Goal: Task Accomplishment & Management: Use online tool/utility

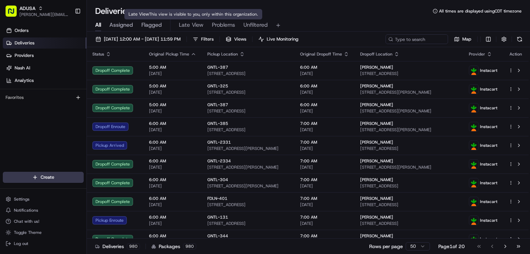
click at [197, 23] on span "Late View" at bounding box center [191, 25] width 25 height 8
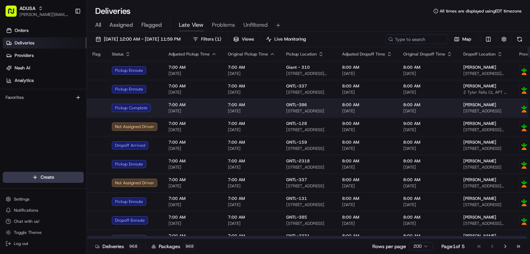
drag, startPoint x: 426, startPoint y: 130, endPoint x: 395, endPoint y: 114, distance: 34.8
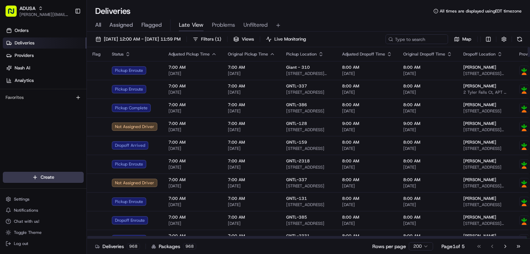
click at [340, 9] on div "Deliveries All times are displayed using EDT timezone" at bounding box center [308, 11] width 443 height 11
click at [306, 39] on span "Live Monitoring" at bounding box center [290, 39] width 32 height 6
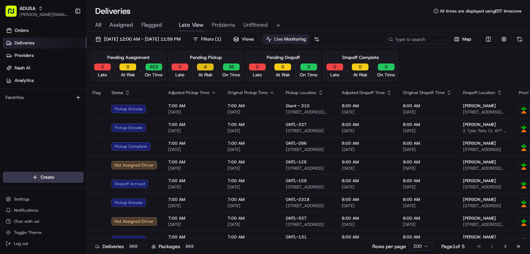
click at [206, 69] on button "4" at bounding box center [205, 66] width 17 height 7
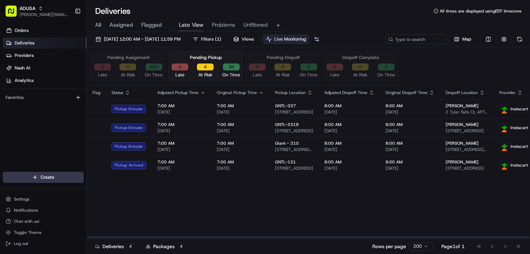
click at [100, 67] on button "2" at bounding box center [102, 66] width 17 height 7
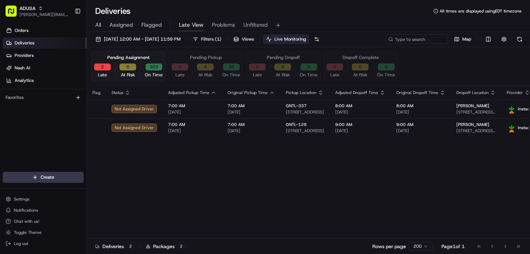
click at [367, 23] on div "All Assigned Flagged Late View Problems Unfiltered" at bounding box center [308, 25] width 443 height 12
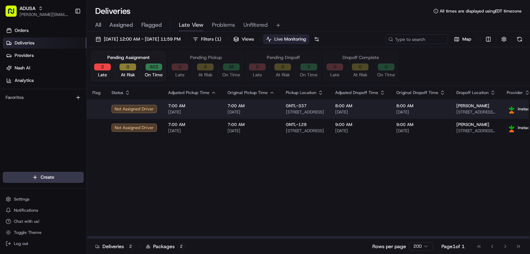
click at [239, 113] on span "[DATE]" at bounding box center [250, 112] width 47 height 6
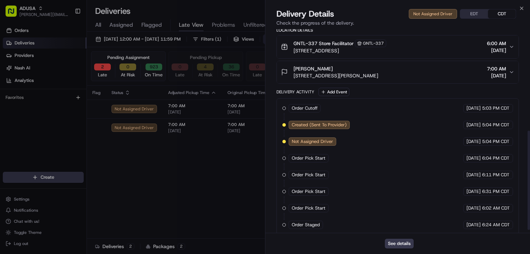
scroll to position [208, 0]
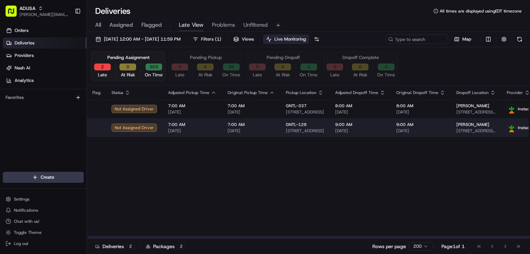
click at [202, 128] on span "[DATE]" at bounding box center [192, 131] width 48 height 6
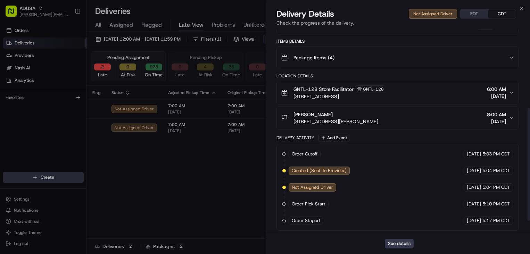
scroll to position [164, 0]
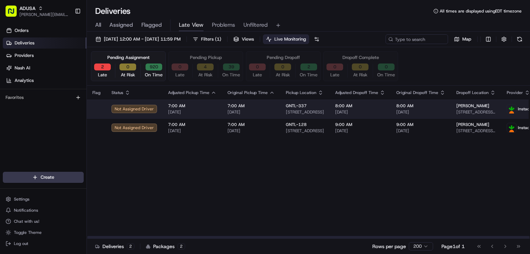
click at [297, 111] on span "6620 Reisterstown Rd, Baltimore, MD 21215, US" at bounding box center [305, 112] width 38 height 6
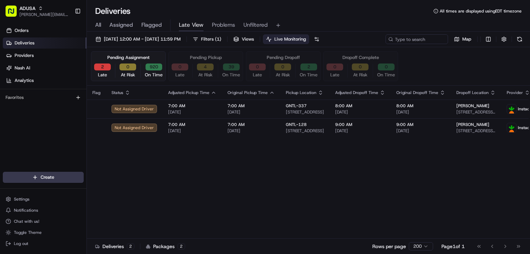
click at [107, 64] on button "2" at bounding box center [102, 66] width 17 height 7
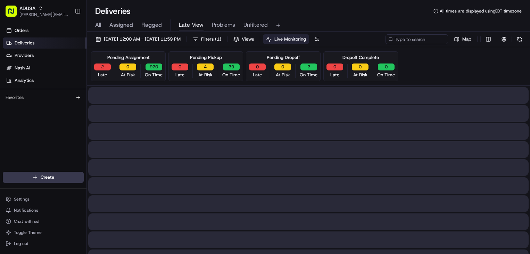
click at [350, 11] on div "Deliveries All times are displayed using EDT timezone" at bounding box center [308, 11] width 443 height 11
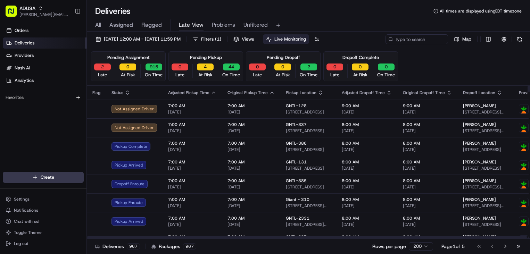
drag, startPoint x: 389, startPoint y: 189, endPoint x: 323, endPoint y: 68, distance: 137.7
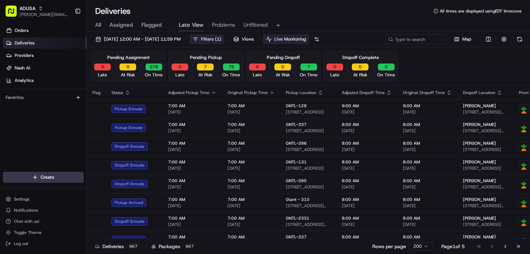
click at [224, 36] on button "Filters ( 1 )" at bounding box center [206, 39] width 35 height 10
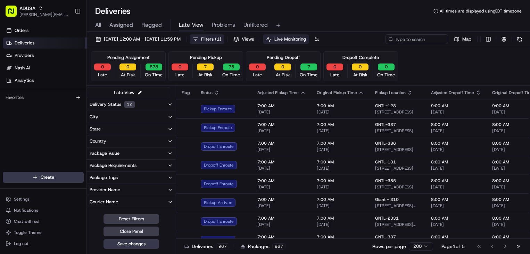
click at [221, 38] on span "Filters ( 1 )" at bounding box center [211, 39] width 20 height 6
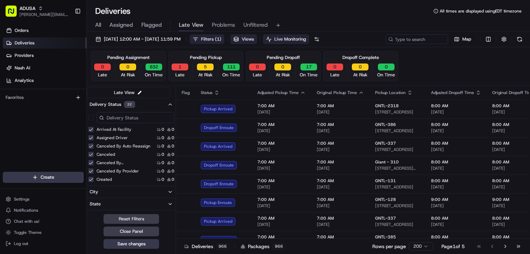
click at [257, 42] on button "Views" at bounding box center [243, 39] width 27 height 10
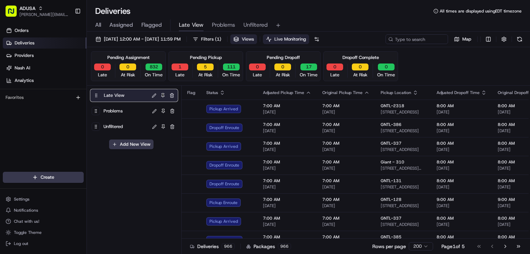
click at [138, 173] on div "Late View Problems Unfiltered Add New View" at bounding box center [134, 171] width 95 height 170
click at [57, 7] on div "ADUSA" at bounding box center [44, 8] width 50 height 7
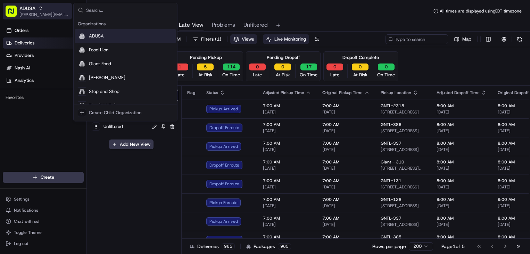
click at [54, 8] on div "ADUSA" at bounding box center [44, 8] width 50 height 7
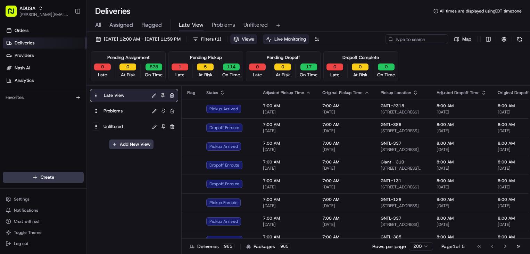
click at [306, 41] on span "Live Monitoring" at bounding box center [290, 39] width 32 height 6
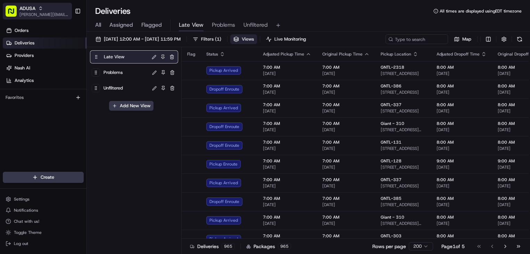
click at [37, 14] on span "[PERSON_NAME][EMAIL_ADDRESS][PERSON_NAME][DOMAIN_NAME]" at bounding box center [44, 15] width 50 height 6
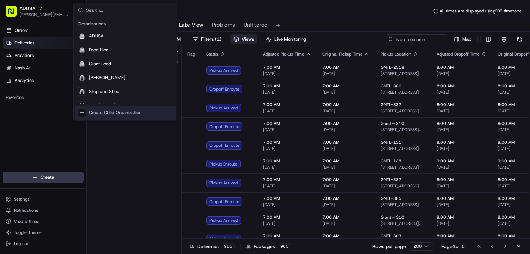
click at [129, 158] on div "Late View Problems Unfiltered Add New View" at bounding box center [134, 151] width 95 height 208
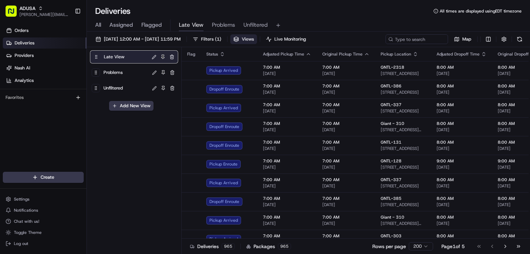
click at [254, 39] on span "Views" at bounding box center [248, 39] width 12 height 6
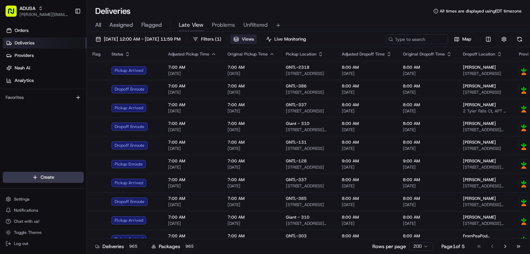
click at [254, 41] on span "Views" at bounding box center [248, 39] width 12 height 6
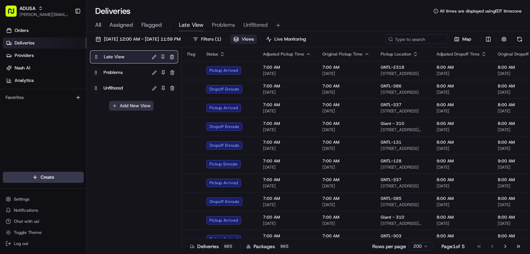
click at [129, 107] on button "Add New View" at bounding box center [131, 106] width 44 height 10
click at [138, 117] on html "ADUSA james.swiontek@adusa.com Toggle Sidebar Orders Deliveries Providers Nash …" at bounding box center [265, 127] width 530 height 254
click at [132, 108] on input at bounding box center [119, 108] width 55 height 10
type input "FL Problems"
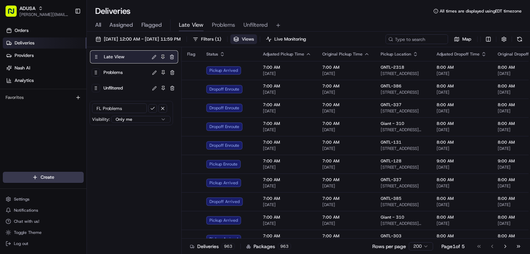
click at [156, 120] on body "ADUSA james.swiontek@adusa.com Toggle Sidebar Orders Deliveries Providers Nash …" at bounding box center [265, 127] width 530 height 254
click at [154, 120] on html "ADUSA james.swiontek@adusa.com Toggle Sidebar Orders Deliveries Providers Nash …" at bounding box center [265, 127] width 530 height 254
click at [108, 130] on html "ADUSA james.swiontek@adusa.com Toggle Sidebar Orders Deliveries Providers Nash …" at bounding box center [265, 127] width 530 height 254
click at [147, 119] on html "ADUSA james.swiontek@adusa.com Toggle Sidebar Orders Deliveries Providers Nash …" at bounding box center [265, 127] width 530 height 254
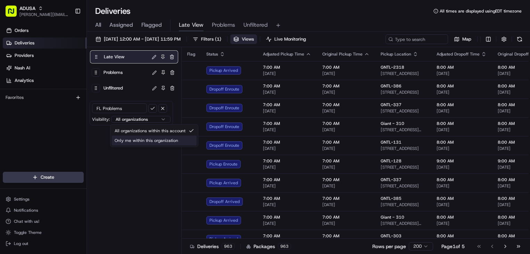
select select "private"
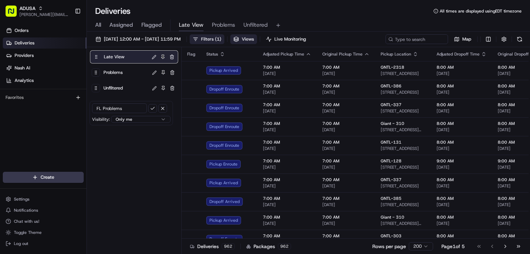
click at [224, 42] on button "Filters ( 1 )" at bounding box center [206, 39] width 35 height 10
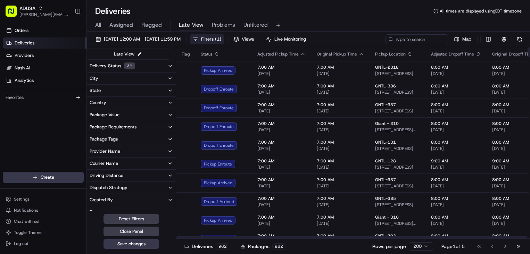
click at [161, 63] on button "Delivery Status 32" at bounding box center [131, 66] width 89 height 12
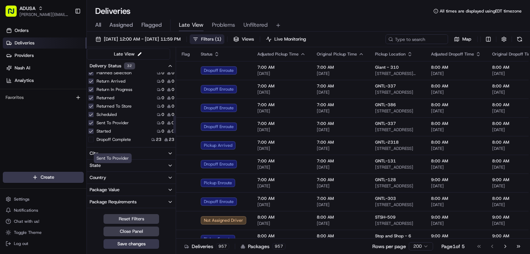
scroll to position [173, 0]
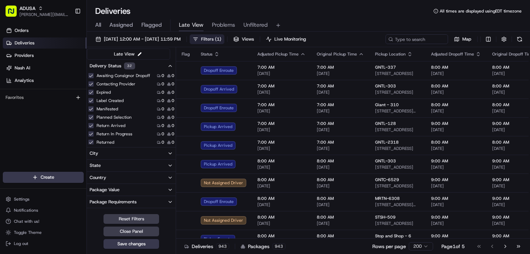
click at [170, 219] on div "Reset Filters Close Panel Save changes" at bounding box center [131, 231] width 89 height 35
click at [326, 21] on div "All Assigned Flagged Late View Problems Unfiltered" at bounding box center [308, 25] width 443 height 12
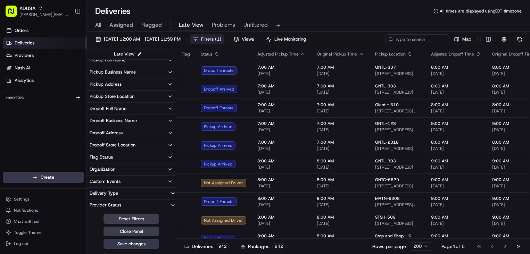
click at [330, 15] on div "Deliveries All times are displayed using EDT timezone" at bounding box center [308, 11] width 443 height 11
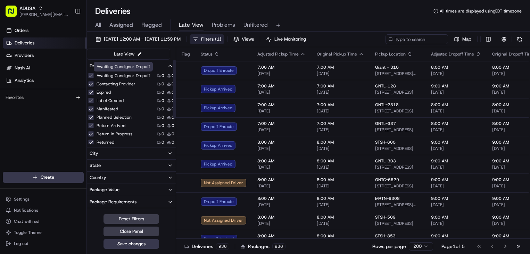
scroll to position [0, 0]
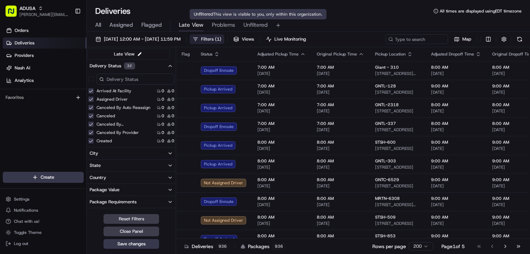
click at [235, 23] on div "All Assigned Flagged Late View Problems Unfiltered" at bounding box center [308, 25] width 443 height 12
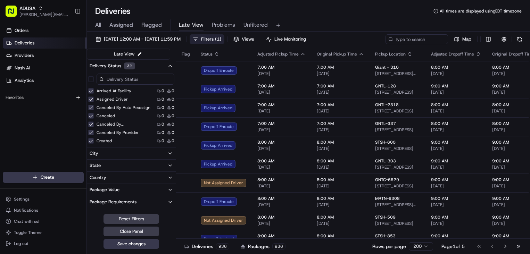
click at [235, 23] on span "Problems" at bounding box center [223, 25] width 23 height 8
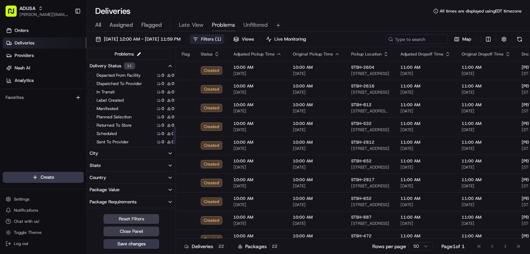
scroll to position [218, 0]
click at [93, 116] on button "Returned To Store" at bounding box center [91, 115] width 6 height 6
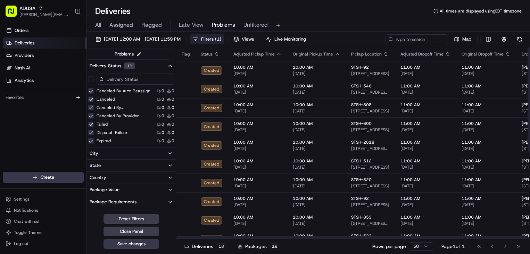
click at [311, 14] on div "Deliveries All times are displayed using EDT timezone" at bounding box center [308, 11] width 443 height 11
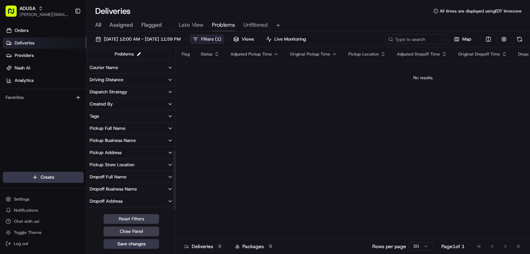
scroll to position [239, 0]
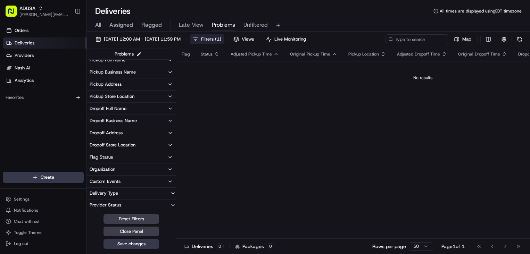
click at [137, 166] on button "Organization" at bounding box center [131, 169] width 89 height 12
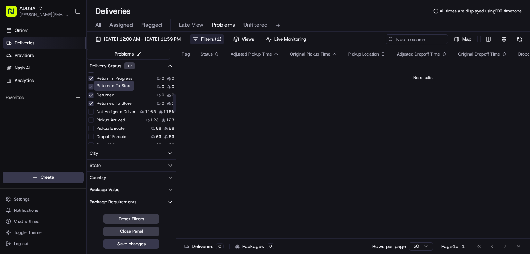
scroll to position [114, 0]
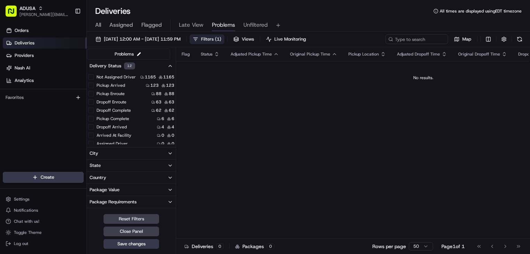
click at [91, 77] on button "Not Assigned Driver" at bounding box center [91, 77] width 6 height 6
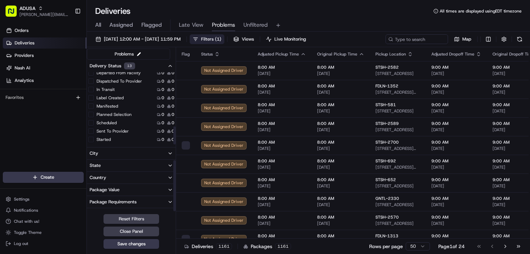
scroll to position [299, 0]
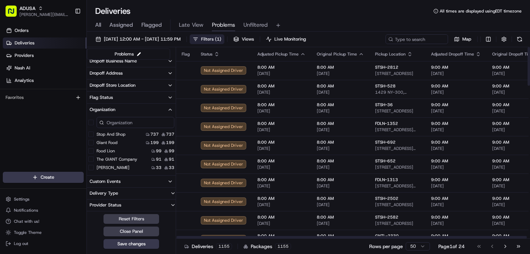
click at [331, 19] on div "All Assigned Flagged Late View Problems Unfiltered" at bounding box center [308, 25] width 443 height 12
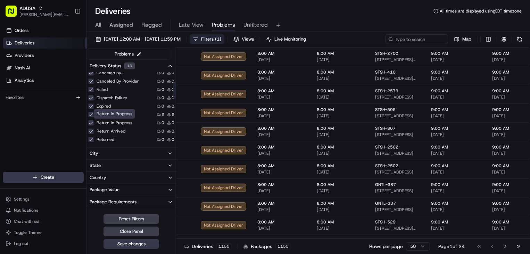
scroll to position [69, 0]
click at [90, 122] on button "Not Assigned Driver" at bounding box center [91, 122] width 6 height 6
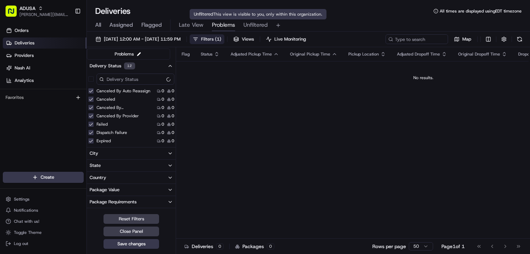
click at [349, 25] on div "All Assigned Flagged Late View Problems Unfiltered" at bounding box center [308, 25] width 443 height 12
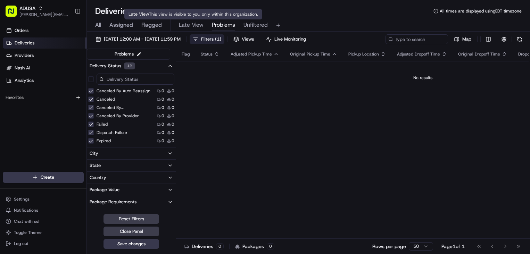
click at [189, 24] on span "Late View" at bounding box center [191, 25] width 25 height 8
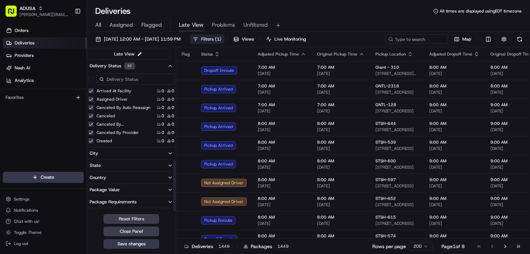
scroll to position [299, 0]
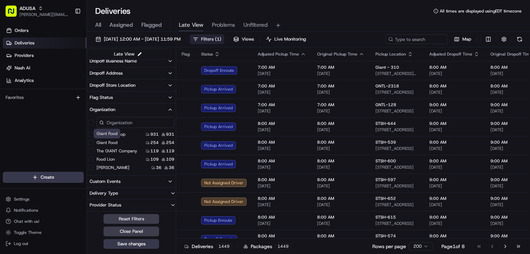
click at [91, 135] on button "Stop and Shop" at bounding box center [91, 135] width 6 height 6
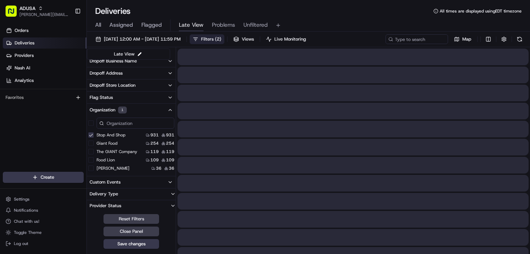
click at [93, 145] on button "Giant Food" at bounding box center [91, 144] width 6 height 6
click at [92, 144] on button "Giant Food" at bounding box center [91, 144] width 6 height 6
click at [91, 144] on button "Giant Food" at bounding box center [91, 144] width 6 height 6
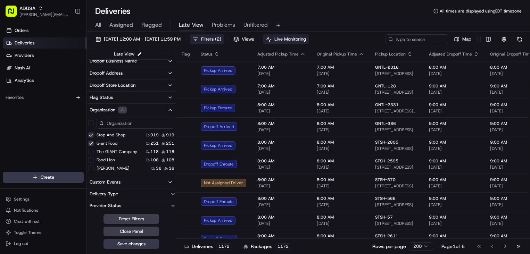
click at [306, 37] on span "Live Monitoring" at bounding box center [290, 39] width 32 height 6
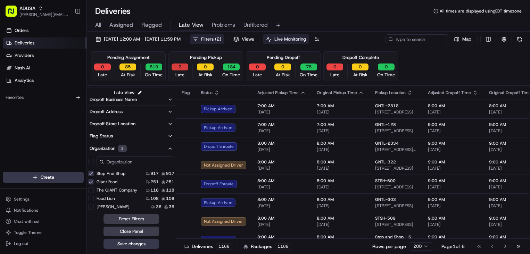
click at [180, 65] on button "2" at bounding box center [179, 66] width 17 height 7
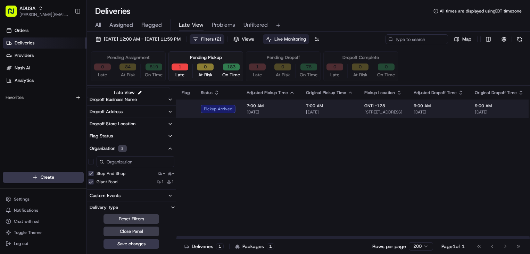
click at [418, 114] on span "[DATE]" at bounding box center [438, 112] width 50 height 6
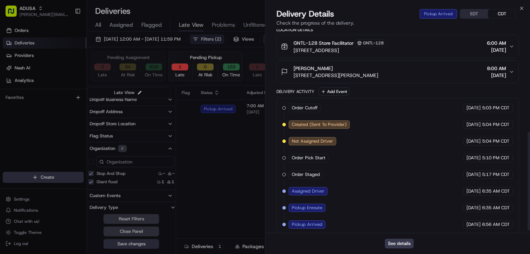
scroll to position [214, 0]
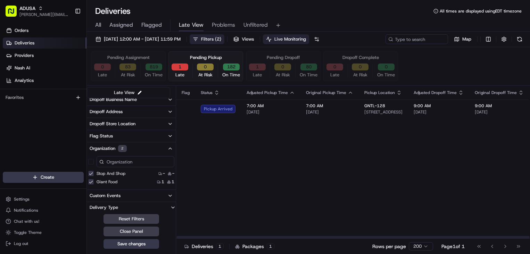
click at [180, 70] on button "1" at bounding box center [179, 66] width 17 height 7
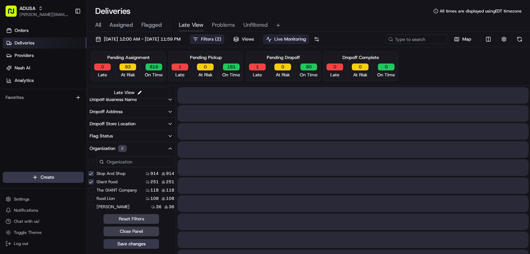
click at [184, 67] on button "1" at bounding box center [179, 66] width 17 height 7
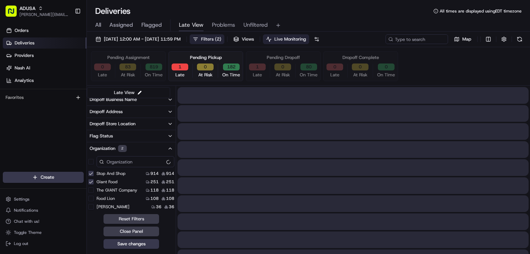
drag, startPoint x: 251, startPoint y: 59, endPoint x: 252, endPoint y: 62, distance: 4.0
click at [252, 60] on div "Pending Dropoff 1 Late 0 At Risk 80 On Time" at bounding box center [283, 66] width 75 height 30
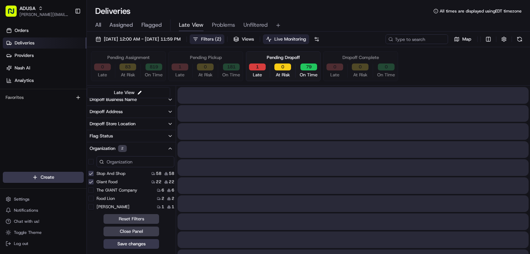
click at [259, 67] on button "1" at bounding box center [257, 66] width 17 height 7
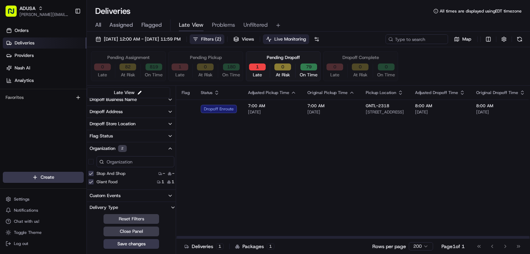
click at [373, 150] on div "Flag Status Adjusted Pickup Time Original Pickup Time Pickup Location Adjusted …" at bounding box center [435, 162] width 519 height 153
click at [184, 70] on button "1" at bounding box center [179, 66] width 17 height 7
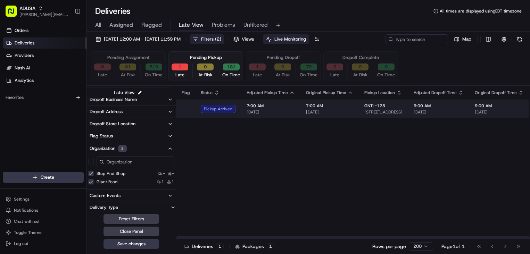
click at [246, 109] on span "7:00 AM" at bounding box center [270, 106] width 48 height 6
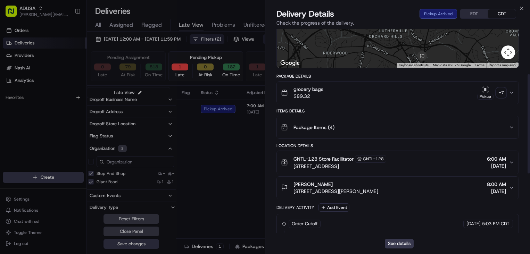
scroll to position [104, 0]
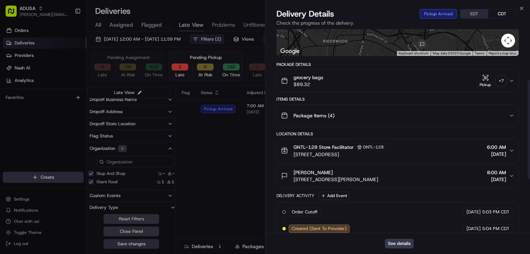
click at [410, 81] on div "grocery bags $89.32 Pickup + 7" at bounding box center [395, 81] width 228 height 14
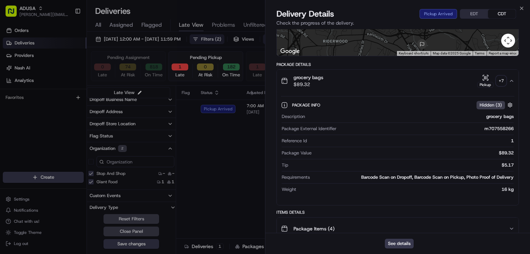
click at [383, 84] on div "grocery bags $89.32 Pickup + 7" at bounding box center [395, 81] width 228 height 14
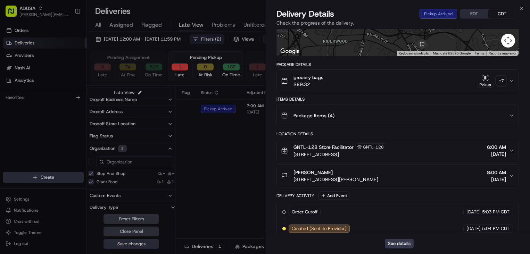
click at [365, 113] on div "Package Items ( 4 )" at bounding box center [395, 116] width 228 height 14
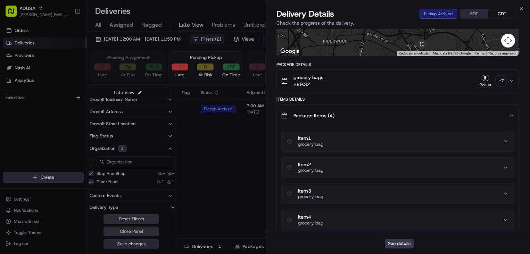
click at [379, 143] on div "Item 1 grocery bag" at bounding box center [395, 141] width 216 height 12
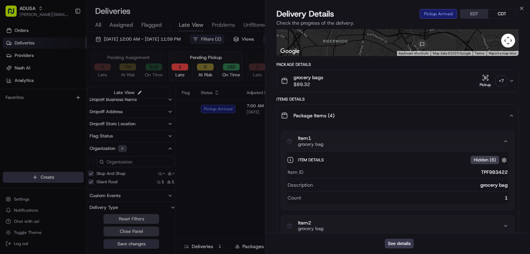
click at [379, 143] on div "Item 1 grocery bag" at bounding box center [395, 141] width 216 height 12
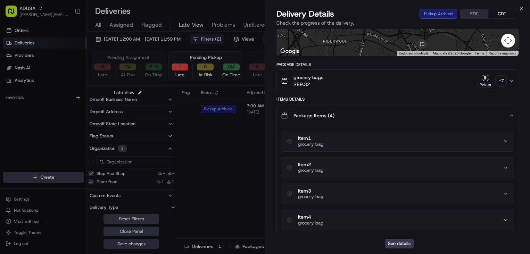
click at [381, 169] on div "Item 2 grocery bag" at bounding box center [395, 168] width 216 height 12
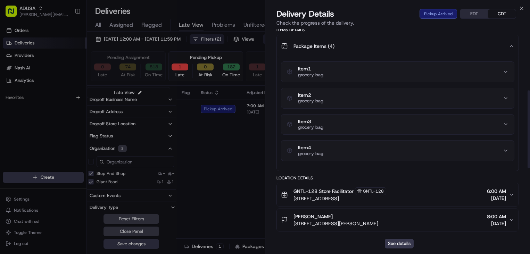
scroll to position [139, 0]
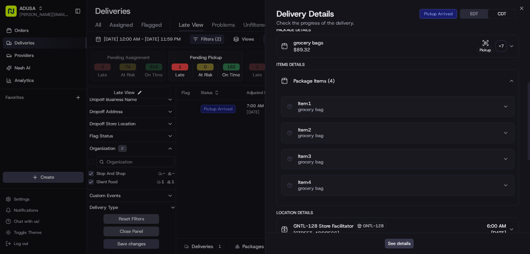
click at [388, 144] on div "Item 1 grocery bag Item 2 grocery bag Item 3 grocery bag Item 4 grocery bag" at bounding box center [397, 146] width 233 height 100
click at [406, 136] on div "Item 2 grocery bag" at bounding box center [395, 133] width 216 height 12
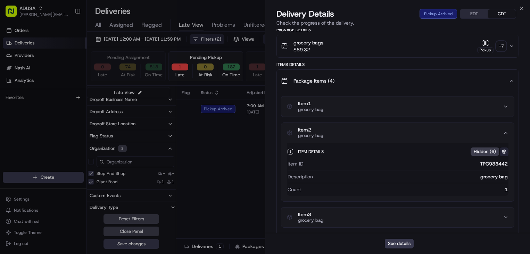
click at [502, 151] on button "button" at bounding box center [503, 151] width 9 height 9
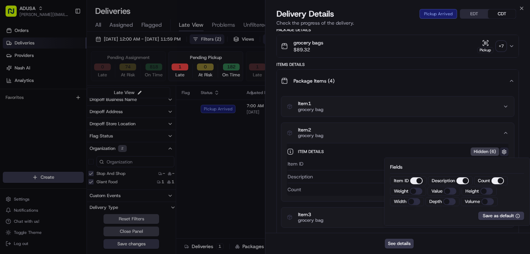
click at [503, 151] on button "button" at bounding box center [503, 151] width 9 height 9
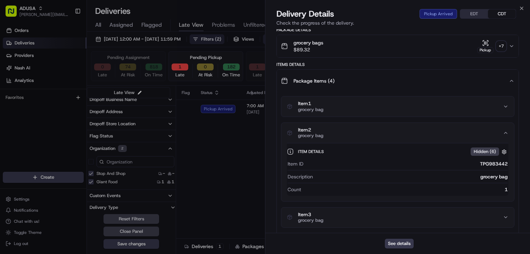
click at [491, 151] on span "Hidden ( 6 )" at bounding box center [484, 152] width 22 height 6
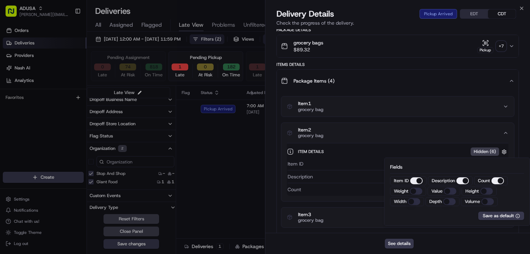
click at [491, 151] on span "Hidden ( 6 )" at bounding box center [484, 152] width 22 height 6
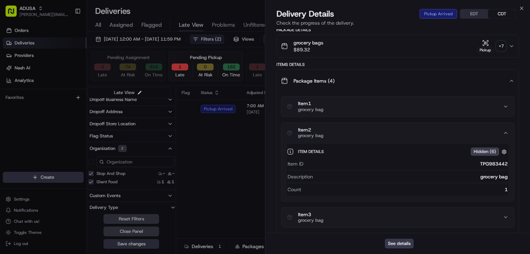
click at [356, 86] on div "Package Items ( 4 )" at bounding box center [395, 81] width 228 height 14
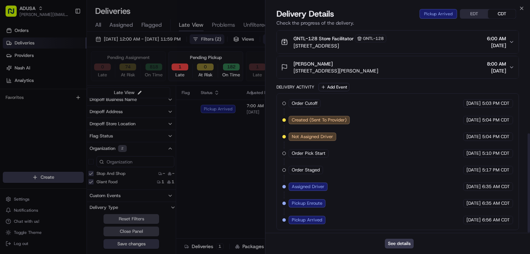
scroll to position [214, 0]
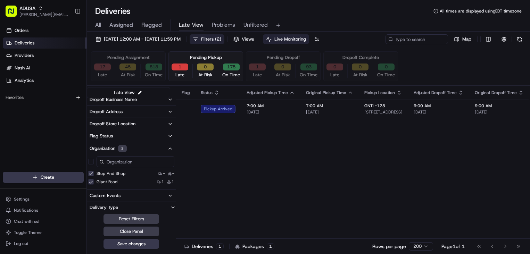
click at [185, 67] on button "1" at bounding box center [179, 66] width 17 height 7
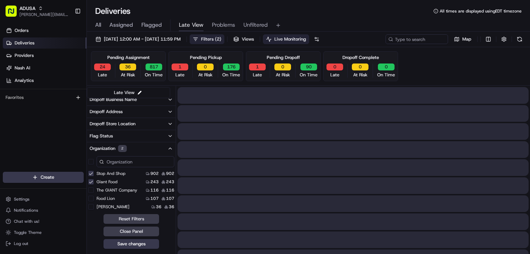
click at [106, 65] on button "24" at bounding box center [102, 66] width 17 height 7
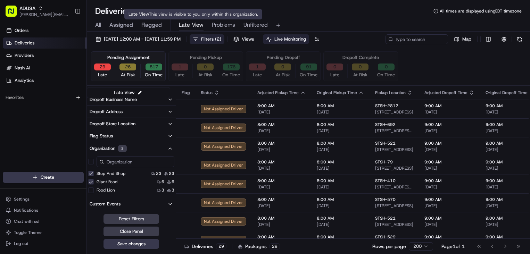
click at [219, 24] on span "Problems" at bounding box center [223, 25] width 23 height 8
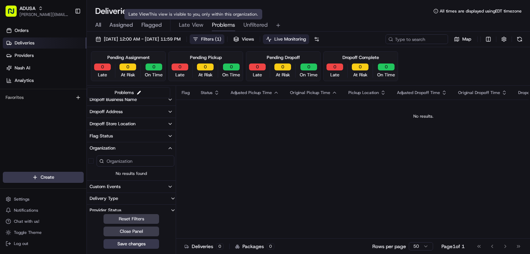
drag, startPoint x: 183, startPoint y: 21, endPoint x: 207, endPoint y: 23, distance: 24.4
click at [183, 21] on span "Late View" at bounding box center [191, 25] width 25 height 8
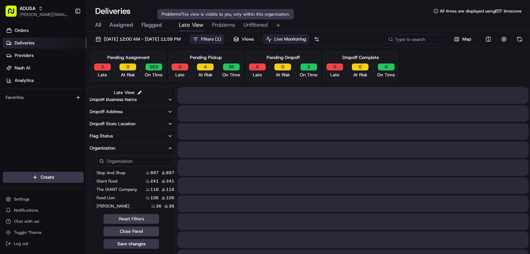
click at [214, 23] on span "Problems" at bounding box center [223, 25] width 23 height 8
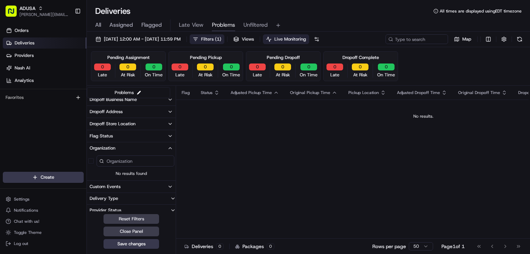
click at [323, 16] on div "Deliveries All times are displayed using EDT timezone" at bounding box center [308, 11] width 443 height 11
click at [293, 13] on div "Deliveries All times are displayed using EDT timezone" at bounding box center [308, 11] width 443 height 11
click at [452, 51] on div "Pending Assignment 0 Late 0 At Risk 0 On Time Pending Pickup 0 Late 0 At Risk 0…" at bounding box center [308, 66] width 443 height 39
drag, startPoint x: 453, startPoint y: 58, endPoint x: 507, endPoint y: 63, distance: 54.0
drag, startPoint x: 441, startPoint y: 63, endPoint x: 476, endPoint y: 63, distance: 34.4
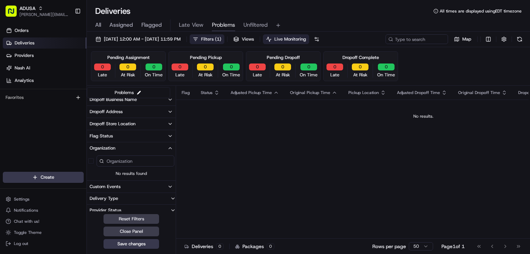
click at [351, 19] on div "All Assigned Flagged Late View Problems Unfiltered" at bounding box center [308, 24] width 443 height 15
click at [482, 39] on div "Map" at bounding box center [454, 39] width 139 height 10
click at [484, 40] on html "ADUSA james.swiontek@adusa.com Toggle Sidebar Orders Deliveries Providers Nash …" at bounding box center [265, 127] width 530 height 254
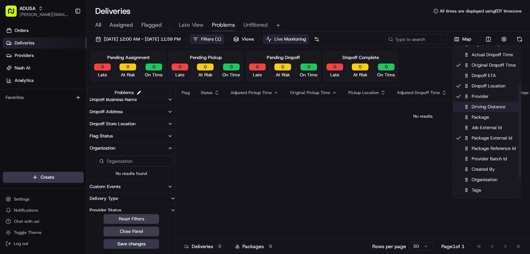
scroll to position [98, 0]
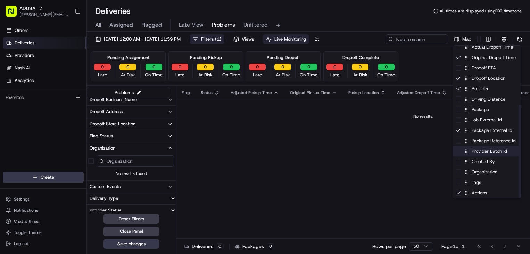
click at [460, 152] on span at bounding box center [458, 152] width 6 height 6
click at [389, 142] on html "ADUSA james.swiontek@adusa.com Toggle Sidebar Orders Deliveries Providers Nash …" at bounding box center [265, 127] width 530 height 254
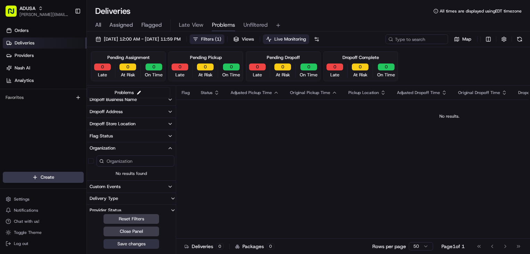
click at [150, 245] on button "Save changes" at bounding box center [131, 244] width 56 height 10
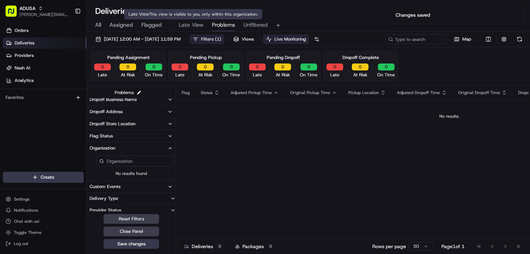
click at [186, 25] on span "Late View" at bounding box center [191, 25] width 25 height 8
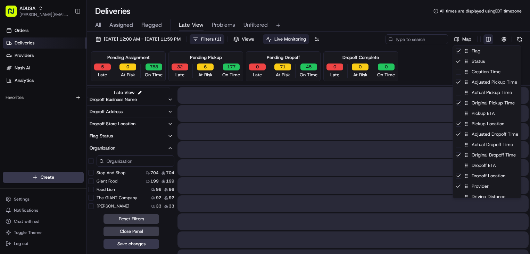
click at [492, 40] on html "ADUSA james.swiontek@adusa.com Toggle Sidebar Orders Deliveries Providers Nash …" at bounding box center [265, 127] width 530 height 254
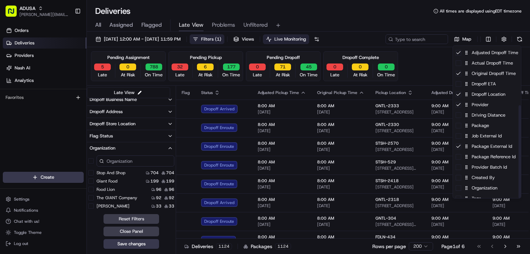
scroll to position [98, 0]
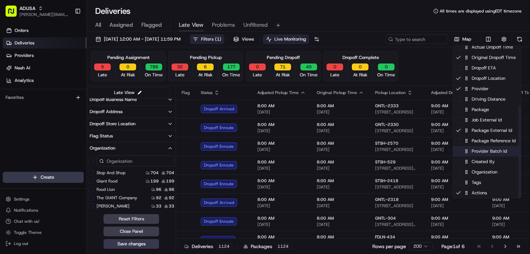
click at [458, 152] on span at bounding box center [458, 152] width 6 height 6
click at [129, 243] on html "ADUSA james.swiontek@adusa.com Toggle Sidebar Orders Deliveries Providers Nash …" at bounding box center [265, 127] width 530 height 254
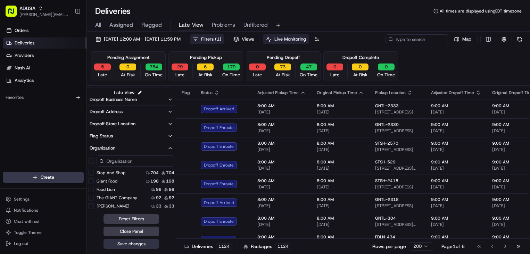
click at [150, 245] on button "Save changes" at bounding box center [131, 244] width 56 height 10
click at [489, 38] on html "ADUSA james.swiontek@adusa.com Toggle Sidebar Orders Deliveries Providers Nash …" at bounding box center [265, 127] width 530 height 254
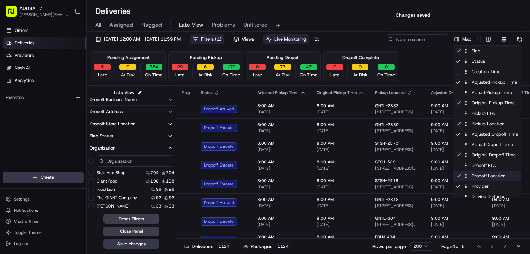
scroll to position [98, 0]
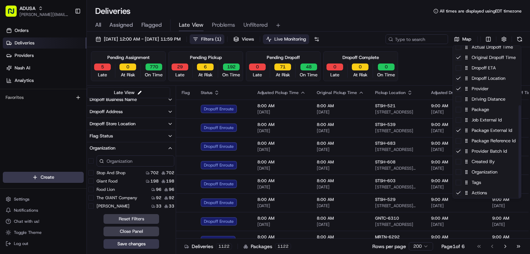
click at [348, 14] on html "ADUSA james.swiontek@adusa.com Toggle Sidebar Orders Deliveries Providers Nash …" at bounding box center [265, 127] width 530 height 254
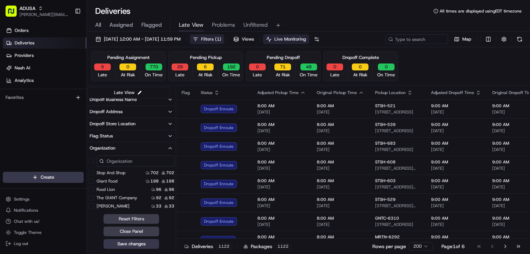
click at [221, 41] on span "Filters ( 1 )" at bounding box center [211, 39] width 20 height 6
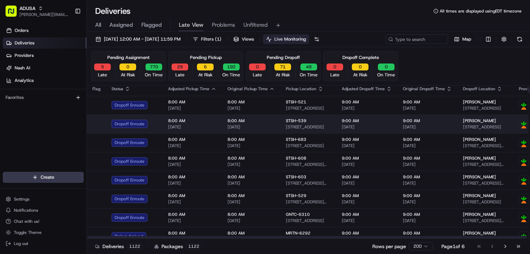
scroll to position [0, 0]
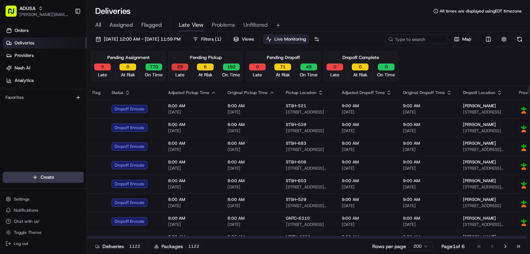
click at [177, 68] on button "29" at bounding box center [179, 66] width 17 height 7
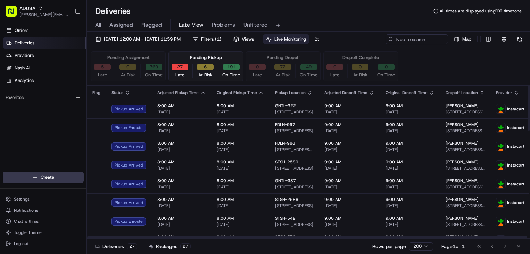
click at [184, 67] on button "27" at bounding box center [179, 66] width 17 height 7
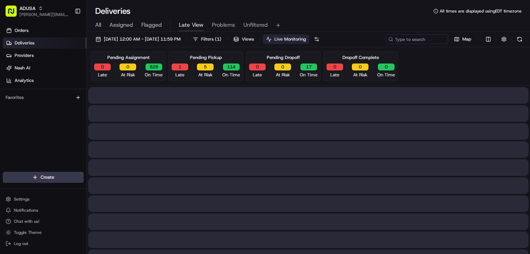
click at [350, 26] on div "All Assigned Flagged Late View Problems Unfiltered" at bounding box center [308, 25] width 443 height 12
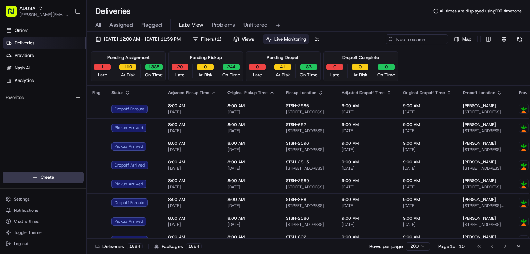
click at [229, 25] on span "Problems" at bounding box center [223, 25] width 23 height 8
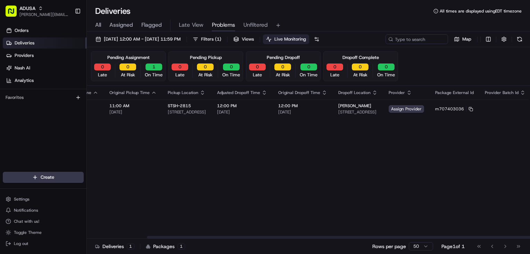
scroll to position [0, 129]
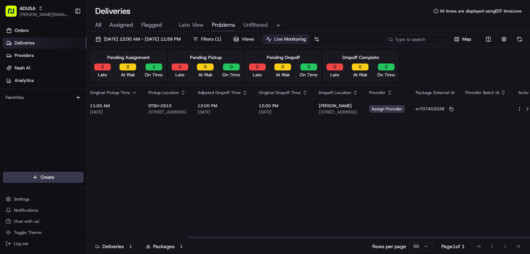
drag, startPoint x: 283, startPoint y: 149, endPoint x: 338, endPoint y: 138, distance: 55.4
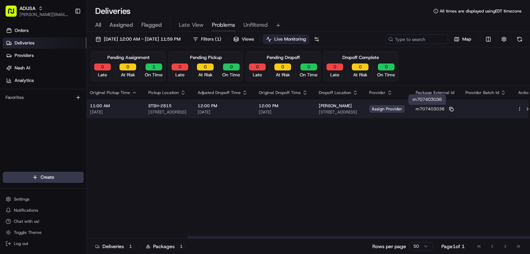
click at [449, 108] on icon at bounding box center [451, 109] width 5 height 5
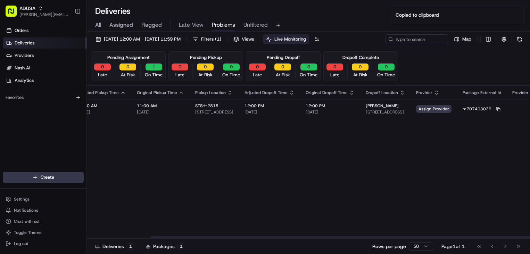
scroll to position [0, 0]
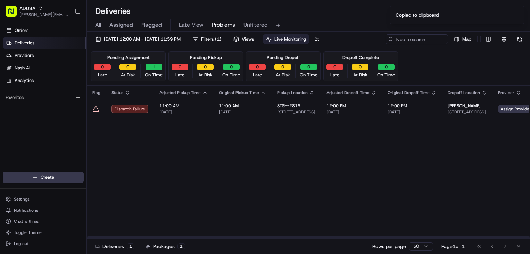
drag, startPoint x: 377, startPoint y: 144, endPoint x: 304, endPoint y: 135, distance: 73.4
click at [472, 12] on span "All times are displayed using EDT timezone" at bounding box center [480, 11] width 82 height 6
click at [508, 11] on span "All times are displayed using EDT timezone" at bounding box center [480, 11] width 82 height 6
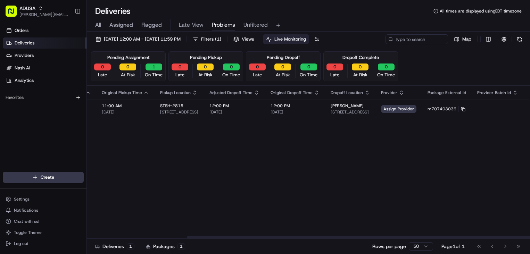
scroll to position [0, 129]
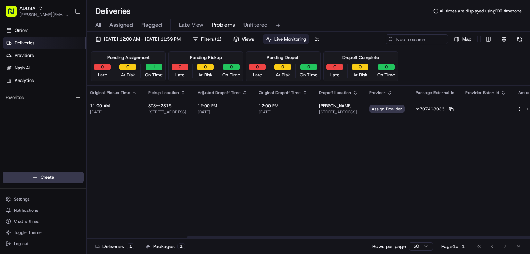
drag, startPoint x: 263, startPoint y: 130, endPoint x: 287, endPoint y: 129, distance: 23.3
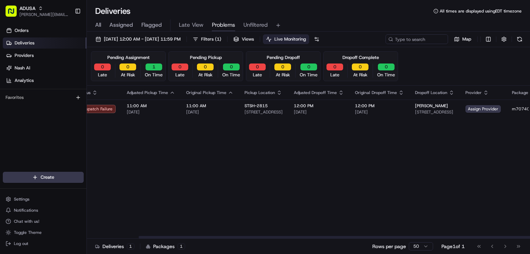
scroll to position [0, 0]
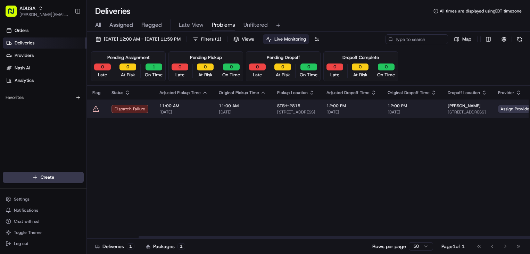
drag, startPoint x: 237, startPoint y: 124, endPoint x: 196, endPoint y: 115, distance: 41.9
click at [174, 107] on span "11:00 AM" at bounding box center [183, 106] width 48 height 6
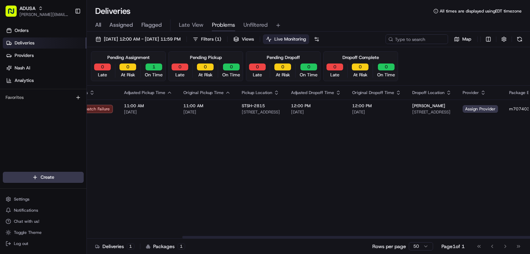
scroll to position [0, 129]
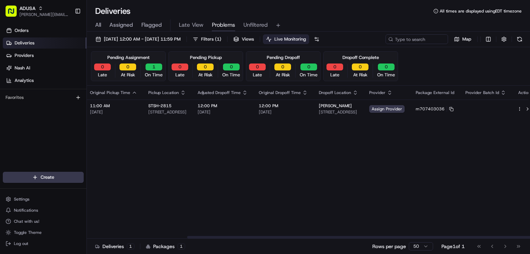
drag, startPoint x: 321, startPoint y: 130, endPoint x: 373, endPoint y: 134, distance: 52.9
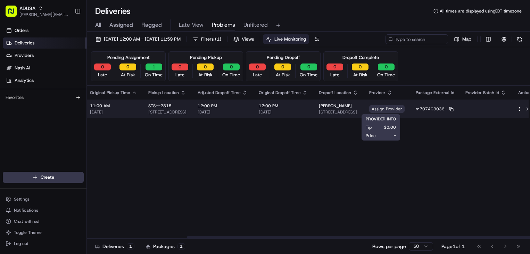
click at [391, 109] on span "Assign Provider" at bounding box center [386, 109] width 35 height 8
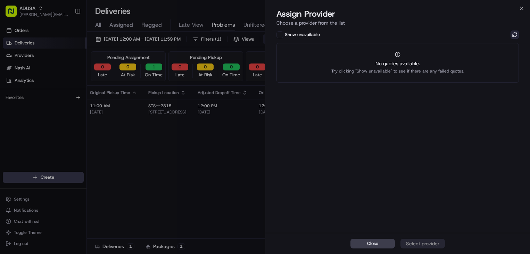
click at [516, 36] on button at bounding box center [514, 35] width 8 height 8
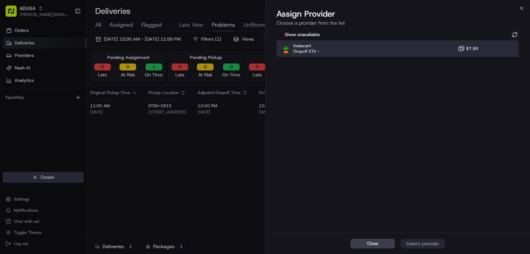
click at [386, 51] on div "Instacart Dropoff ETA - $7.90" at bounding box center [397, 48] width 242 height 17
click at [425, 246] on div "Assign Provider" at bounding box center [422, 243] width 34 height 7
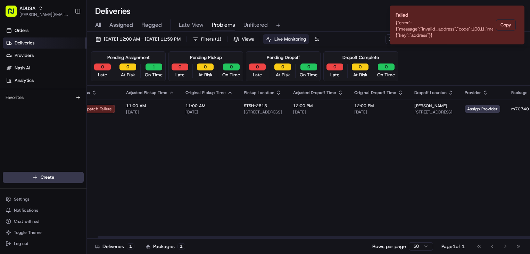
scroll to position [0, 0]
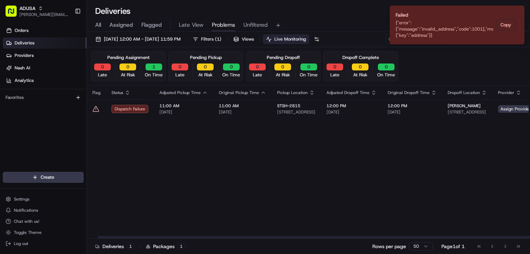
drag, startPoint x: 439, startPoint y: 135, endPoint x: 362, endPoint y: 133, distance: 77.8
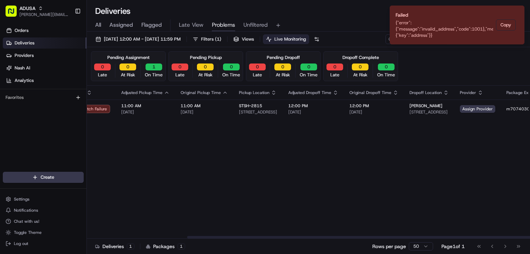
scroll to position [0, 129]
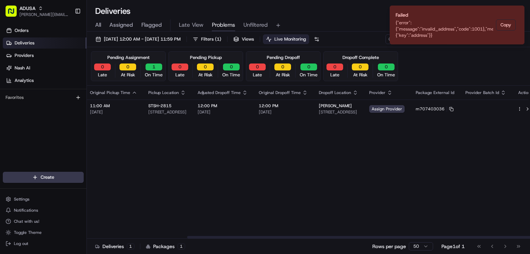
drag, startPoint x: 345, startPoint y: 129, endPoint x: 415, endPoint y: 128, distance: 70.1
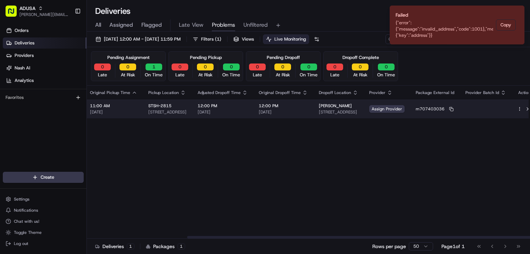
click at [492, 109] on td at bounding box center [485, 109] width 52 height 19
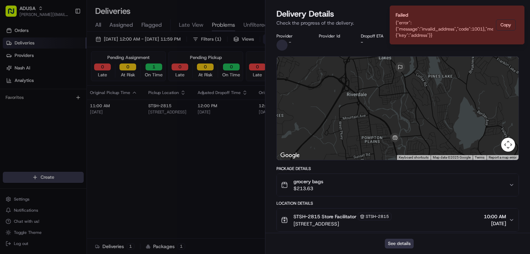
click at [405, 244] on button "See details" at bounding box center [398, 244] width 29 height 10
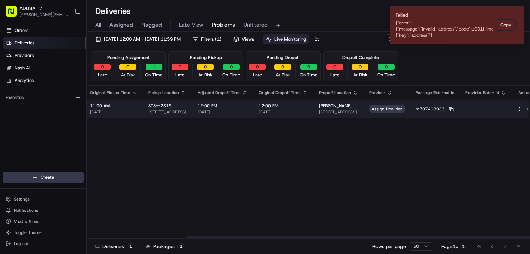
click at [233, 107] on span "12:00 PM" at bounding box center [222, 106] width 50 height 6
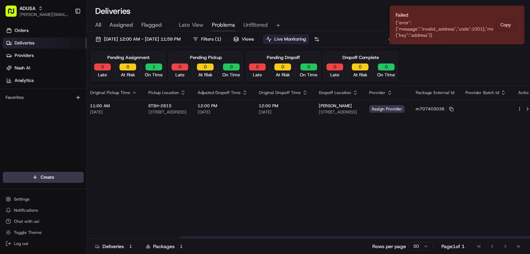
scroll to position [0, 0]
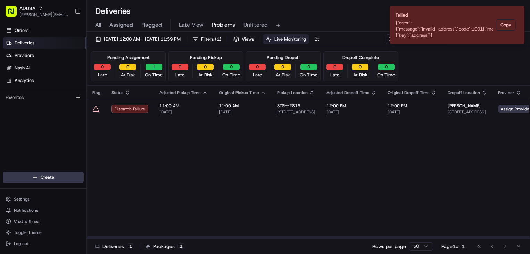
drag, startPoint x: 351, startPoint y: 197, endPoint x: 250, endPoint y: 194, distance: 100.7
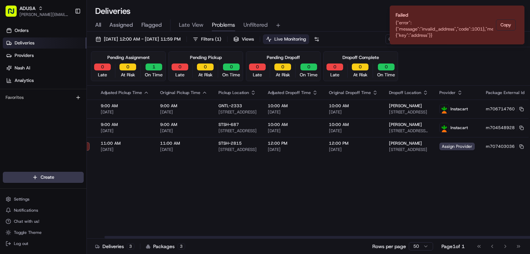
scroll to position [0, 129]
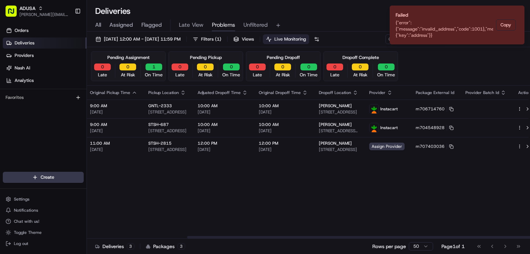
drag, startPoint x: 314, startPoint y: 188, endPoint x: 376, endPoint y: 184, distance: 62.6
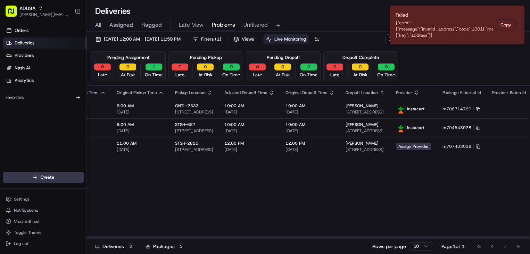
scroll to position [0, 0]
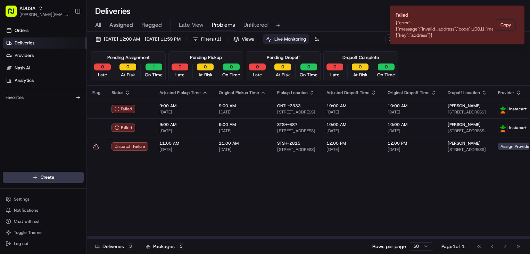
drag, startPoint x: 432, startPoint y: 194, endPoint x: 353, endPoint y: 172, distance: 82.5
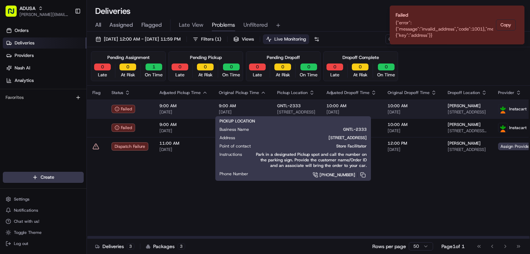
click at [302, 107] on div "GNTL-2333" at bounding box center [296, 106] width 38 height 6
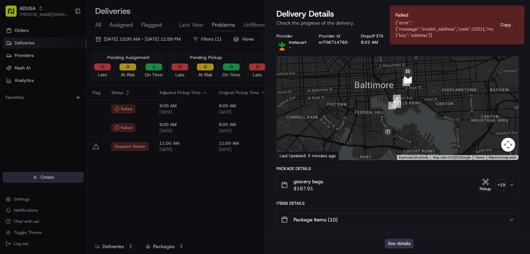
click at [403, 244] on button "See details" at bounding box center [398, 244] width 29 height 10
click at [176, 195] on div "Flag Status Adjusted Pickup Time Original Pickup Time Pickup Location Adjusted …" at bounding box center [376, 162] width 579 height 153
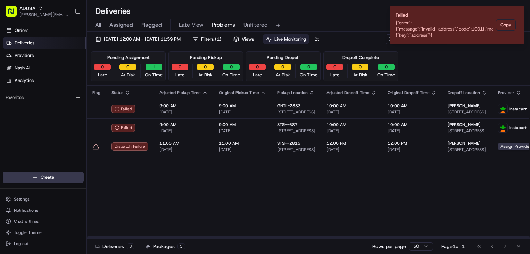
drag, startPoint x: 176, startPoint y: 195, endPoint x: 330, endPoint y: 224, distance: 156.7
click at [330, 224] on div "Flag Status Adjusted Pickup Time Original Pickup Time Pickup Location Adjusted …" at bounding box center [376, 162] width 579 height 153
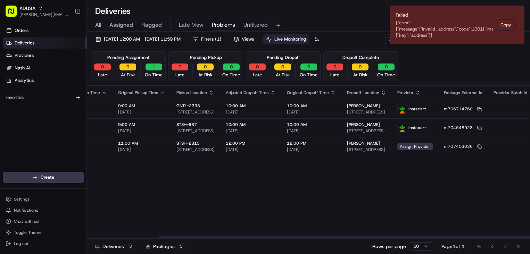
scroll to position [0, 129]
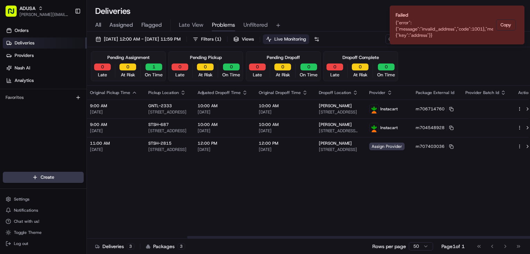
drag, startPoint x: 388, startPoint y: 193, endPoint x: 436, endPoint y: 185, distance: 49.3
click at [518, 9] on icon "Notifications (F8)" at bounding box center [518, 12] width 6 height 6
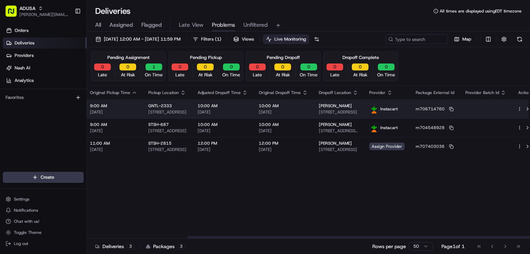
click at [510, 110] on html "ADUSA james.swiontek@adusa.com Toggle Sidebar Orders Deliveries Providers Nash …" at bounding box center [265, 127] width 530 height 254
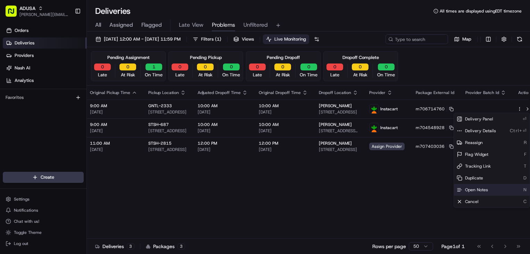
click at [491, 188] on div "Open Notes N" at bounding box center [492, 190] width 76 height 12
click at [211, 182] on div "Flag Status Adjusted Pickup Time Original Pickup Time Pickup Location Adjusted …" at bounding box center [247, 162] width 579 height 153
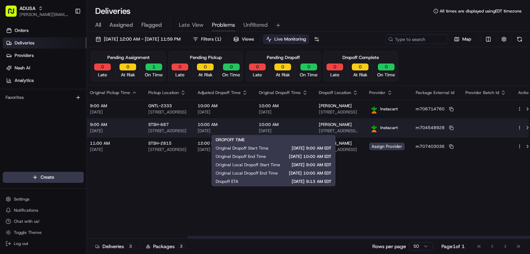
click at [284, 126] on span "10:00 AM" at bounding box center [283, 125] width 49 height 6
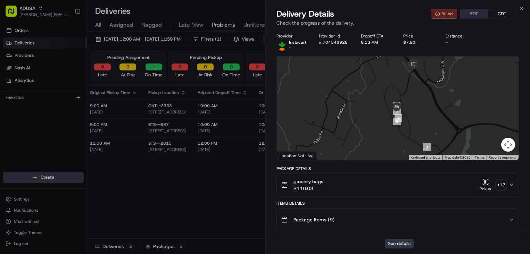
click at [408, 244] on button "See details" at bounding box center [398, 244] width 29 height 10
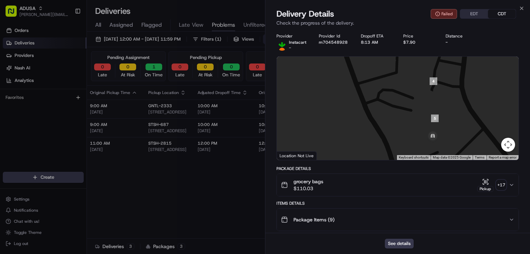
drag, startPoint x: 394, startPoint y: 90, endPoint x: 446, endPoint y: 132, distance: 67.1
click at [448, 134] on div at bounding box center [398, 108] width 242 height 103
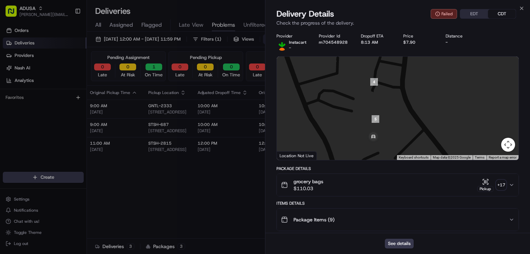
drag, startPoint x: 466, startPoint y: 111, endPoint x: 415, endPoint y: 113, distance: 50.7
click at [415, 113] on div at bounding box center [398, 108] width 242 height 103
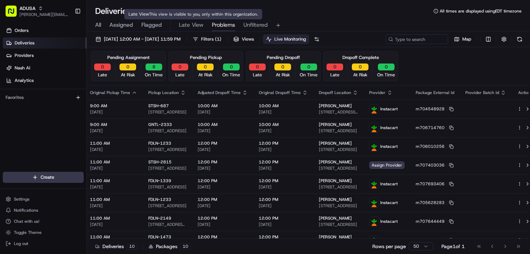
click at [190, 24] on span "Late View" at bounding box center [191, 25] width 25 height 8
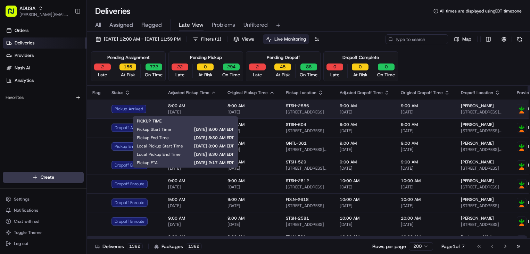
click at [160, 105] on td "Pickup Arrived" at bounding box center [134, 109] width 57 height 19
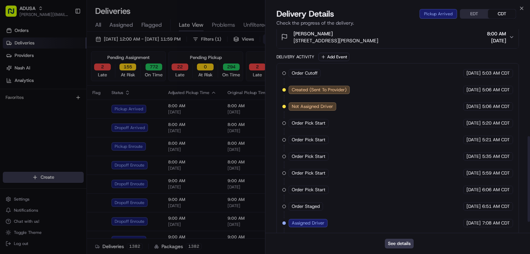
scroll to position [281, 0]
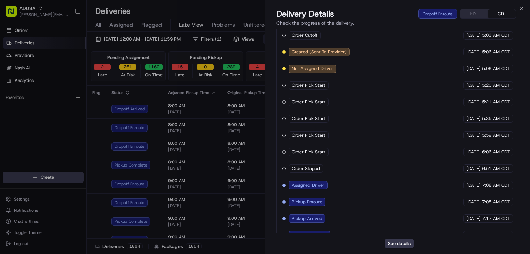
click at [219, 13] on div "Deliveries All times are displayed using EDT timezone" at bounding box center [308, 11] width 443 height 11
click at [520, 7] on div "Deliveries All times are displayed using EDT timezone" at bounding box center [308, 11] width 443 height 11
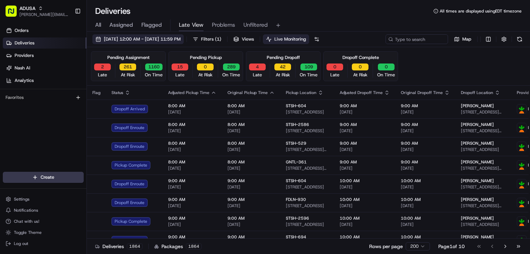
click at [166, 40] on span "[DATE] 12:00 AM - [DATE] 11:59 PM" at bounding box center [142, 39] width 77 height 6
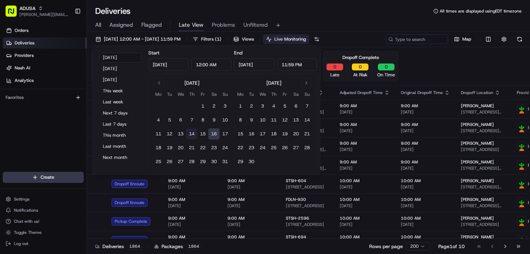
click at [191, 133] on button "14" at bounding box center [191, 133] width 11 height 11
type input "Aug 14, 2025"
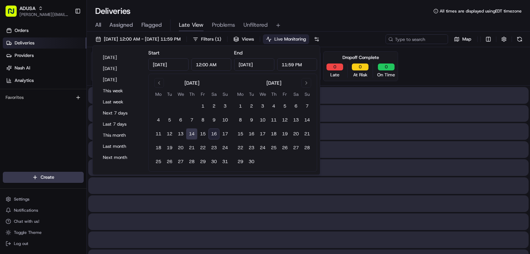
click at [191, 133] on button "14" at bounding box center [191, 133] width 11 height 11
click at [376, 23] on div "All Assigned Flagged Late View Problems Unfiltered" at bounding box center [308, 25] width 443 height 12
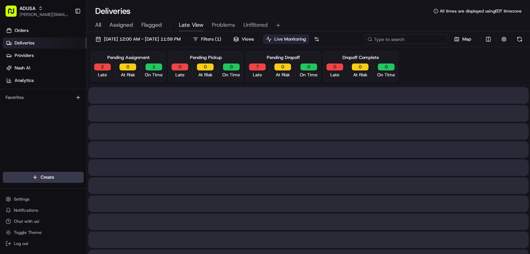
click at [413, 37] on input at bounding box center [405, 39] width 83 height 10
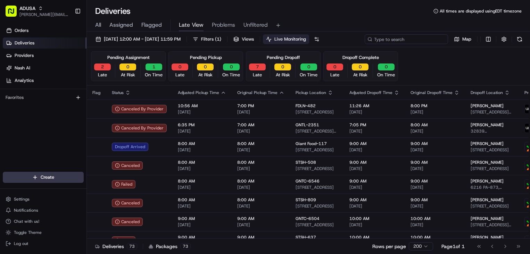
paste input "m707071092"
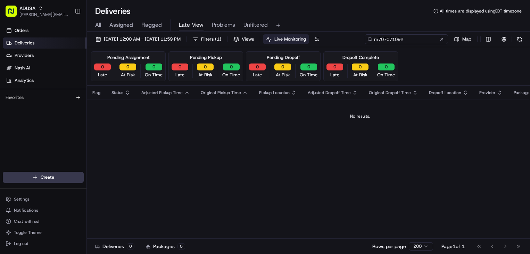
type input "m707071092"
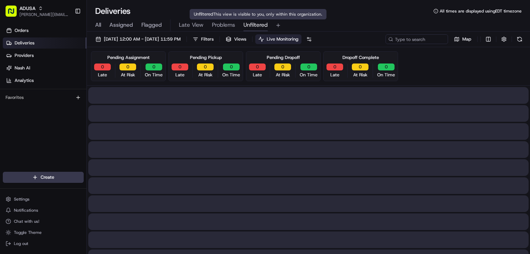
click at [260, 27] on span "Unfiltered" at bounding box center [255, 25] width 24 height 8
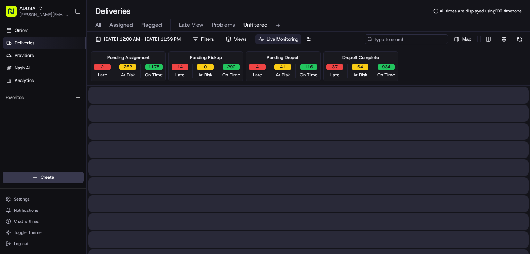
click at [431, 38] on input at bounding box center [405, 39] width 83 height 10
paste input "m707071092"
type input "m707071092"
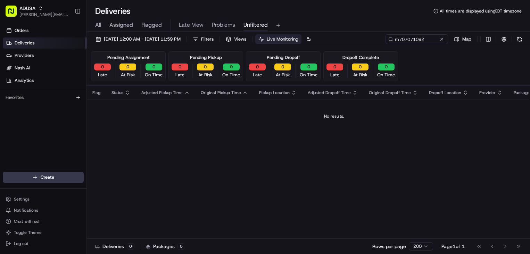
click at [362, 16] on div "Deliveries All times are displayed using EDT timezone" at bounding box center [308, 11] width 443 height 11
click at [129, 39] on span "[DATE] 12:00 AM - [DATE] 11:59 PM" at bounding box center [142, 39] width 77 height 6
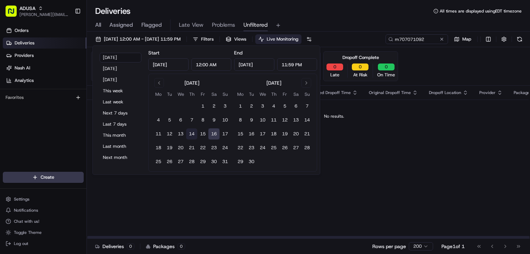
click at [193, 135] on button "14" at bounding box center [191, 133] width 11 height 11
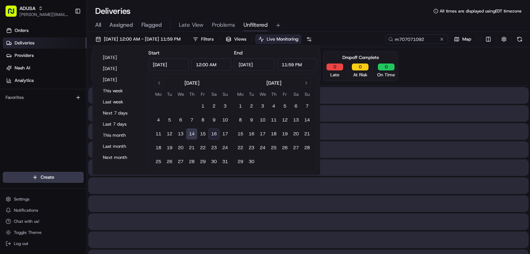
type input "Aug 14, 2025"
click at [192, 135] on button "14" at bounding box center [191, 133] width 11 height 11
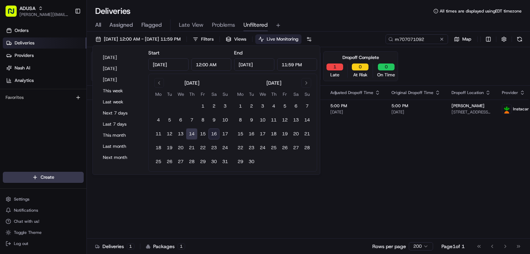
click at [382, 19] on div "All Assigned Flagged Late View Problems Unfiltered" at bounding box center [308, 24] width 443 height 15
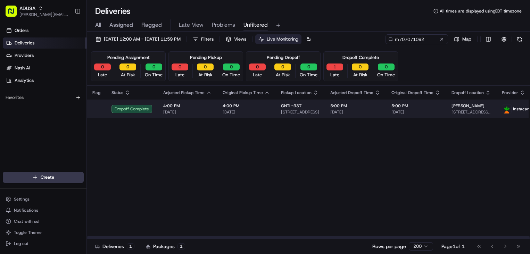
click at [369, 107] on span "5:00 PM" at bounding box center [355, 106] width 50 height 6
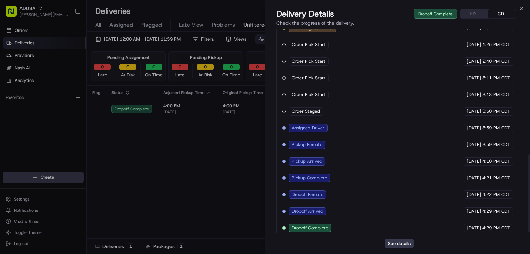
scroll to position [331, 0]
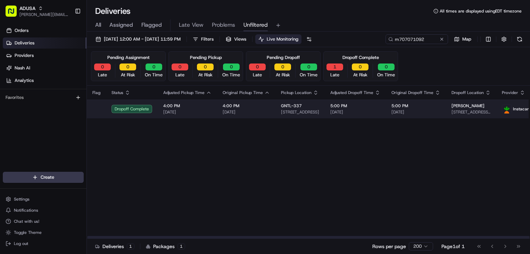
click at [232, 113] on span "08/14/2025" at bounding box center [245, 112] width 47 height 6
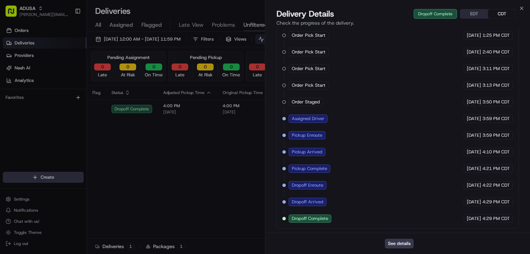
click at [474, 14] on button "EDT" at bounding box center [474, 13] width 28 height 9
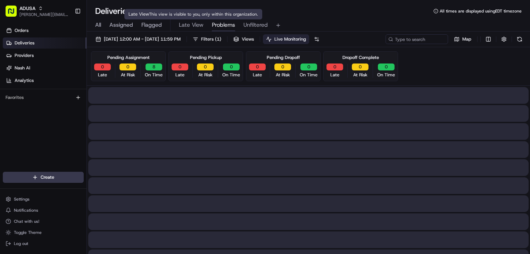
click at [220, 24] on span "Problems" at bounding box center [223, 25] width 23 height 8
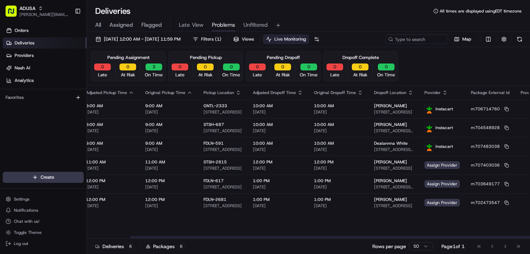
scroll to position [0, 129]
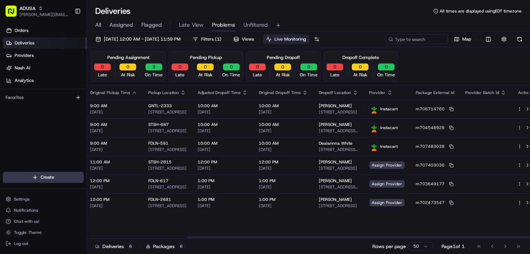
drag, startPoint x: 204, startPoint y: 220, endPoint x: 250, endPoint y: 217, distance: 46.3
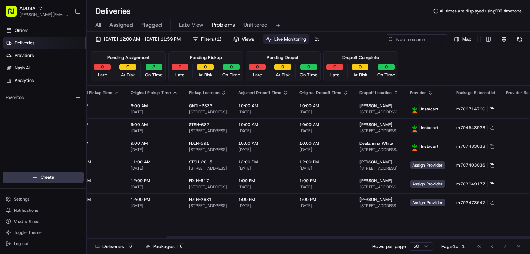
scroll to position [0, 20]
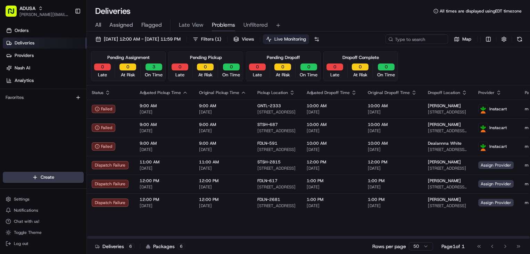
drag, startPoint x: 389, startPoint y: 220, endPoint x: 364, endPoint y: 220, distance: 25.3
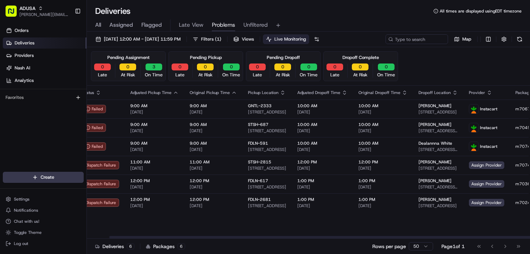
scroll to position [0, 30]
drag, startPoint x: 393, startPoint y: 223, endPoint x: 397, endPoint y: 222, distance: 4.1
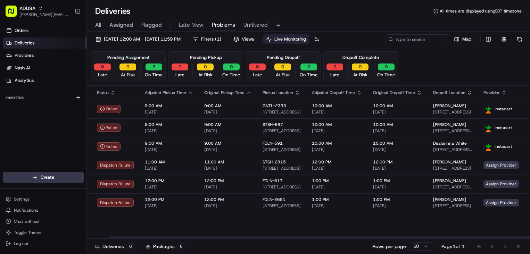
scroll to position [0, 0]
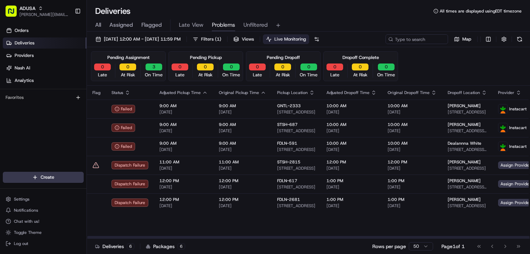
drag, startPoint x: 261, startPoint y: 229, endPoint x: 217, endPoint y: 225, distance: 44.3
click at [221, 41] on span "Filters ( 1 )" at bounding box center [211, 39] width 20 height 6
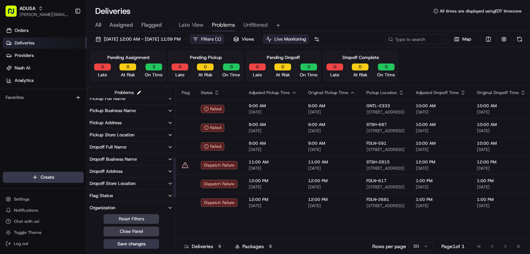
scroll to position [203, 0]
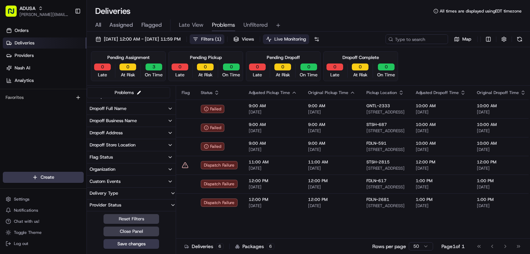
click at [134, 169] on button "Organization" at bounding box center [131, 169] width 89 height 12
click at [105, 200] on label "Stop and Shop" at bounding box center [110, 203] width 29 height 6
click at [94, 200] on button "Stop and Shop" at bounding box center [91, 203] width 6 height 6
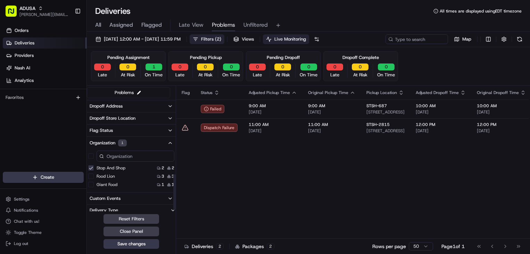
scroll to position [242, 0]
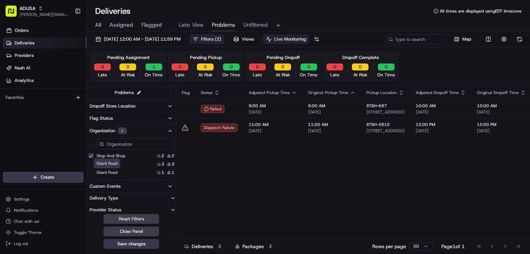
click at [107, 173] on label "Giant Food" at bounding box center [106, 173] width 21 height 6
click at [94, 173] on button "Giant Food" at bounding box center [91, 173] width 6 height 6
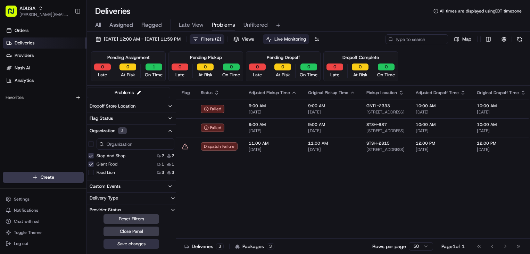
click at [141, 244] on button "Save changes" at bounding box center [131, 244] width 56 height 10
click at [174, 244] on div "Reset Filters Close Panel Save changes" at bounding box center [131, 231] width 89 height 35
click at [154, 247] on button "Save changes" at bounding box center [131, 244] width 56 height 10
click at [339, 15] on div "Deliveries All times are displayed using EDT timezone" at bounding box center [308, 11] width 443 height 11
click at [224, 41] on button "Filters ( 2 )" at bounding box center [206, 39] width 35 height 10
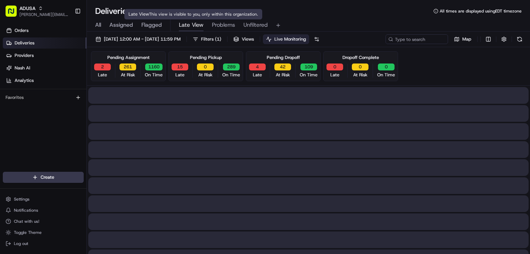
click at [199, 25] on span "Late View" at bounding box center [191, 25] width 25 height 8
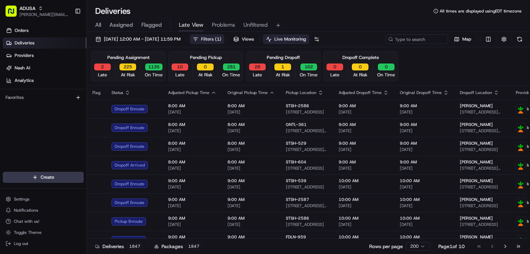
click at [224, 42] on button "Filters ( 1 )" at bounding box center [206, 39] width 35 height 10
click at [221, 37] on span "Filters ( 1 )" at bounding box center [211, 39] width 20 height 6
click at [221, 38] on span "Filters ( 1 )" at bounding box center [211, 39] width 20 height 6
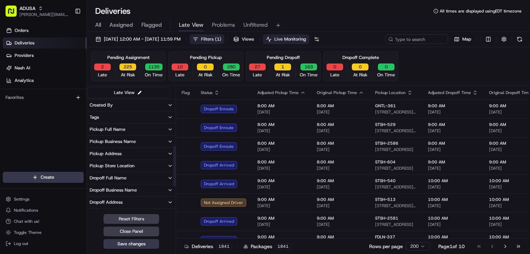
scroll to position [203, 0]
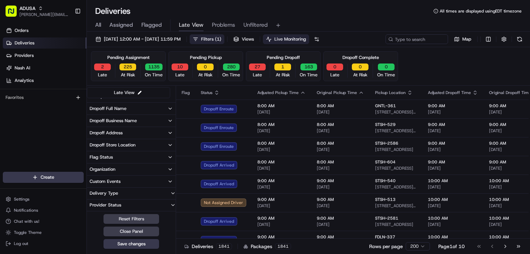
click at [147, 170] on button "Organization" at bounding box center [131, 169] width 89 height 12
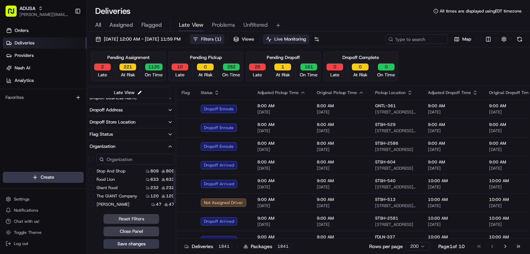
scroll to position [237, 0]
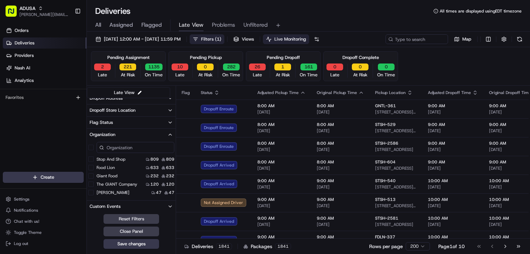
click at [91, 158] on button "Stop and Shop" at bounding box center [91, 159] width 6 height 6
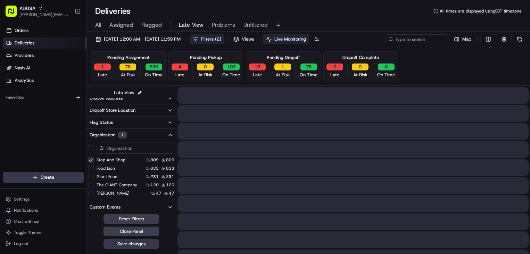
click at [92, 175] on button "Giant Food" at bounding box center [91, 177] width 6 height 6
click at [153, 247] on button "Save changes" at bounding box center [131, 244] width 56 height 10
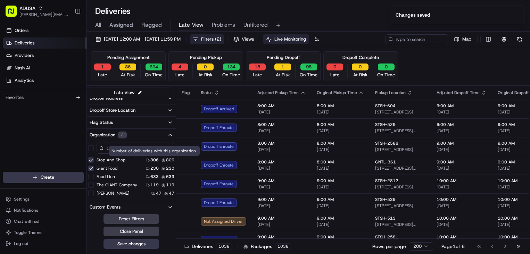
click at [156, 244] on button "Save changes" at bounding box center [131, 244] width 56 height 10
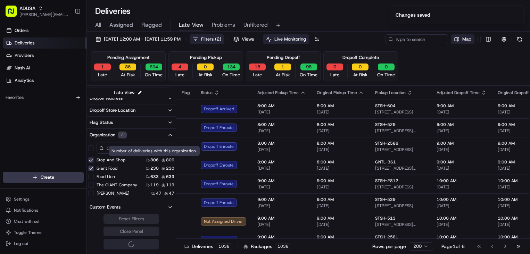
click at [345, 11] on div "Deliveries All times are displayed using EDT timezone" at bounding box center [308, 11] width 443 height 11
click at [353, 18] on div "All Assigned Flagged Late View Problems Unfiltered" at bounding box center [308, 24] width 443 height 15
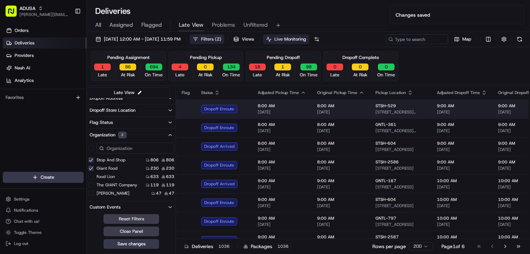
click at [286, 111] on span "[DATE]" at bounding box center [281, 112] width 48 height 6
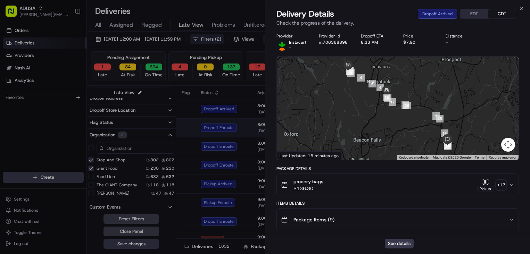
drag, startPoint x: 248, startPoint y: 101, endPoint x: 245, endPoint y: 132, distance: 31.0
click at [245, 132] on div "Dropoff Enroute" at bounding box center [223, 128] width 45 height 8
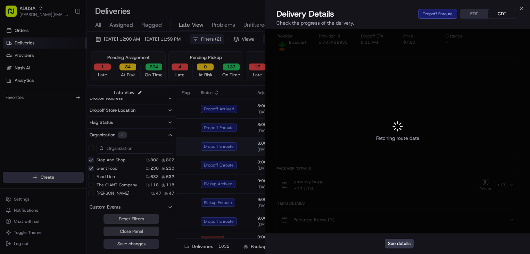
click at [244, 141] on td "Dropoff Enroute" at bounding box center [223, 146] width 57 height 19
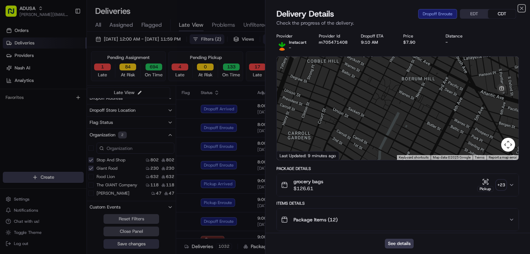
click at [520, 8] on icon "button" at bounding box center [521, 9] width 6 height 6
click at [521, 7] on div "Deliveries All times are displayed using EDT timezone" at bounding box center [308, 11] width 443 height 11
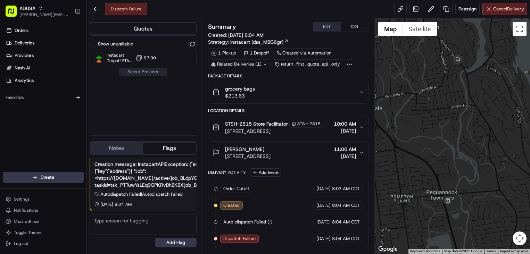
click at [313, 97] on div "grocery bags $213.63" at bounding box center [285, 92] width 146 height 14
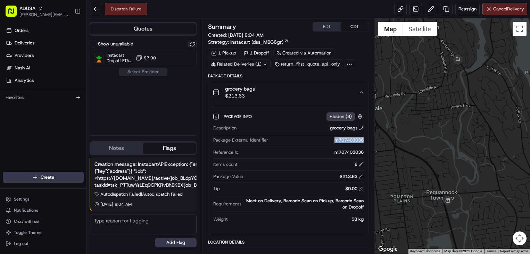
drag, startPoint x: 331, startPoint y: 141, endPoint x: 363, endPoint y: 141, distance: 31.6
click at [363, 141] on div "m707403036" at bounding box center [317, 140] width 93 height 6
copy div "m707403036"
click at [291, 96] on div "grocery bags $213.63" at bounding box center [285, 92] width 146 height 14
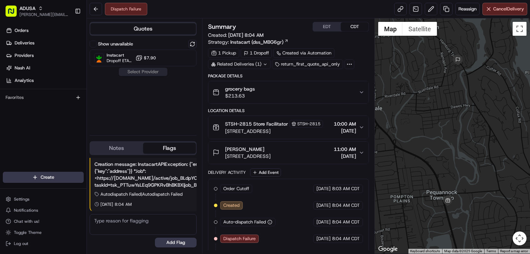
drag, startPoint x: 305, startPoint y: 134, endPoint x: 300, endPoint y: 152, distance: 18.0
click at [300, 152] on div "Location Details STSH-2815 Store Facilitator STSH-2815 500 NJ-23, Pequannock To…" at bounding box center [288, 136] width 161 height 56
click at [270, 152] on div "[PERSON_NAME]" at bounding box center [247, 149] width 45 height 7
click at [270, 151] on div "[PERSON_NAME]" at bounding box center [247, 149] width 45 height 7
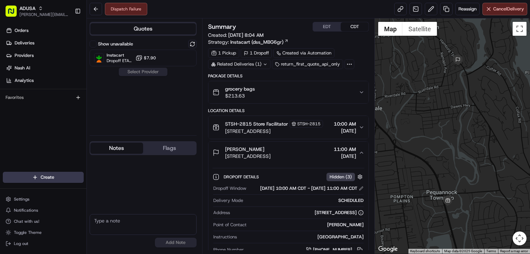
click at [114, 150] on button "Notes" at bounding box center [116, 148] width 53 height 11
click at [129, 223] on textarea at bounding box center [143, 224] width 107 height 21
click at [192, 220] on textarea "Order rejected for bad address, sent to CC" at bounding box center [143, 224] width 107 height 21
click at [176, 228] on textarea "Order rejected for bad address, sent to CC for confirmation with customer" at bounding box center [143, 224] width 107 height 21
type textarea "Order rejected for bad address, sent to CC for confirmation with customer. JS"
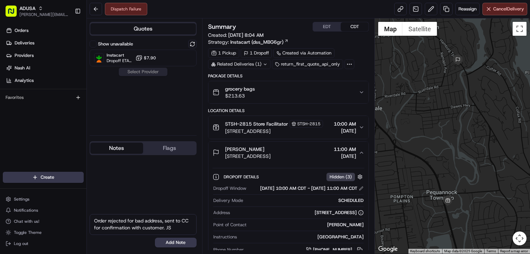
click at [181, 244] on button "Add Note" at bounding box center [176, 243] width 42 height 10
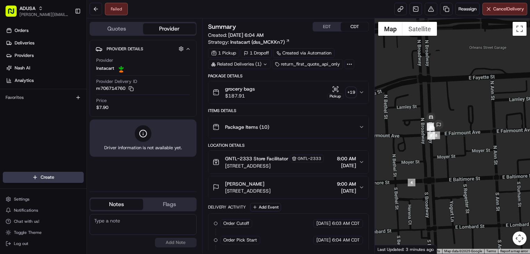
click at [262, 35] on span "08/16/2025 6:04 AM" at bounding box center [245, 35] width 35 height 6
click at [291, 125] on div "Package Items ( 10 )" at bounding box center [285, 127] width 146 height 14
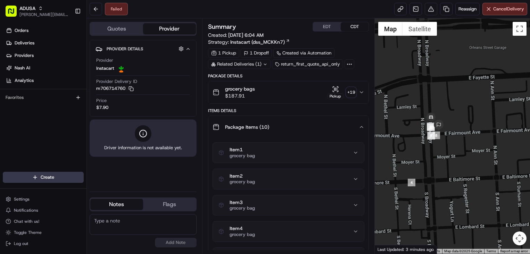
drag, startPoint x: 291, startPoint y: 125, endPoint x: 283, endPoint y: 96, distance: 30.7
click at [291, 125] on div "Package Items ( 10 )" at bounding box center [285, 127] width 146 height 14
click at [282, 89] on div "grocery bags $187.91 Pickup + 19" at bounding box center [285, 92] width 146 height 14
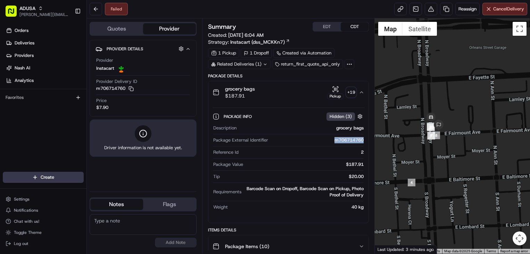
drag, startPoint x: 328, startPoint y: 139, endPoint x: 364, endPoint y: 139, distance: 36.8
click at [364, 139] on div "Package Info Hidden ( 3 ) Description grocery bags Package External Identifier …" at bounding box center [288, 160] width 160 height 114
copy div "m706714760"
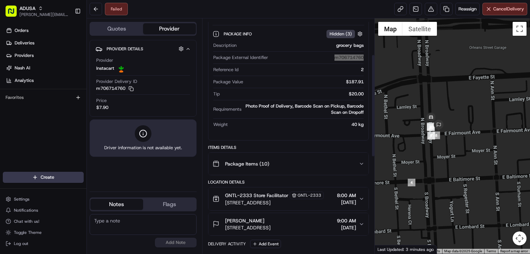
scroll to position [173, 0]
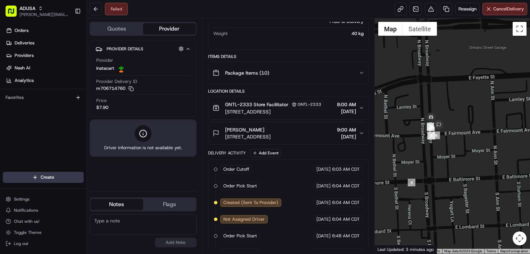
click at [144, 225] on textarea at bounding box center [143, 224] width 107 height 21
type textarea "NAH-Driver couldn't find address."
click at [158, 241] on button "Add Note" at bounding box center [176, 243] width 42 height 10
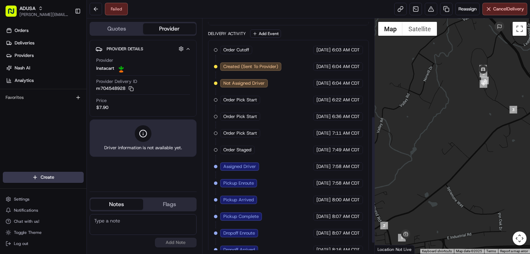
scroll to position [200, 0]
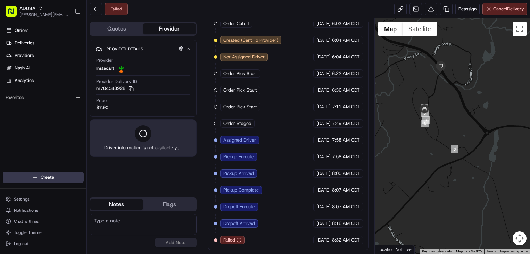
drag, startPoint x: 469, startPoint y: 96, endPoint x: 414, endPoint y: 133, distance: 66.4
click at [414, 133] on div at bounding box center [451, 135] width 155 height 235
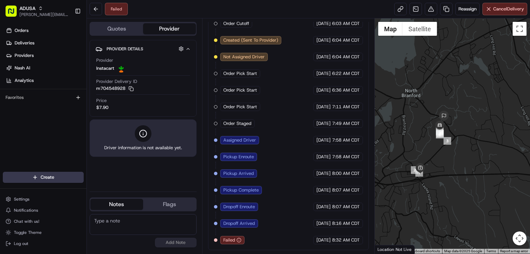
drag, startPoint x: 459, startPoint y: 99, endPoint x: 469, endPoint y: 112, distance: 16.5
click at [469, 112] on div at bounding box center [451, 135] width 155 height 235
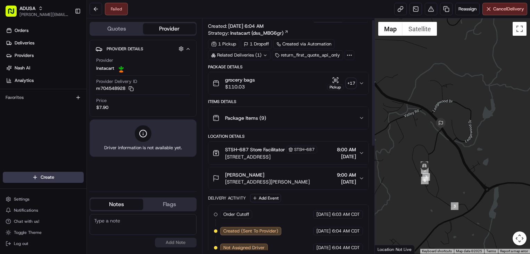
scroll to position [0, 0]
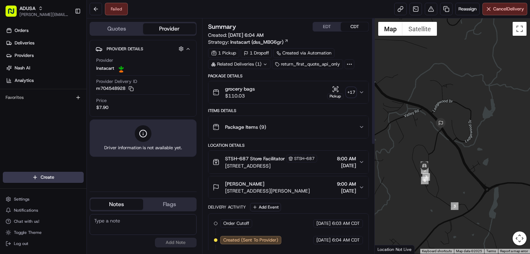
click at [277, 91] on div "grocery bags $110.03 Pickup + 17" at bounding box center [285, 92] width 146 height 14
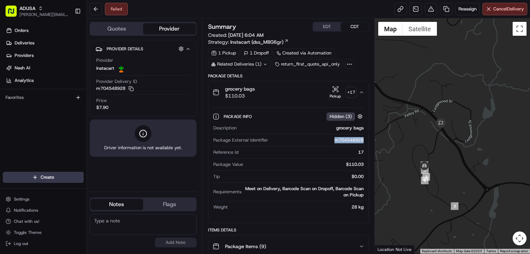
drag, startPoint x: 331, startPoint y: 141, endPoint x: 363, endPoint y: 141, distance: 31.6
click at [363, 141] on div "m704548928" at bounding box center [317, 140] width 93 height 6
copy div "m704548928"
click at [239, 116] on span "Package Info" at bounding box center [237, 117] width 29 height 6
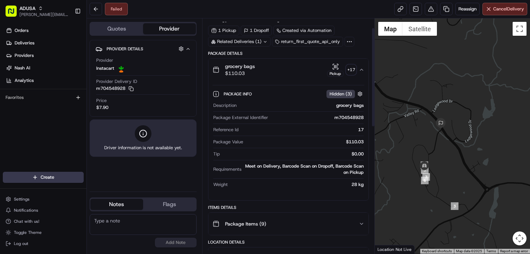
scroll to position [35, 0]
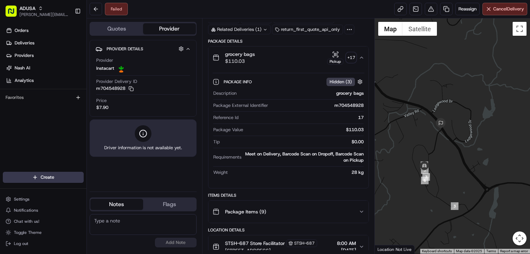
click at [363, 57] on icon "button" at bounding box center [361, 58] width 6 height 6
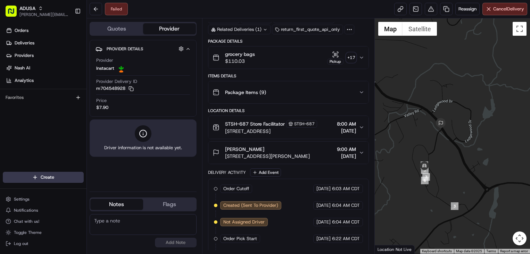
click at [129, 223] on textarea at bounding box center [143, 224] width 107 height 21
click at [146, 219] on textarea at bounding box center [143, 224] width 107 height 21
paste textarea "Driver did not have the apartment number and was unable to get a response from …"
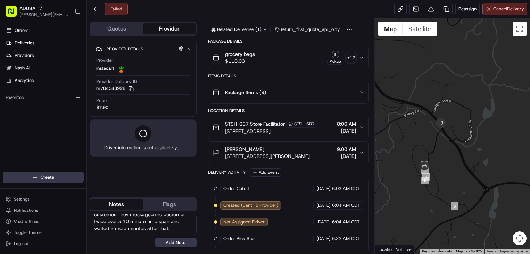
click at [164, 229] on textarea "Driver did not have the apartment number and was unable to get a response from …" at bounding box center [143, 224] width 107 height 21
drag, startPoint x: 149, startPoint y: 232, endPoint x: 137, endPoint y: 246, distance: 18.5
click at [137, 246] on div "Driver did not have the apartment number and was unable to get a response from …" at bounding box center [143, 230] width 107 height 33
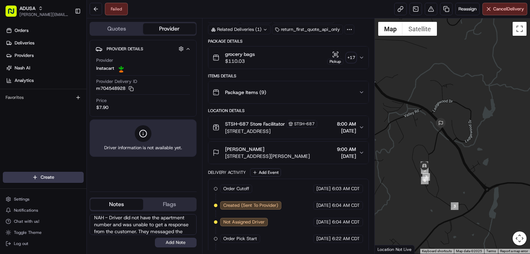
type textarea "NAH - Driver did not have the apartment number and was unable to get a response…"
click at [176, 243] on button "Add Note" at bounding box center [176, 243] width 42 height 10
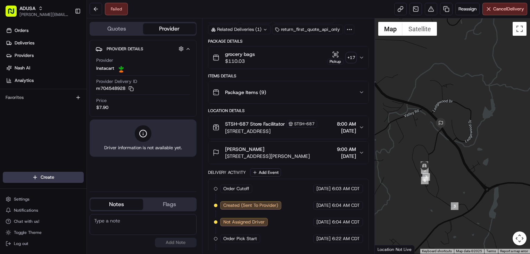
scroll to position [0, 0]
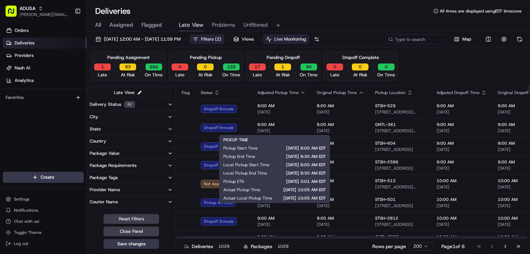
scroll to position [237, 0]
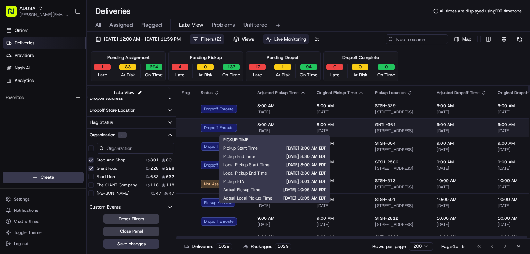
click at [288, 128] on div "8:00 AM 08/16/2025" at bounding box center [281, 128] width 48 height 12
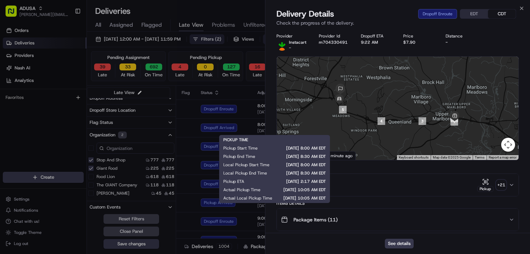
click at [235, 12] on div "Deliveries All times are displayed using EDT timezone" at bounding box center [308, 11] width 443 height 11
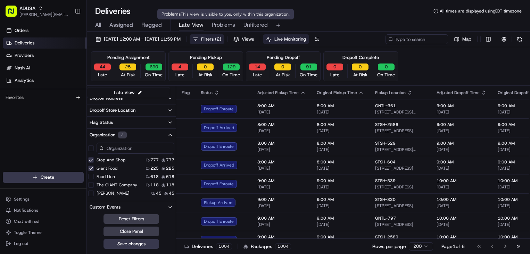
click at [225, 26] on span "Problems" at bounding box center [223, 25] width 23 height 8
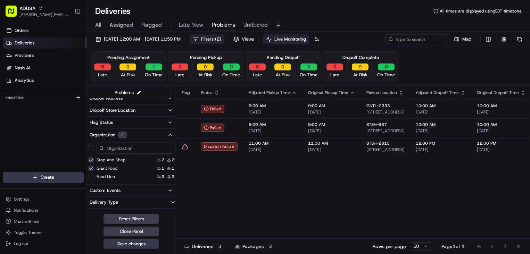
click at [221, 39] on span "Filters ( 2 )" at bounding box center [211, 39] width 20 height 6
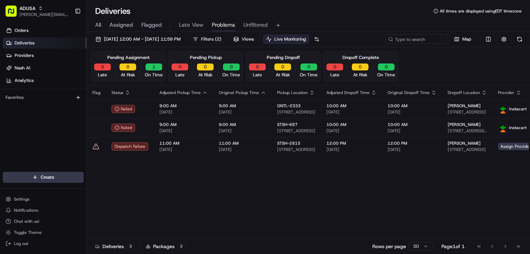
click at [334, 23] on div "All Assigned Flagged Late View Problems Unfiltered" at bounding box center [308, 25] width 443 height 12
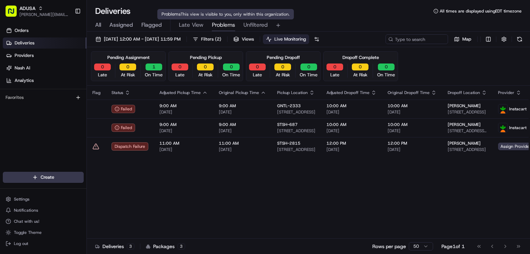
click at [223, 12] on span "This view is visible to you, only within this organization." at bounding box center [234, 14] width 109 height 6
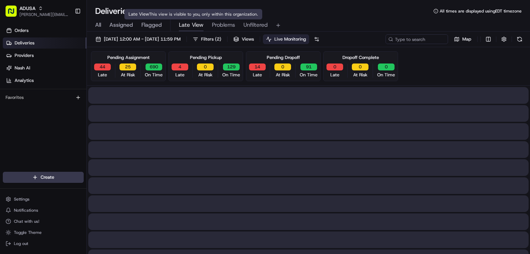
click at [189, 24] on span "Late View" at bounding box center [191, 25] width 25 height 8
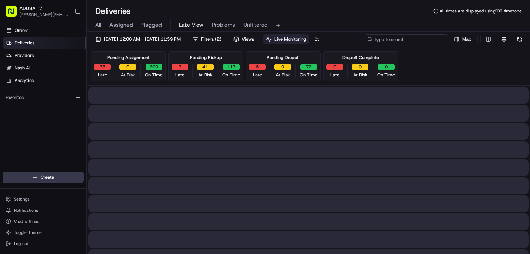
click at [415, 39] on input at bounding box center [405, 39] width 83 height 10
paste input "m700057553"
click at [422, 28] on div "All Assigned Flagged Late View Problems Unfiltered" at bounding box center [308, 25] width 443 height 12
click at [422, 41] on input "m700057553" at bounding box center [405, 39] width 83 height 10
paste input "m700057553"
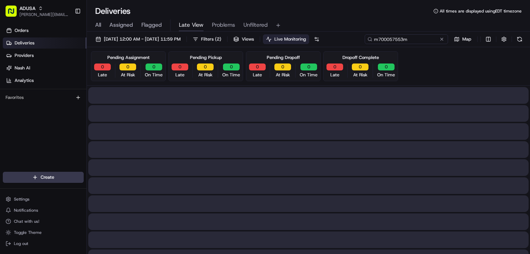
type input "m700057553"
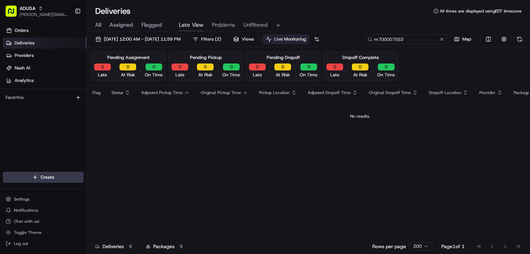
drag, startPoint x: 413, startPoint y: 37, endPoint x: 352, endPoint y: 30, distance: 61.1
click at [340, 33] on div "08/16/2025 12:00 AM - 08/16/2025 11:59 PM Filters ( 2 ) Views Live Monitoring m…" at bounding box center [308, 144] width 443 height 224
click at [394, 24] on div "All Assigned Flagged Late View Problems Unfiltered" at bounding box center [308, 25] width 443 height 12
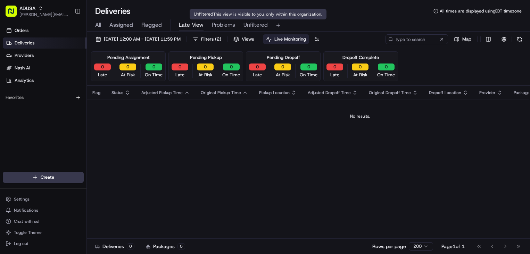
click at [247, 24] on span "Unfiltered" at bounding box center [255, 25] width 24 height 8
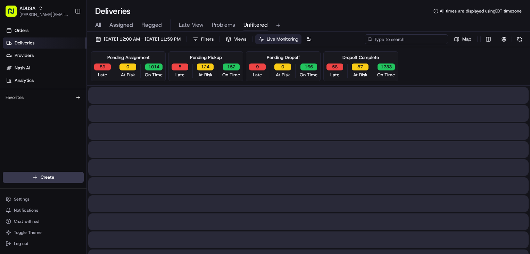
click at [415, 40] on input at bounding box center [405, 39] width 83 height 10
paste input "m700057553"
type input "m700057553"
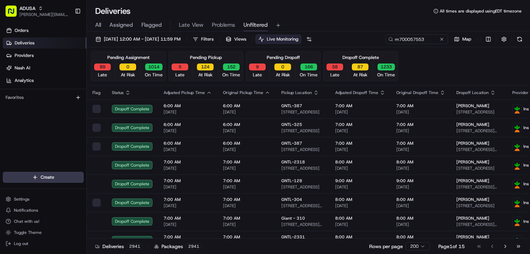
click at [411, 23] on div "All Assigned Flagged Late View Problems Unfiltered" at bounding box center [308, 25] width 443 height 12
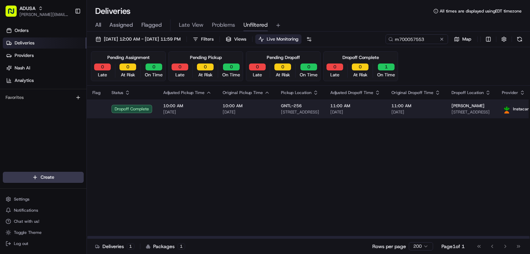
click at [252, 108] on span "10:00 AM" at bounding box center [245, 106] width 47 height 6
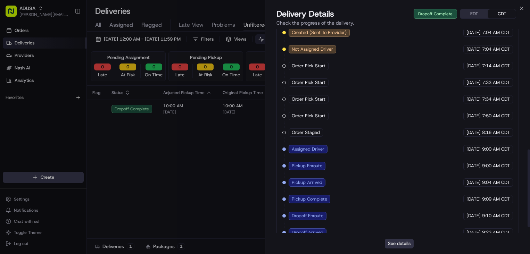
scroll to position [261, 0]
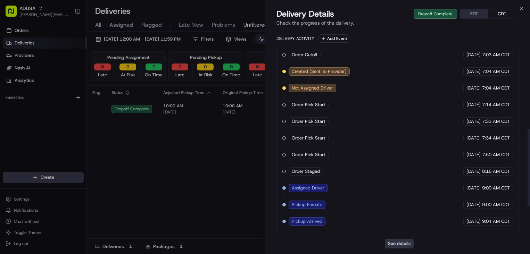
click at [396, 244] on button "See details" at bounding box center [398, 244] width 29 height 10
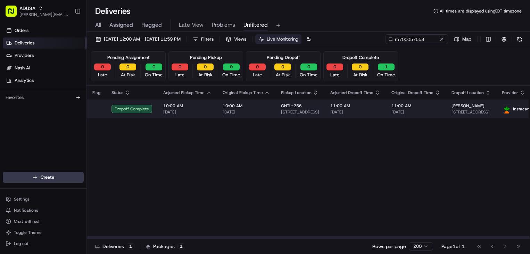
click at [374, 112] on span "[DATE]" at bounding box center [355, 112] width 50 height 6
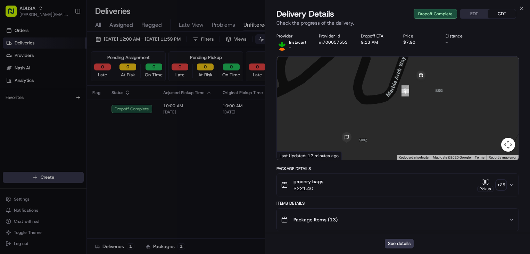
drag, startPoint x: 387, startPoint y: 124, endPoint x: 384, endPoint y: 62, distance: 61.5
click at [384, 62] on div at bounding box center [398, 108] width 242 height 103
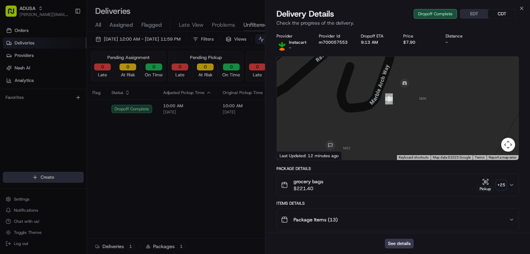
drag, startPoint x: 370, startPoint y: 94, endPoint x: 354, endPoint y: 118, distance: 29.2
click at [354, 118] on div at bounding box center [398, 108] width 242 height 103
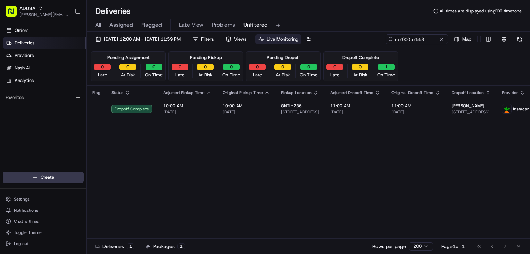
click at [133, 179] on div "Flag Status Adjusted Pickup Time Original Pickup Time Pickup Location Adjusted …" at bounding box center [349, 162] width 524 height 153
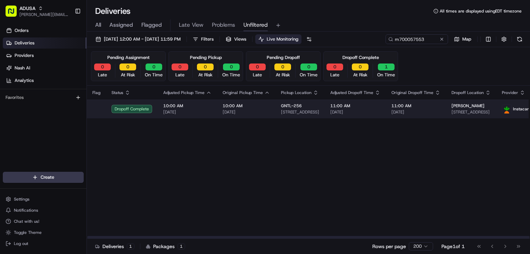
click at [431, 110] on span "[DATE]" at bounding box center [415, 112] width 49 height 6
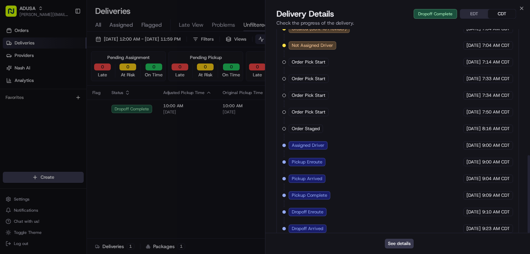
scroll to position [331, 0]
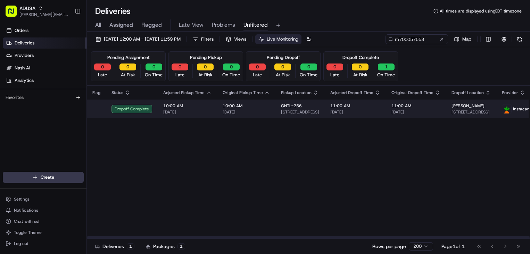
click at [313, 110] on span "10346 Courthouse Rd, Spotsylvania Courthouse, VA 22553, US" at bounding box center [300, 112] width 38 height 6
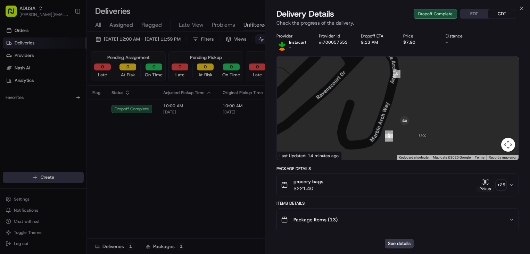
drag, startPoint x: 311, startPoint y: 122, endPoint x: 433, endPoint y: 121, distance: 121.8
click at [433, 121] on div at bounding box center [398, 108] width 242 height 103
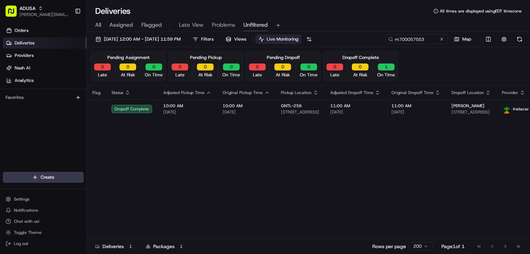
click at [43, 135] on div "Orders Deliveries Providers Nash AI Analytics Favorites" at bounding box center [43, 99] width 86 height 154
click at [441, 40] on button at bounding box center [441, 39] width 7 height 7
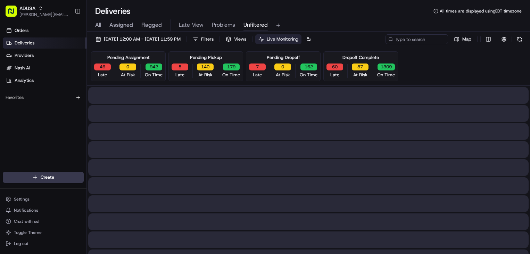
click at [228, 28] on span "Problems" at bounding box center [223, 25] width 23 height 8
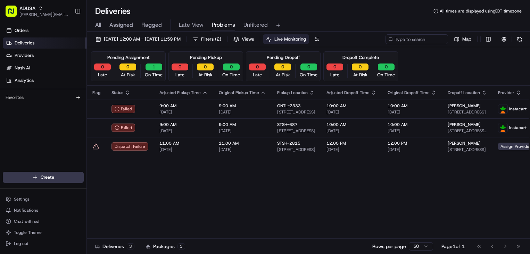
click at [374, 23] on div "All Assigned Flagged Late View Problems Unfiltered" at bounding box center [308, 25] width 443 height 12
click at [316, 16] on div "Deliveries All times are displayed using EDT timezone" at bounding box center [308, 11] width 443 height 11
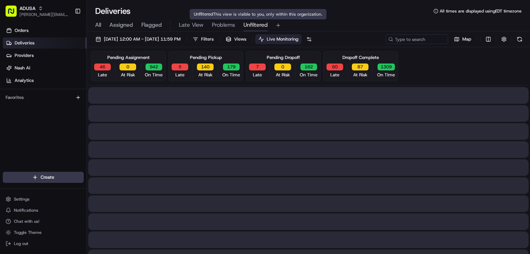
click at [263, 25] on span "Unfiltered" at bounding box center [255, 25] width 24 height 8
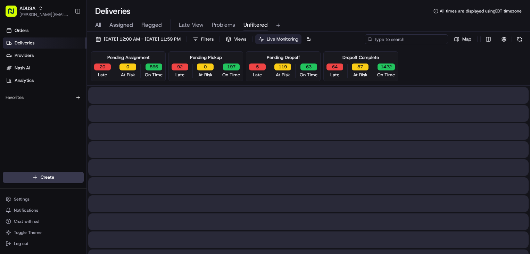
click at [415, 37] on input at bounding box center [405, 39] width 83 height 10
paste input "m705128727"
type input "m705128727"
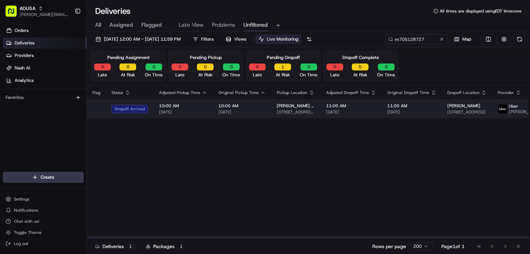
click at [264, 118] on td "10:00 AM 08/16/2025" at bounding box center [242, 109] width 58 height 19
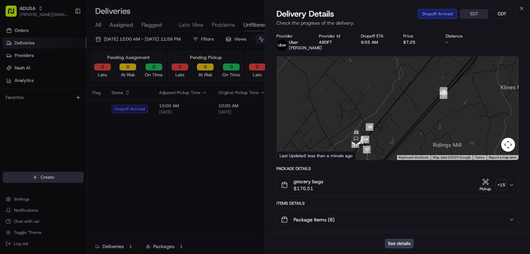
drag, startPoint x: 354, startPoint y: 115, endPoint x: 383, endPoint y: 100, distance: 32.1
click at [380, 99] on div at bounding box center [398, 108] width 242 height 103
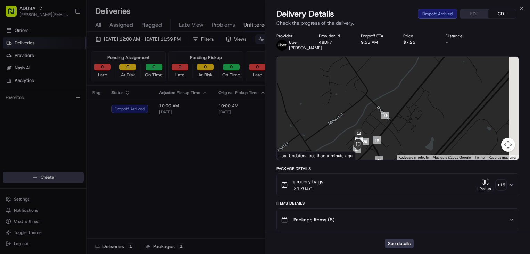
drag, startPoint x: 434, startPoint y: 78, endPoint x: 390, endPoint y: 127, distance: 66.1
click at [390, 127] on div at bounding box center [398, 108] width 242 height 103
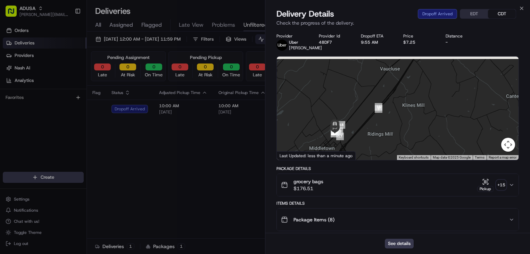
drag, startPoint x: 423, startPoint y: 108, endPoint x: 401, endPoint y: 120, distance: 24.4
click at [400, 121] on div at bounding box center [398, 108] width 242 height 103
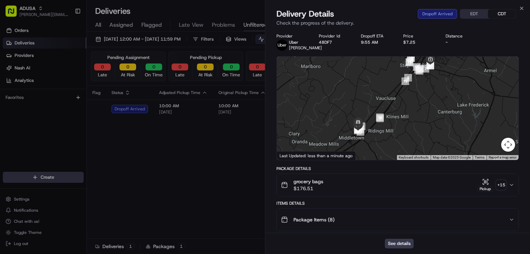
drag, startPoint x: 431, startPoint y: 104, endPoint x: 417, endPoint y: 106, distance: 13.3
click at [417, 106] on div at bounding box center [398, 108] width 242 height 103
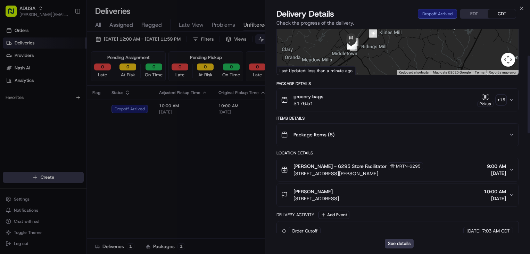
scroll to position [69, 0]
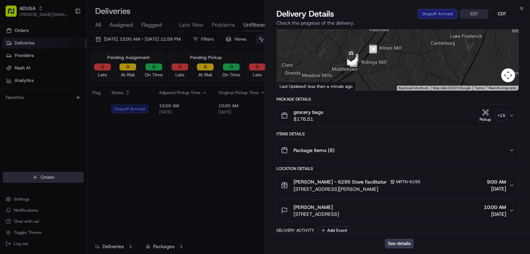
click at [390, 155] on div "Package Items ( 8 )" at bounding box center [395, 150] width 228 height 14
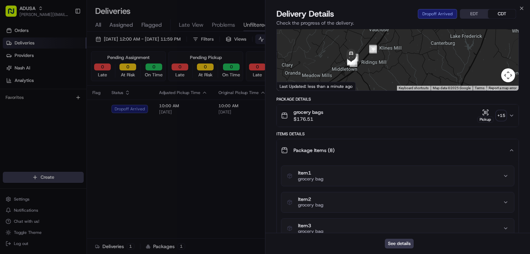
click at [383, 123] on button "grocery bags $176.51 Pickup + 15" at bounding box center [398, 115] width 242 height 22
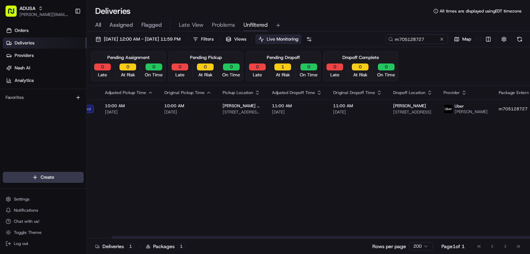
scroll to position [0, 66]
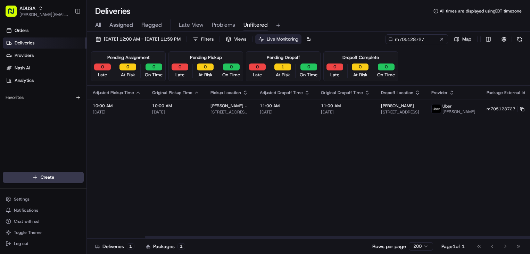
drag, startPoint x: 429, startPoint y: 138, endPoint x: 448, endPoint y: 136, distance: 18.6
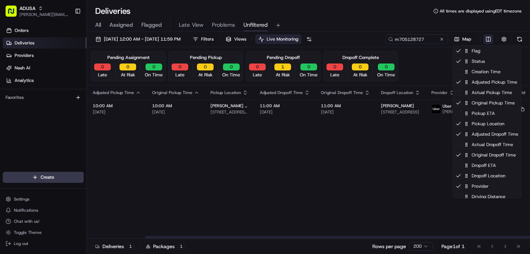
click at [486, 41] on html "ADUSA james.swiontek@adusa.com Toggle Sidebar Orders Deliveries Providers Nash …" at bounding box center [265, 127] width 530 height 254
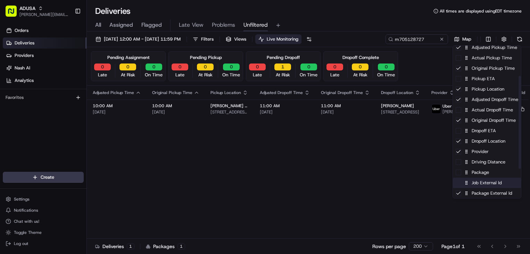
scroll to position [69, 0]
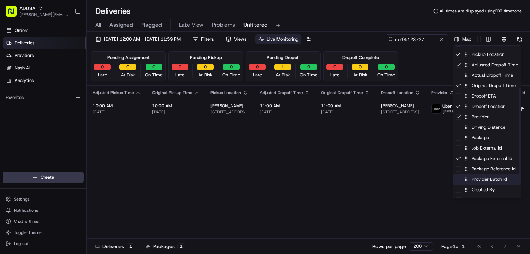
click at [462, 181] on div "Provider Batch Id" at bounding box center [486, 179] width 68 height 10
click at [398, 168] on html "ADUSA james.swiontek@adusa.com Toggle Sidebar Orders Deliveries Providers Nash …" at bounding box center [265, 127] width 530 height 254
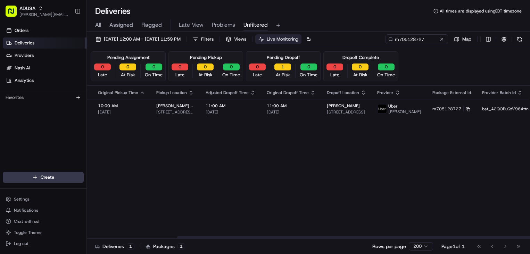
scroll to position [0, 151]
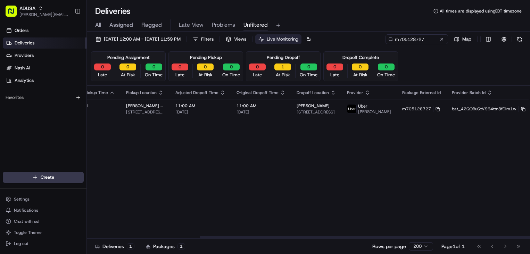
drag, startPoint x: 347, startPoint y: 158, endPoint x: 406, endPoint y: 159, distance: 59.0
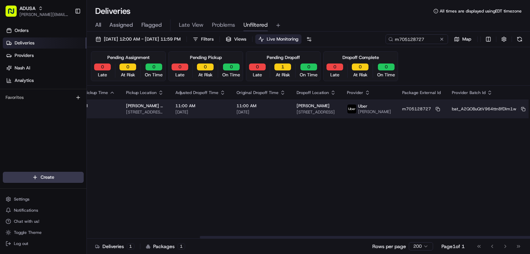
click at [467, 114] on td "bat_A2QOBuQtV964ttn8fDlm1w" at bounding box center [488, 109] width 85 height 19
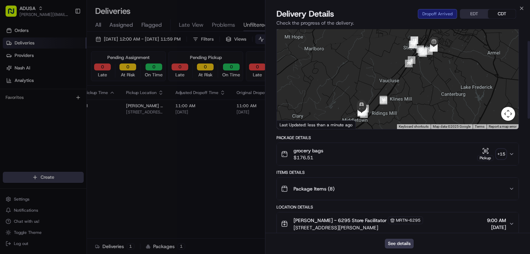
scroll to position [69, 0]
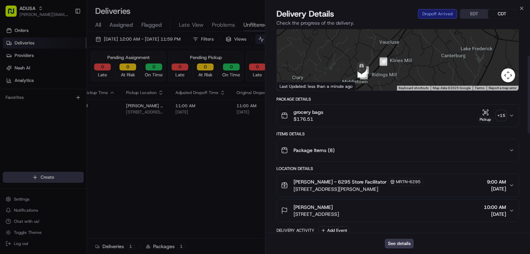
click at [384, 153] on div "Package Items ( 8 )" at bounding box center [395, 150] width 228 height 14
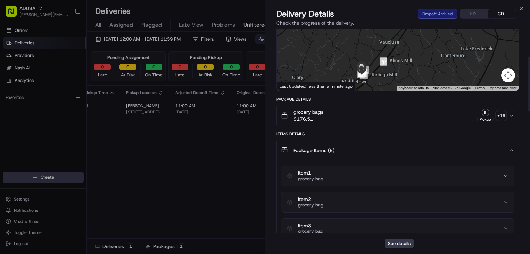
scroll to position [139, 0]
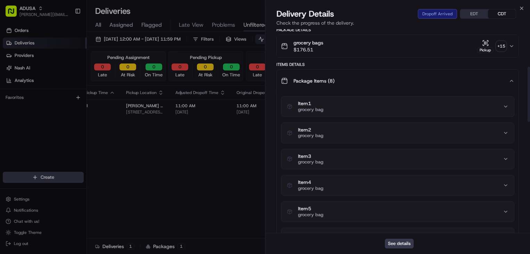
click at [344, 47] on div "grocery bags $176.51 Pickup + 15" at bounding box center [395, 46] width 228 height 14
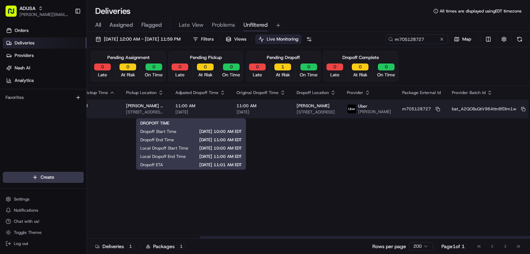
click at [200, 111] on span "[DATE]" at bounding box center [200, 112] width 50 height 6
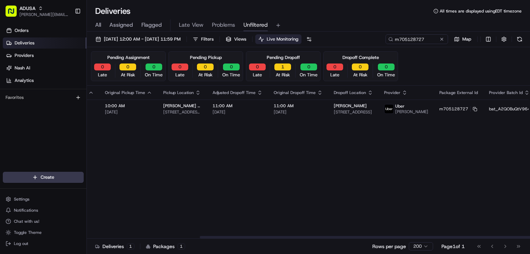
scroll to position [0, 0]
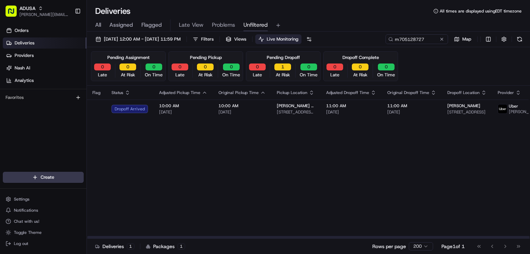
drag, startPoint x: 315, startPoint y: 209, endPoint x: 209, endPoint y: 205, distance: 105.6
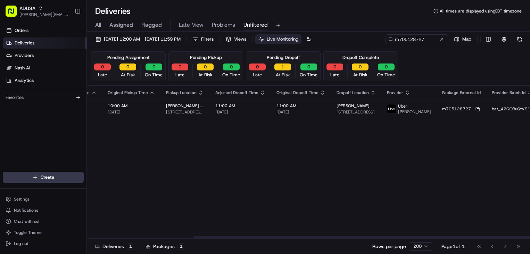
scroll to position [0, 151]
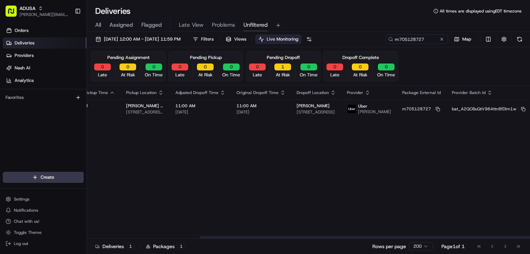
drag, startPoint x: 186, startPoint y: 193, endPoint x: 222, endPoint y: 189, distance: 36.3
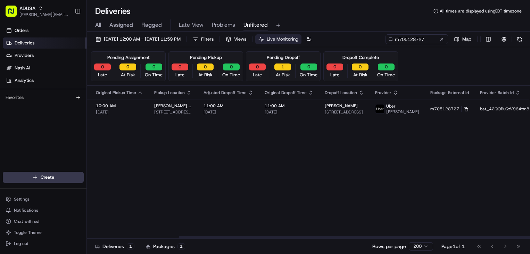
scroll to position [0, 0]
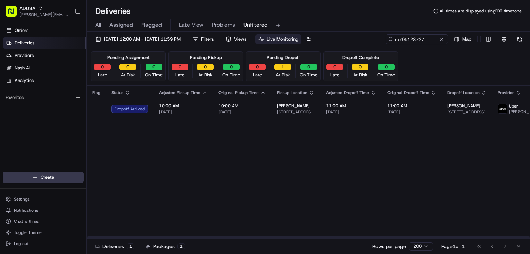
drag, startPoint x: 294, startPoint y: 198, endPoint x: 201, endPoint y: 178, distance: 95.1
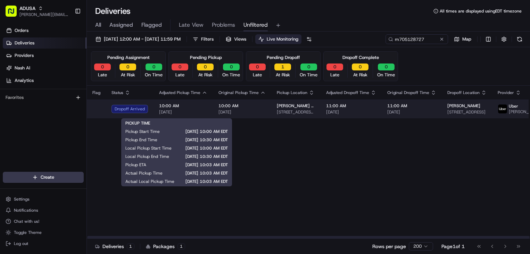
click at [198, 114] on span "[DATE]" at bounding box center [183, 112] width 48 height 6
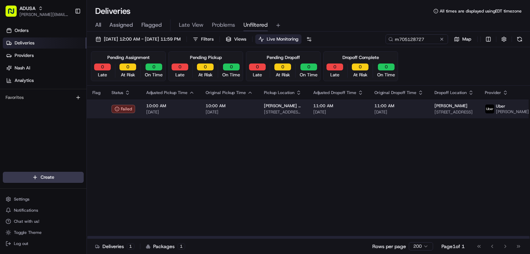
click at [183, 104] on td "10:00 AM [DATE]" at bounding box center [170, 109] width 59 height 19
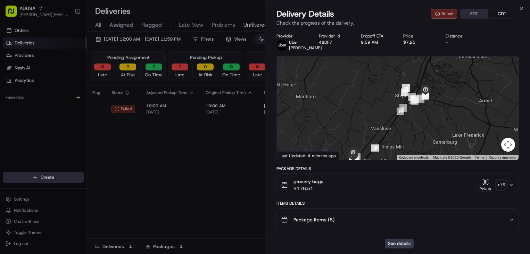
drag, startPoint x: 449, startPoint y: 94, endPoint x: 438, endPoint y: 103, distance: 14.8
click at [438, 103] on div at bounding box center [398, 108] width 242 height 103
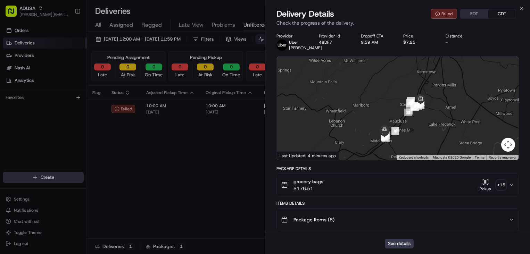
drag, startPoint x: 437, startPoint y: 98, endPoint x: 434, endPoint y: 109, distance: 11.0
click at [434, 109] on div at bounding box center [398, 108] width 242 height 103
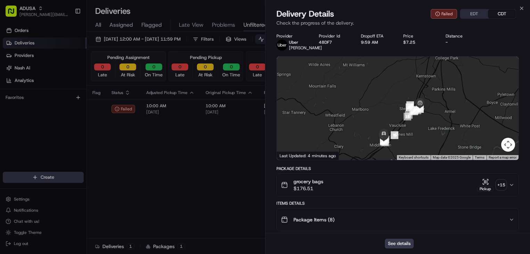
click at [376, 15] on div "Delivery Details Failed EDT CDT" at bounding box center [397, 13] width 242 height 11
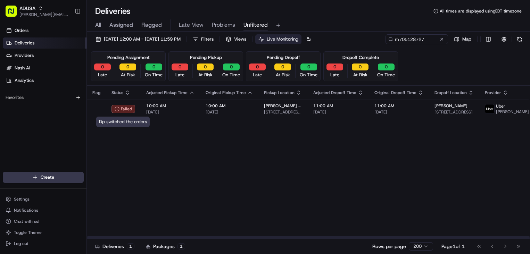
click at [166, 172] on div "Flag Status Adjusted Pickup Time Original Pickup Time Pickup Location Adjusted …" at bounding box center [390, 162] width 607 height 153
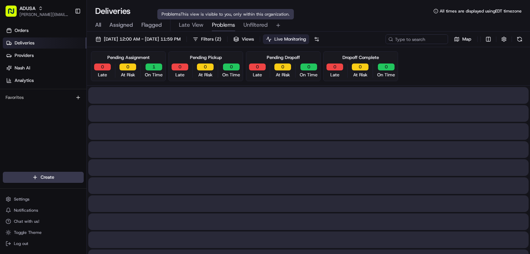
click at [225, 27] on span "Problems" at bounding box center [223, 25] width 23 height 8
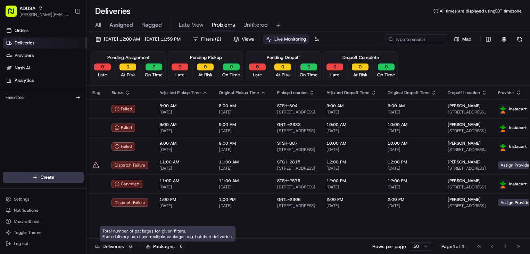
click at [171, 230] on div "Total number of packages for given filters. Each delivery can have multiple pac…" at bounding box center [168, 233] width 136 height 15
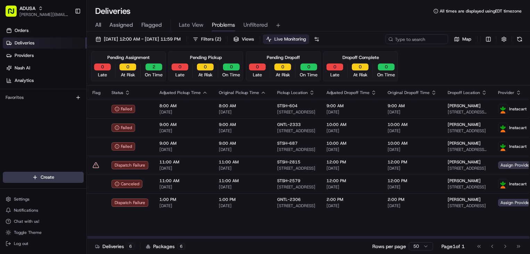
click at [253, 228] on div "Flag Status Adjusted Pickup Time Original Pickup Time Pickup Location Adjusted …" at bounding box center [376, 162] width 579 height 153
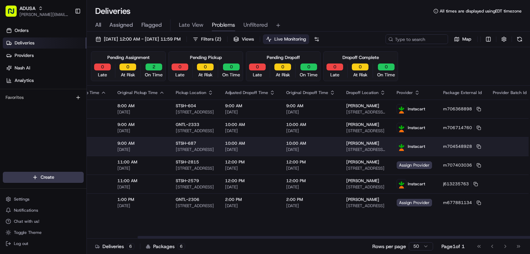
scroll to position [0, 129]
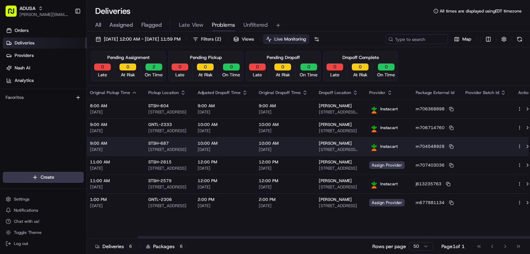
drag, startPoint x: 316, startPoint y: 170, endPoint x: 395, endPoint y: 155, distance: 79.5
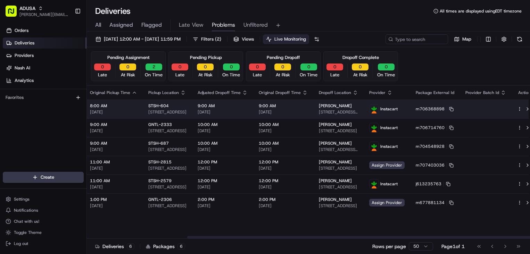
click at [510, 108] on html "ADUSA [PERSON_NAME][EMAIL_ADDRESS][PERSON_NAME][DOMAIN_NAME] Toggle Sidebar Ord…" at bounding box center [265, 127] width 530 height 254
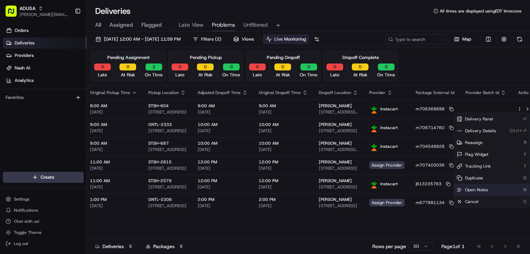
click at [476, 188] on span "Open Notes" at bounding box center [476, 190] width 23 height 6
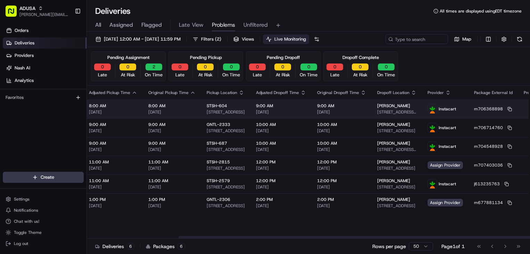
scroll to position [0, 0]
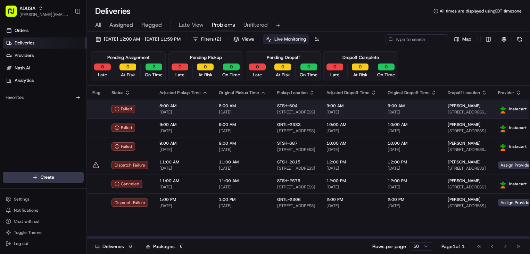
drag, startPoint x: 297, startPoint y: 109, endPoint x: 230, endPoint y: 107, distance: 67.0
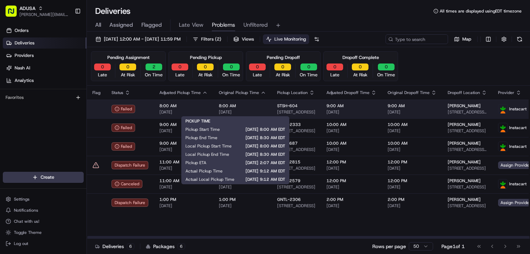
click at [239, 109] on span "[DATE]" at bounding box center [242, 112] width 47 height 6
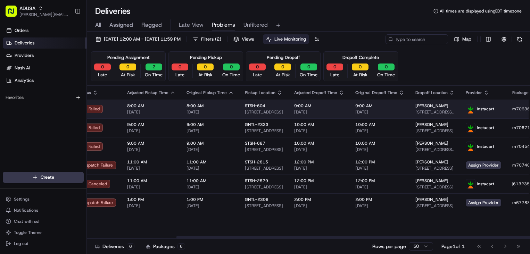
scroll to position [0, 129]
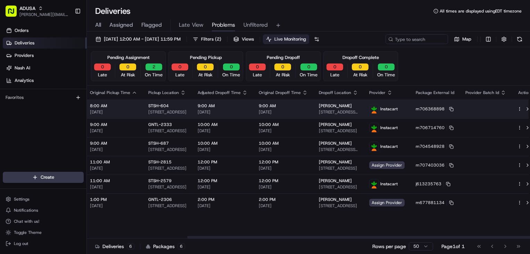
drag, startPoint x: 260, startPoint y: 107, endPoint x: 280, endPoint y: 108, distance: 20.1
click at [449, 107] on icon at bounding box center [451, 109] width 5 height 5
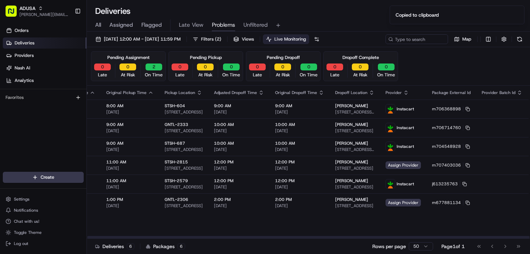
scroll to position [0, 0]
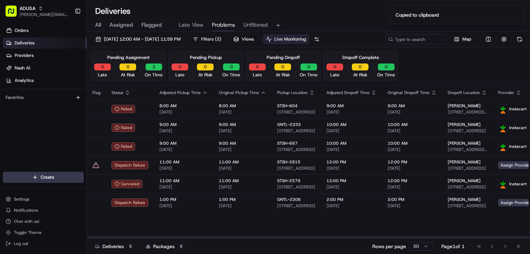
drag, startPoint x: 442, startPoint y: 105, endPoint x: 356, endPoint y: 89, distance: 87.7
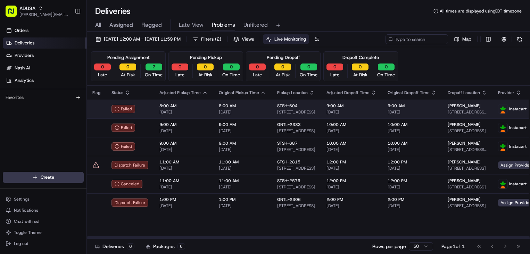
click at [425, 108] on span "9:00 AM" at bounding box center [411, 106] width 49 height 6
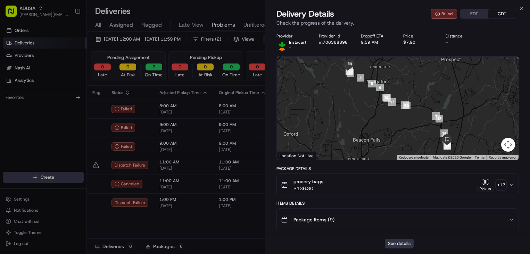
click at [405, 241] on button "See details" at bounding box center [398, 244] width 29 height 10
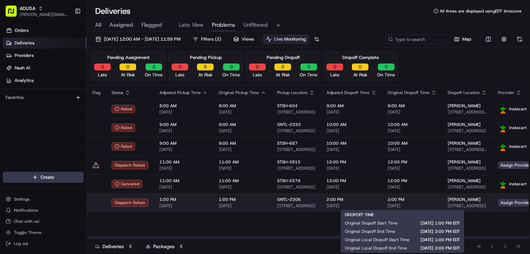
click at [400, 202] on span "2:00 PM" at bounding box center [411, 200] width 49 height 6
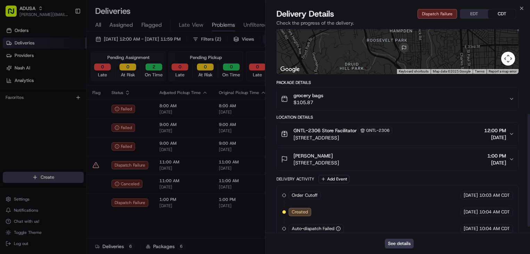
scroll to position [163, 0]
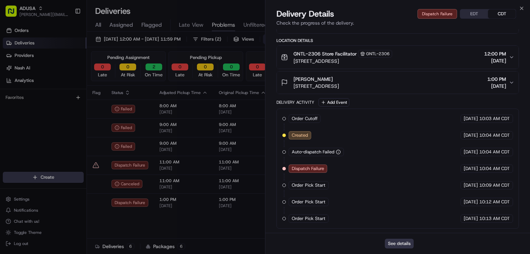
click at [402, 244] on button "See details" at bounding box center [398, 244] width 29 height 10
click at [522, 8] on icon "button" at bounding box center [521, 9] width 6 height 6
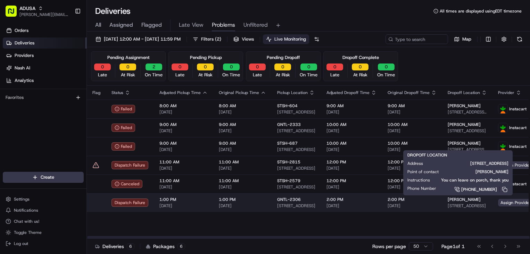
click at [431, 199] on span "2:00 PM" at bounding box center [411, 200] width 49 height 6
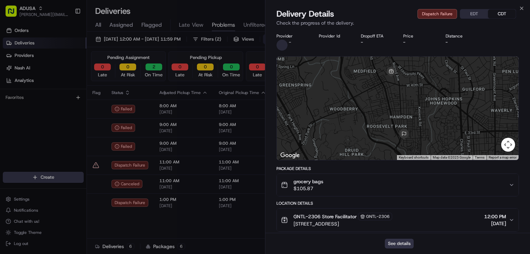
click at [399, 242] on button "See details" at bounding box center [398, 244] width 29 height 10
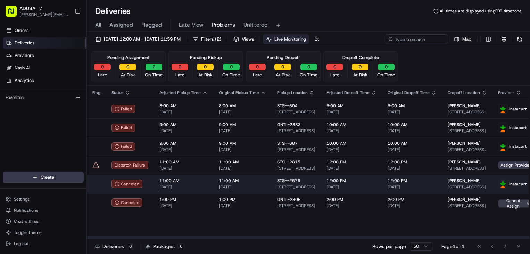
click at [262, 181] on span "11:00 AM" at bounding box center [242, 181] width 47 height 6
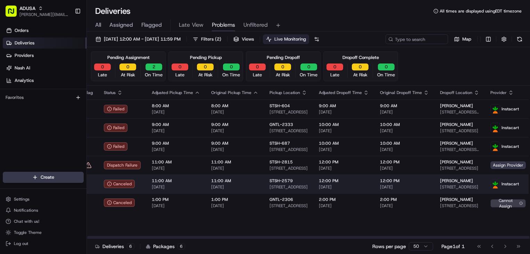
scroll to position [0, 0]
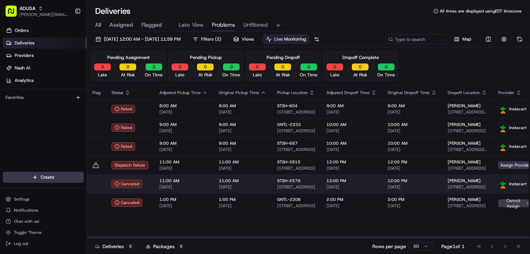
drag, startPoint x: 357, startPoint y: 180, endPoint x: 265, endPoint y: 183, distance: 91.6
click at [265, 183] on td "11:00 AM [DATE]" at bounding box center [242, 184] width 58 height 19
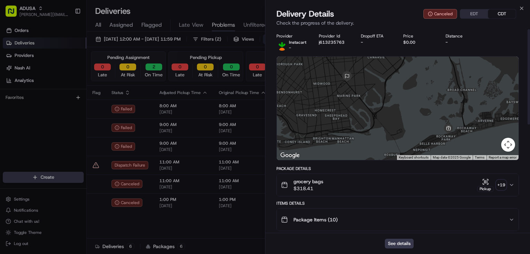
drag, startPoint x: 186, startPoint y: 186, endPoint x: 194, endPoint y: 186, distance: 8.7
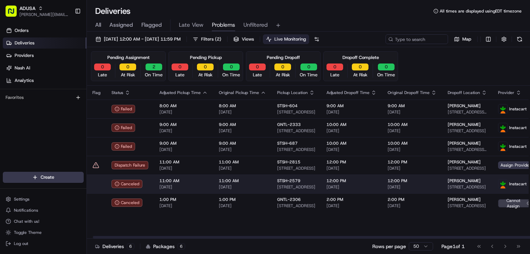
scroll to position [0, 129]
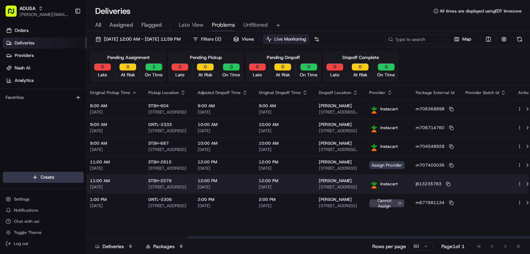
drag, startPoint x: 278, startPoint y: 184, endPoint x: 362, endPoint y: 185, distance: 84.0
click at [446, 182] on icon at bounding box center [448, 184] width 5 height 5
click at [509, 184] on html "ADUSA [PERSON_NAME][EMAIL_ADDRESS][PERSON_NAME][DOMAIN_NAME] Toggle Sidebar Ord…" at bounding box center [265, 127] width 530 height 254
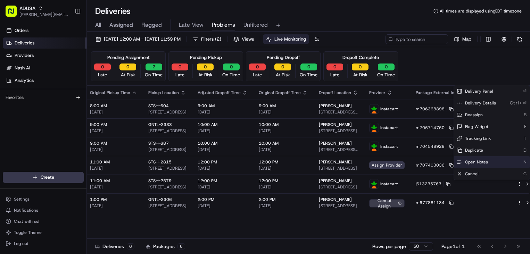
click at [491, 159] on div "Open Notes N" at bounding box center [492, 162] width 76 height 12
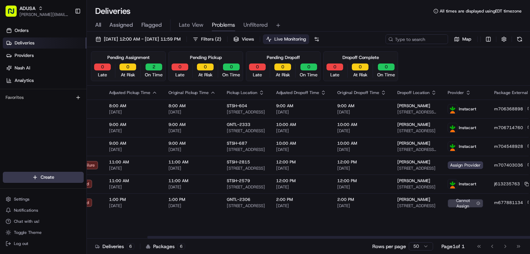
scroll to position [0, 0]
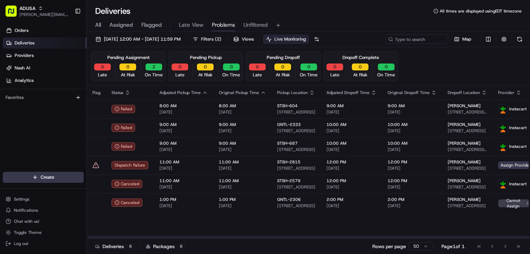
drag, startPoint x: 288, startPoint y: 217, endPoint x: 220, endPoint y: 216, distance: 68.4
click at [239, 228] on div "Flag Status Adjusted Pickup Time Original Pickup Time Pickup Location Adjusted …" at bounding box center [376, 162] width 579 height 153
click at [179, 222] on div "Flag Status Adjusted Pickup Time Original Pickup Time Pickup Location Adjusted …" at bounding box center [376, 162] width 579 height 153
click at [192, 30] on button "Late View" at bounding box center [191, 25] width 25 height 12
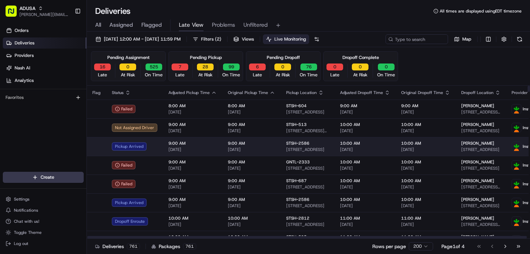
click at [269, 148] on span "[DATE]" at bounding box center [251, 150] width 47 height 6
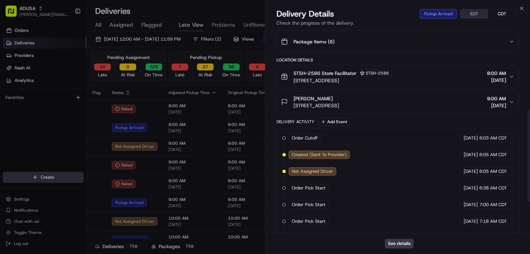
scroll to position [247, 0]
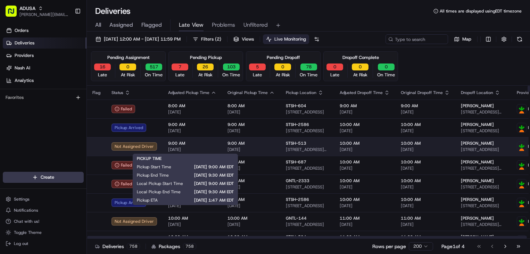
click at [205, 147] on span "[DATE]" at bounding box center [192, 150] width 48 height 6
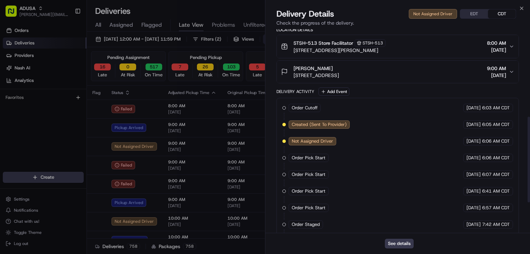
scroll to position [281, 0]
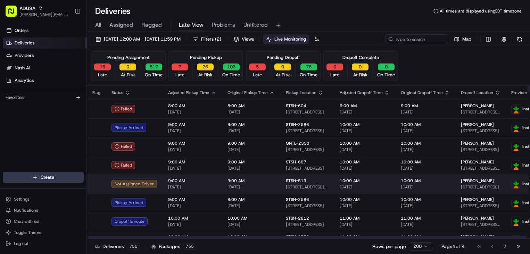
click at [489, 179] on td "lina pennella 60 Deans Bridge Rd, Somers, NY 10589, US" at bounding box center [480, 184] width 50 height 19
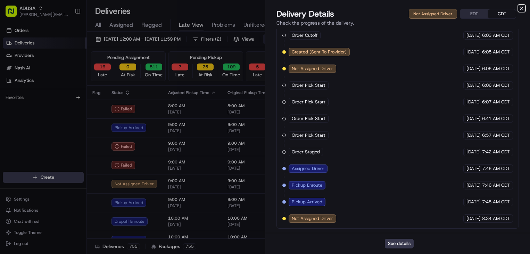
click at [522, 8] on icon "button" at bounding box center [521, 9] width 6 height 6
click at [59, 142] on div "Orders Deliveries Providers Nash AI Analytics Favorites" at bounding box center [43, 99] width 86 height 154
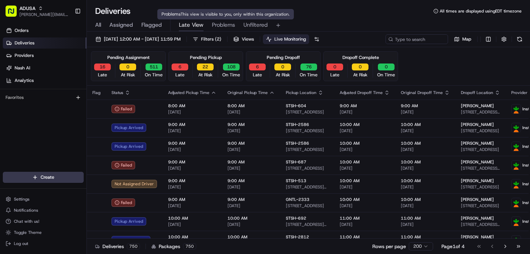
drag, startPoint x: 231, startPoint y: 26, endPoint x: 233, endPoint y: 31, distance: 5.1
click at [231, 26] on span "Problems" at bounding box center [223, 25] width 23 height 8
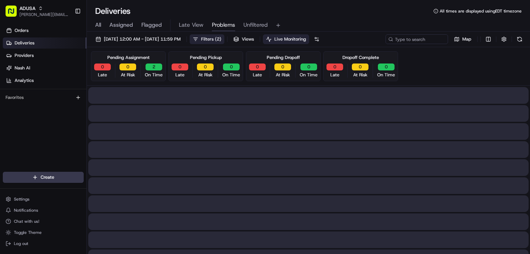
click at [221, 41] on span "Filters ( 2 )" at bounding box center [211, 39] width 20 height 6
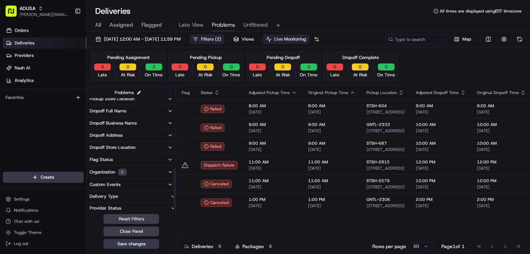
scroll to position [203, 0]
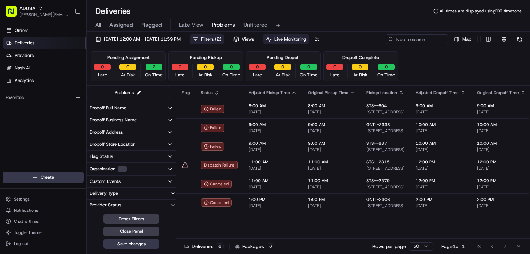
click at [122, 169] on div "2" at bounding box center [122, 169] width 9 height 7
click at [92, 194] on button "Stop and Shop" at bounding box center [91, 194] width 6 height 6
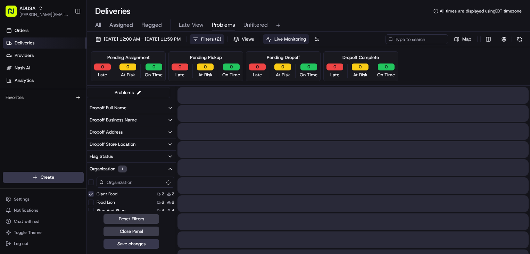
click at [92, 201] on button "Food Lion" at bounding box center [91, 203] width 6 height 6
click at [92, 194] on button "Giant Food" at bounding box center [91, 194] width 6 height 6
drag, startPoint x: 91, startPoint y: 203, endPoint x: 91, endPoint y: 194, distance: 8.7
click at [91, 194] on div "Food Lion 6 6 Stop and Shop 4 4 Giant Food 2 2 The GIANT Company 1 1" at bounding box center [131, 206] width 89 height 32
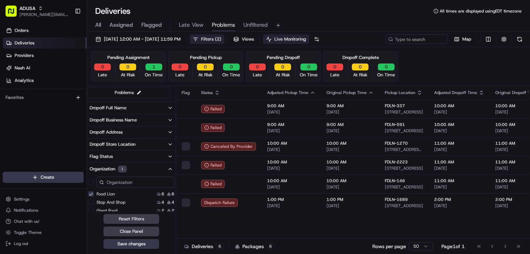
click at [91, 194] on button "Food Lion" at bounding box center [91, 194] width 6 height 6
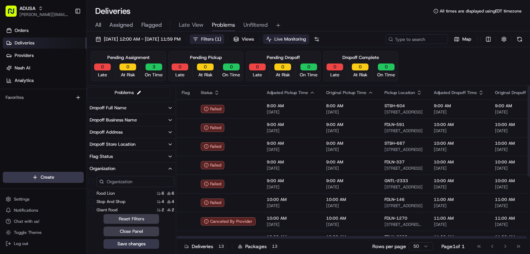
click at [427, 67] on div "Pending Assignment 0 Late 0 At Risk 3 On Time Pending Pickup 0 Late 0 At Risk 0…" at bounding box center [308, 66] width 434 height 30
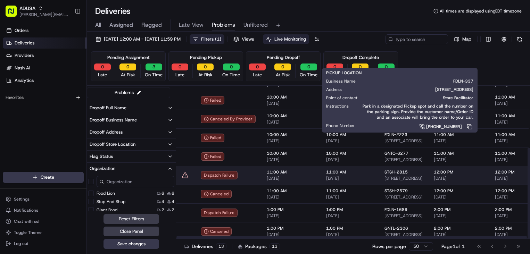
scroll to position [104, 0]
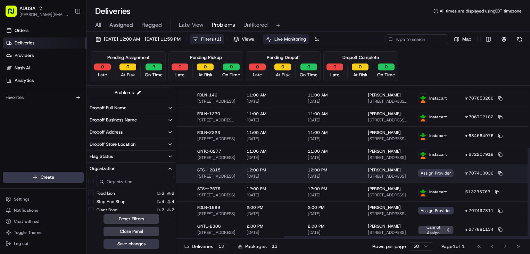
drag, startPoint x: 379, startPoint y: 166, endPoint x: 403, endPoint y: 164, distance: 24.0
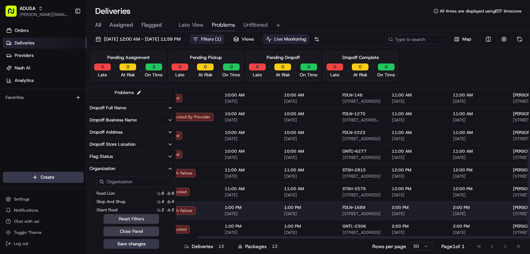
scroll to position [104, 0]
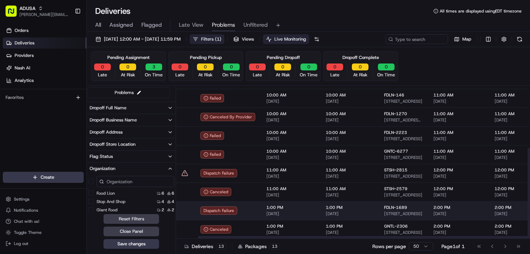
drag, startPoint x: 335, startPoint y: 211, endPoint x: 320, endPoint y: 211, distance: 15.3
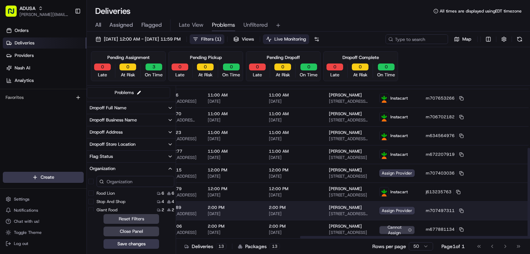
scroll to position [104, 235]
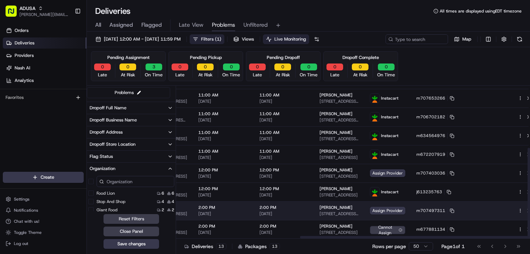
drag, startPoint x: 375, startPoint y: 207, endPoint x: 427, endPoint y: 208, distance: 51.7
click at [450, 209] on icon at bounding box center [451, 210] width 3 height 3
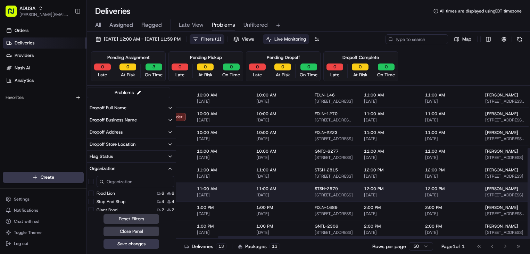
drag, startPoint x: 395, startPoint y: 193, endPoint x: 380, endPoint y: 195, distance: 15.5
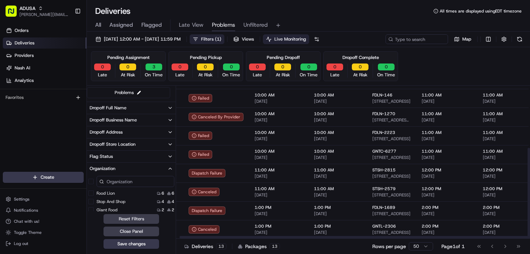
scroll to position [104, 5]
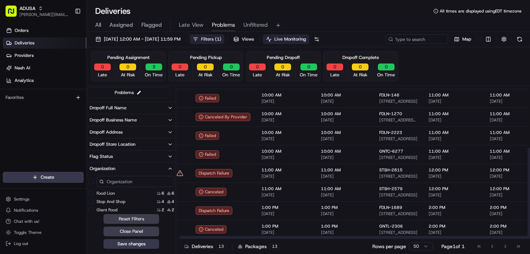
drag, startPoint x: 332, startPoint y: 237, endPoint x: 322, endPoint y: 242, distance: 11.2
click at [322, 238] on div at bounding box center [354, 237] width 350 height 2
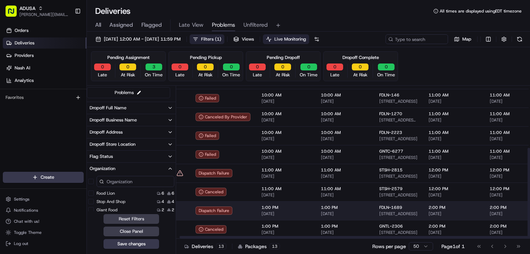
click at [343, 209] on span "1:00 PM" at bounding box center [344, 208] width 47 height 6
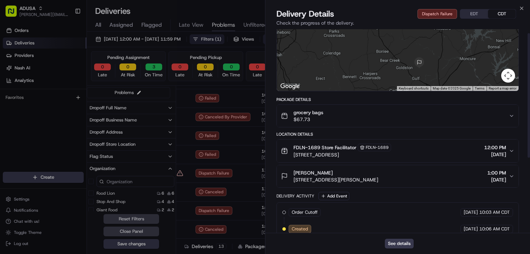
scroll to position [0, 0]
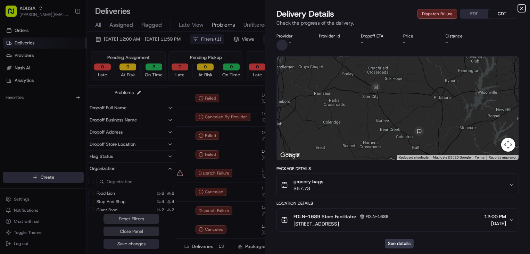
click at [522, 10] on icon "button" at bounding box center [521, 9] width 6 height 6
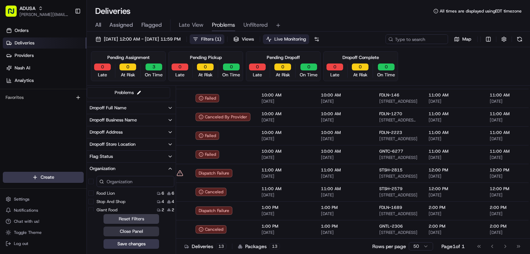
click at [156, 232] on button "Close Panel" at bounding box center [131, 232] width 56 height 10
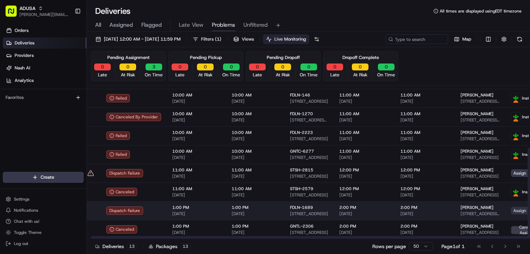
click at [510, 210] on span "Assign Provider" at bounding box center [527, 211] width 35 height 8
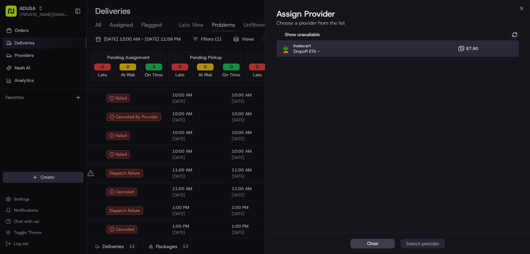
click at [359, 51] on div "Instacart Dropoff ETA - $7.90" at bounding box center [397, 48] width 242 height 17
click at [426, 241] on div "Assign Provider" at bounding box center [422, 243] width 34 height 7
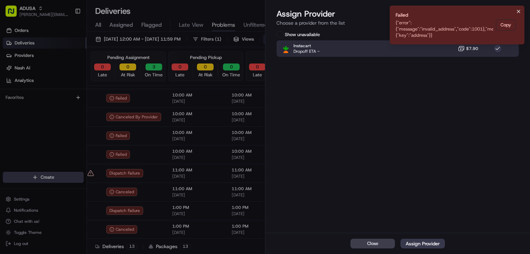
click at [517, 10] on icon "Notifications (F8)" at bounding box center [518, 12] width 6 height 6
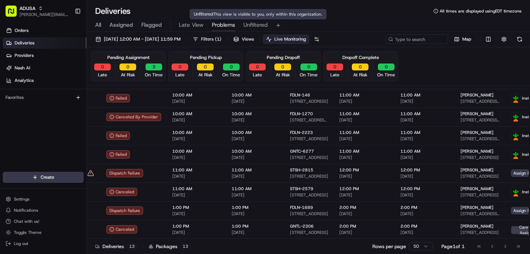
click at [257, 26] on span "Unfiltered" at bounding box center [255, 25] width 24 height 8
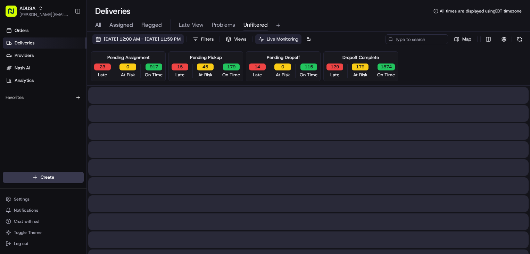
click at [180, 40] on span "[DATE] 12:00 AM - [DATE] 11:59 PM" at bounding box center [142, 39] width 77 height 6
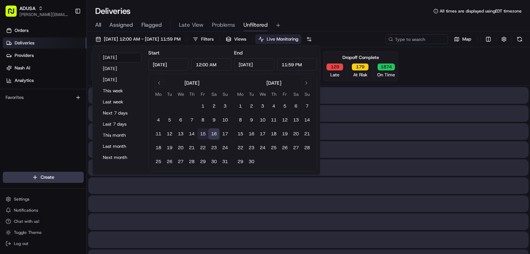
click at [202, 134] on button "15" at bounding box center [202, 133] width 11 height 11
click at [203, 134] on button "15" at bounding box center [202, 133] width 11 height 11
type input "Aug 15, 2025"
click at [366, 12] on div "Deliveries All times are displayed using EDT timezone" at bounding box center [308, 11] width 443 height 11
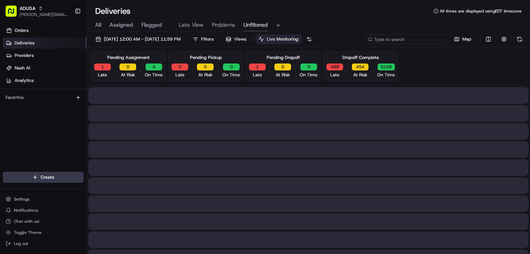
click at [425, 39] on input at bounding box center [405, 39] width 83 height 10
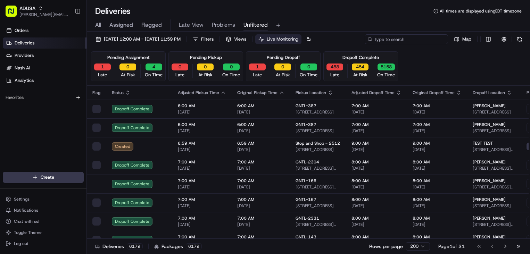
paste input "m528094799"
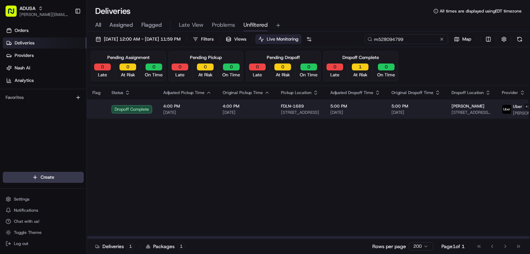
type input "m528094799"
click at [358, 115] on span "08/15/2025" at bounding box center [355, 113] width 50 height 6
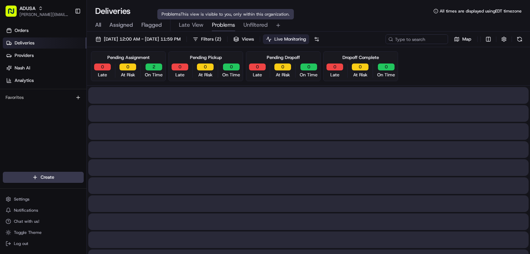
click at [217, 23] on span "Problems" at bounding box center [223, 25] width 23 height 8
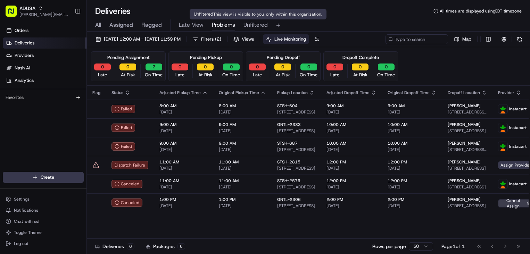
click at [258, 25] on span "Unfiltered" at bounding box center [255, 25] width 24 height 8
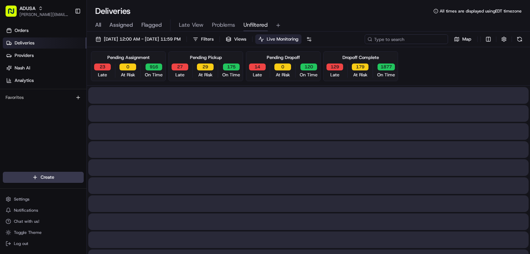
click at [420, 41] on input at bounding box center [405, 39] width 83 height 10
click at [418, 37] on input at bounding box center [405, 39] width 83 height 10
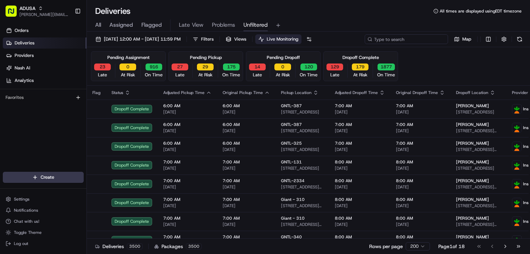
paste input "m707497311"
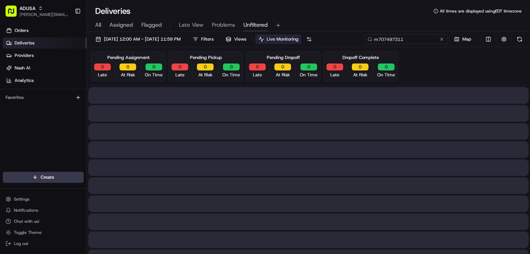
type input "m707497311"
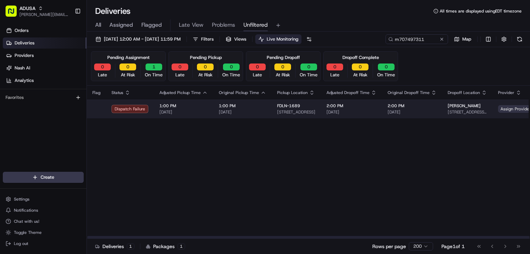
click at [511, 110] on span "Assign Provider" at bounding box center [515, 109] width 35 height 8
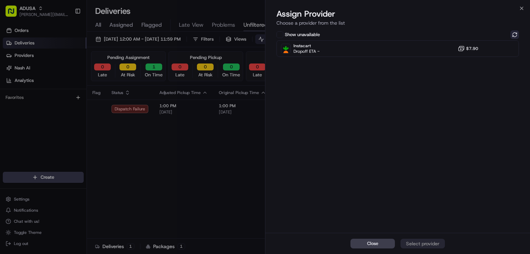
click at [515, 35] on button at bounding box center [514, 35] width 8 height 8
click at [282, 31] on button "Show unavailable" at bounding box center [279, 34] width 7 height 7
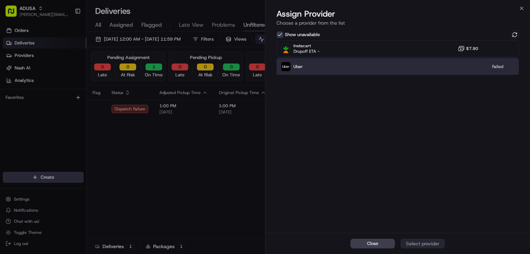
click at [379, 66] on div "Uber Failed" at bounding box center [397, 66] width 242 height 17
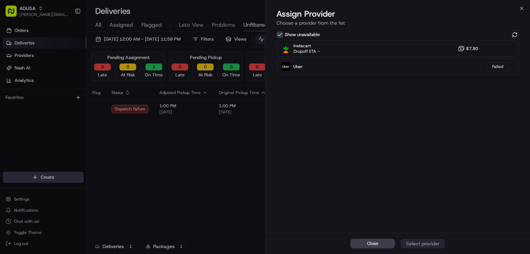
click at [481, 101] on div "Show unavailable Instacart Dropoff ETA - $7.90 Uber Failed" at bounding box center [397, 131] width 264 height 204
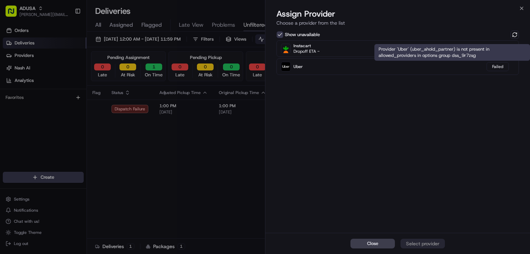
click at [498, 51] on div "Provider 'Uber' (uber_ahold_partner) is not present in allowed_providers in opt…" at bounding box center [451, 52] width 155 height 17
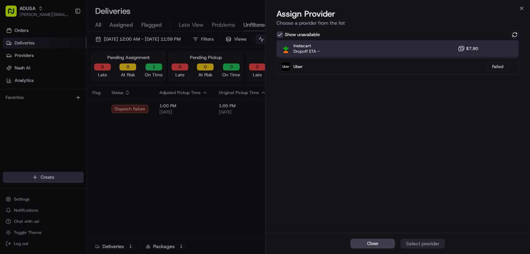
click at [405, 46] on div "Instacart Dropoff ETA - $7.90" at bounding box center [397, 48] width 242 height 17
click at [429, 245] on div "Assign Provider" at bounding box center [422, 243] width 34 height 7
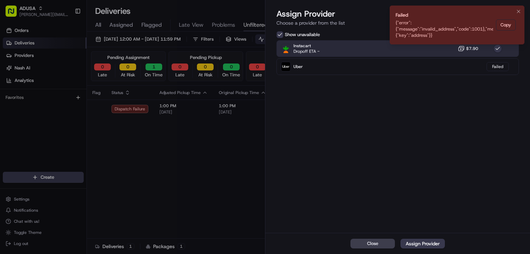
click at [518, 11] on icon "Notifications (F8)" at bounding box center [518, 12] width 6 height 6
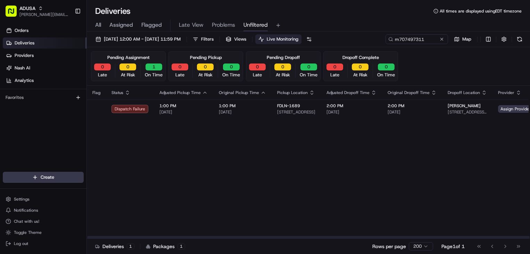
drag, startPoint x: 420, startPoint y: 175, endPoint x: 294, endPoint y: 164, distance: 126.1
drag, startPoint x: 494, startPoint y: 111, endPoint x: 454, endPoint y: 126, distance: 42.4
drag, startPoint x: 454, startPoint y: 126, endPoint x: 435, endPoint y: 132, distance: 20.2
click at [435, 132] on div "Flag Status Adjusted Pickup Time Original Pickup Time Pickup Location Adjusted …" at bounding box center [350, 162] width 527 height 153
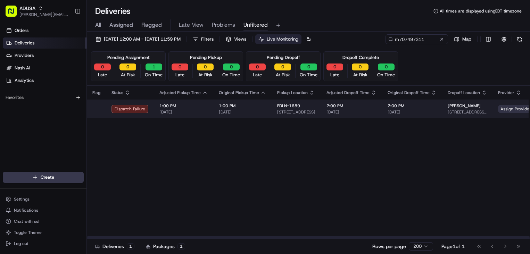
click at [500, 109] on span "Assign Provider" at bounding box center [515, 109] width 35 height 8
click at [358, 107] on span "2:00 PM" at bounding box center [351, 106] width 50 height 6
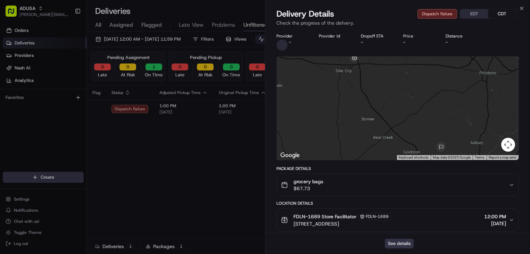
click at [398, 247] on button "See details" at bounding box center [398, 244] width 29 height 10
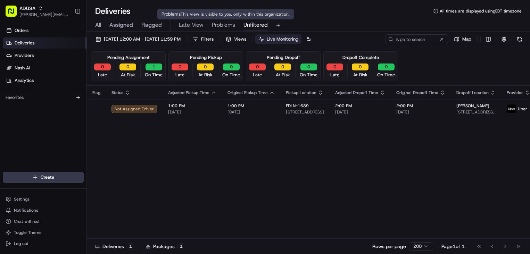
click at [228, 23] on span "Problems" at bounding box center [223, 25] width 23 height 8
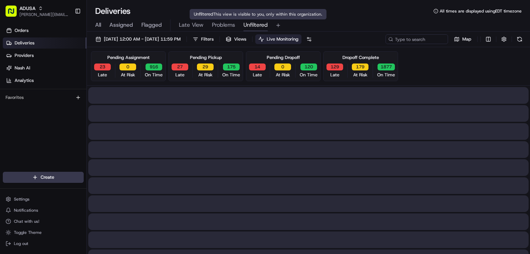
click at [259, 27] on span "Unfiltered" at bounding box center [255, 25] width 24 height 8
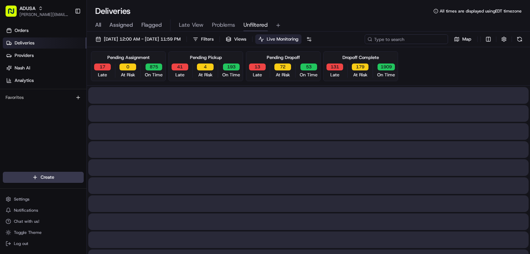
click at [423, 39] on input at bounding box center [405, 39] width 83 height 10
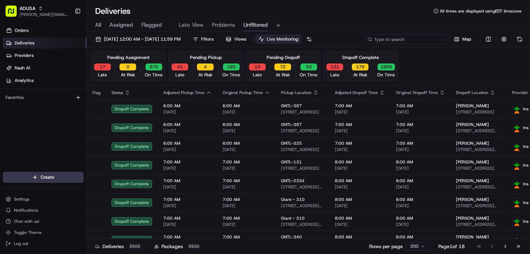
click at [406, 41] on input at bounding box center [405, 39] width 83 height 10
paste input "m707497311"
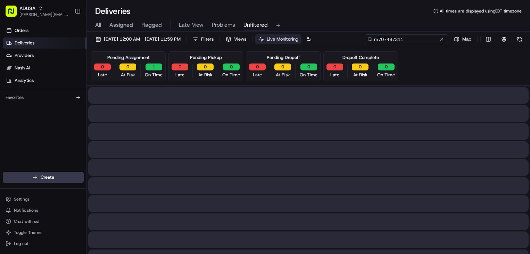
type input "m707497311"
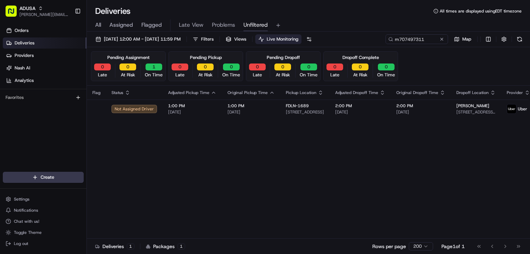
click at [357, 25] on div "All Assigned Flagged Late View Problems Unfiltered" at bounding box center [308, 25] width 443 height 12
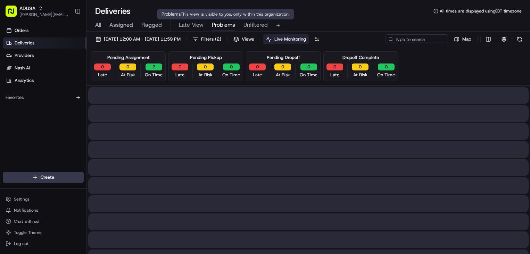
click at [228, 23] on span "Problems" at bounding box center [223, 25] width 23 height 8
click at [203, 27] on span "Late View" at bounding box center [191, 25] width 25 height 8
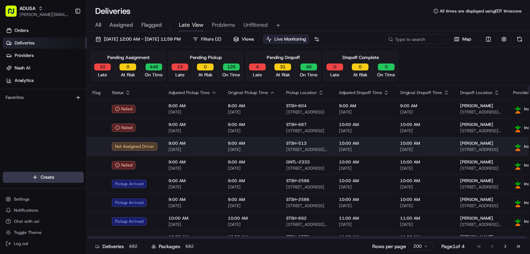
click at [264, 145] on span "9:00 AM" at bounding box center [251, 144] width 47 height 6
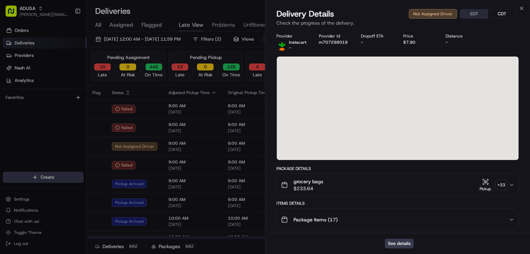
click at [232, 13] on div "Deliveries All times are displayed using EDT timezone" at bounding box center [308, 11] width 443 height 11
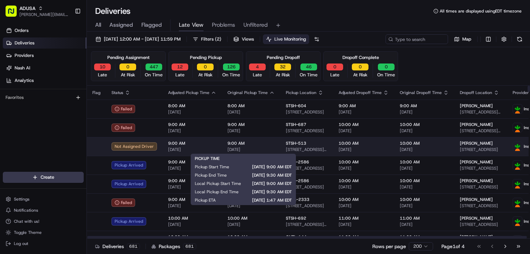
click at [262, 146] on div "9:00 AM 08/16/2025" at bounding box center [250, 147] width 47 height 12
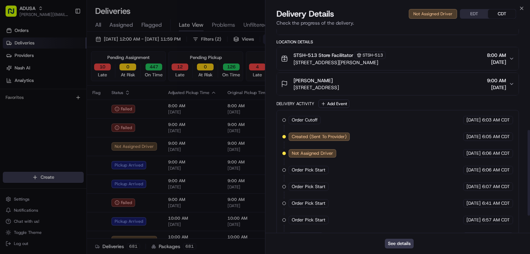
scroll to position [281, 0]
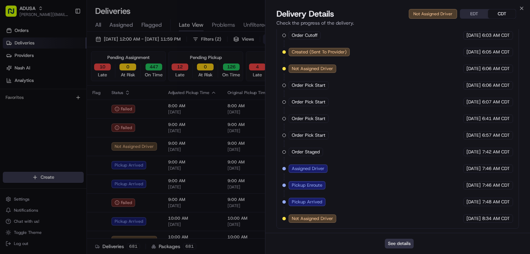
click at [400, 244] on button "See details" at bounding box center [398, 244] width 29 height 10
click at [521, 7] on div "Deliveries All times are displayed using EDT timezone" at bounding box center [308, 11] width 443 height 11
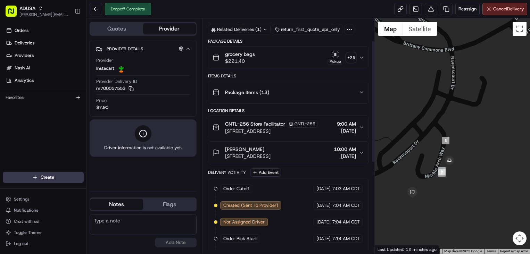
scroll to position [69, 0]
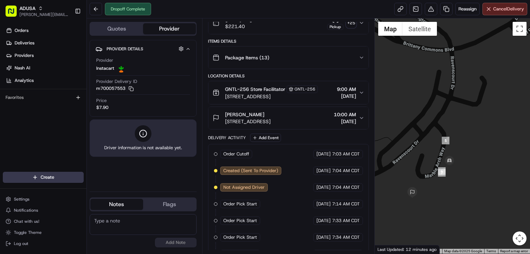
click at [270, 122] on span "[STREET_ADDRESS]" at bounding box center [247, 121] width 45 height 7
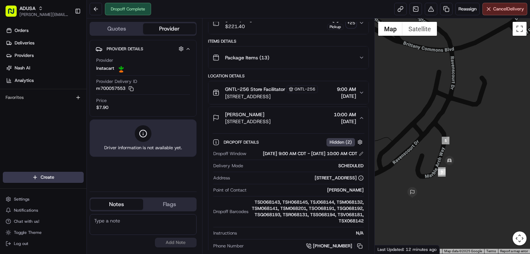
click at [120, 226] on textarea at bounding box center [143, 224] width 107 height 21
type textarea "Order delivered to wrong house, order is being re-scheduled for new delivery."
click at [177, 242] on button "Add Note" at bounding box center [176, 243] width 42 height 10
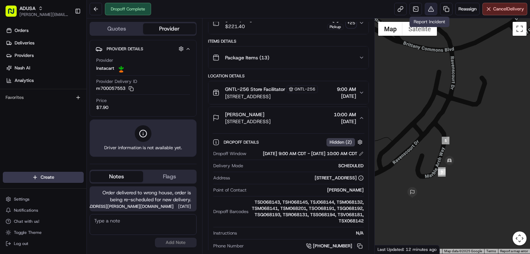
click at [427, 9] on button at bounding box center [430, 9] width 12 height 12
click at [431, 7] on button at bounding box center [430, 9] width 12 height 12
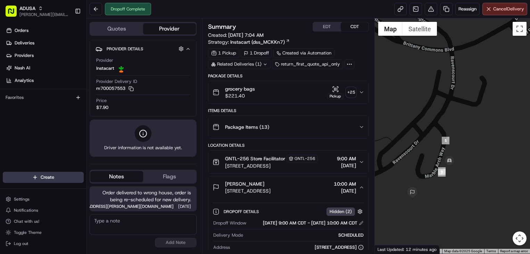
scroll to position [69, 0]
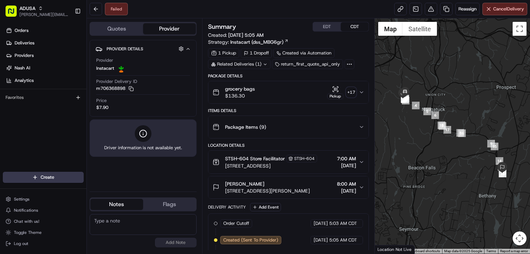
click at [137, 223] on textarea at bounding box center [143, 224] width 107 height 21
paste textarea "Driver was unable to contact customer. Order was cancelled."
click at [95, 220] on textarea "Driver was unable to contact customer. Order was cancelled." at bounding box center [143, 224] width 107 height 21
type textarea "Driver was unable to contact customer. Order was cancelled."
click at [173, 242] on button "Add Note" at bounding box center [176, 243] width 42 height 10
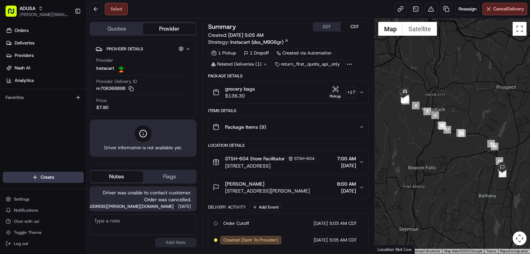
click at [337, 193] on span "[DATE]" at bounding box center [346, 190] width 19 height 7
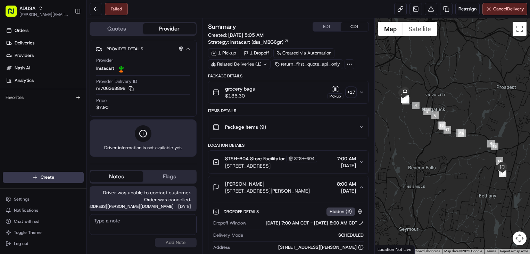
scroll to position [35, 0]
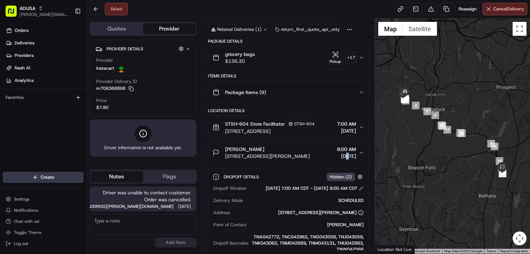
click at [337, 156] on span "[DATE]" at bounding box center [346, 156] width 19 height 7
click at [336, 12] on div "Failed Reassign Cancel Delivery" at bounding box center [308, 9] width 443 height 18
click at [91, 7] on button at bounding box center [96, 9] width 12 height 12
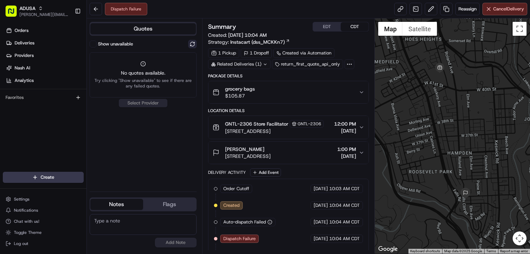
click at [190, 44] on button at bounding box center [192, 44] width 8 height 8
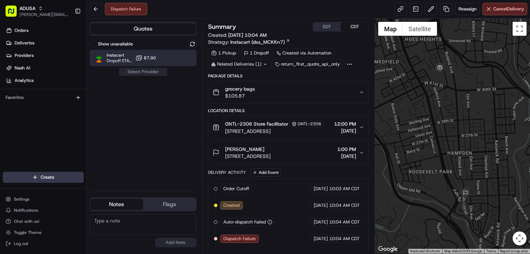
click at [185, 63] on div "Instacart Dropoff ETA - $7.90" at bounding box center [143, 58] width 107 height 17
click at [165, 73] on button "Assign Provider" at bounding box center [142, 72] width 49 height 8
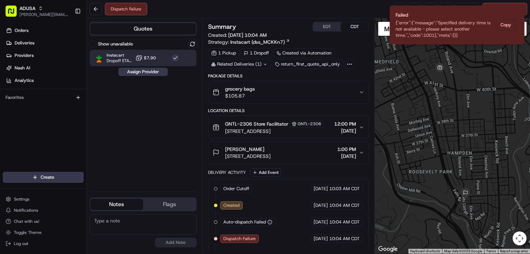
click at [301, 91] on div "grocery bags $105.87" at bounding box center [285, 92] width 146 height 14
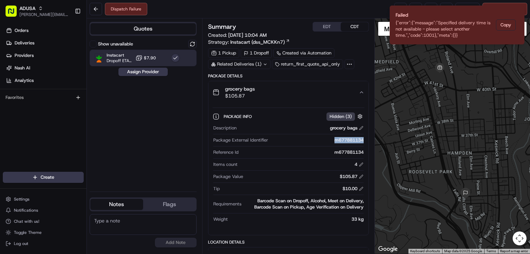
drag, startPoint x: 330, startPoint y: 138, endPoint x: 363, endPoint y: 141, distance: 32.4
click at [363, 141] on div "m677881134" at bounding box center [317, 140] width 93 height 6
copy div "m677881134"
click at [179, 153] on div "Show unavailable Instacart Dropoff ETA - $7.90 Assign Provider" at bounding box center [143, 113] width 107 height 146
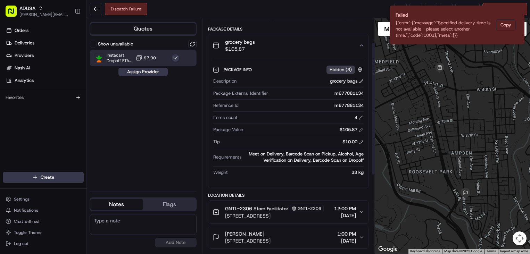
scroll to position [35, 0]
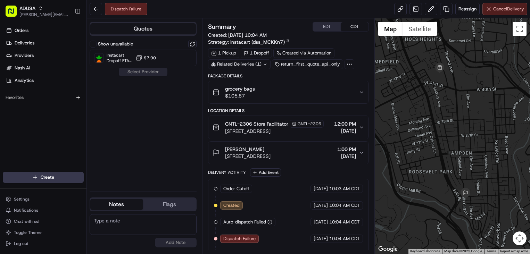
click at [508, 12] on button "Cancel Delivery" at bounding box center [504, 9] width 45 height 12
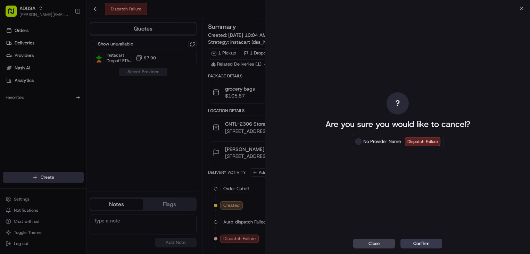
click at [358, 142] on span at bounding box center [358, 141] width 7 height 7
click at [418, 242] on button "Confirm" at bounding box center [421, 244] width 42 height 10
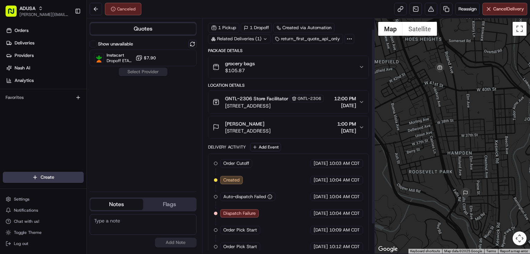
scroll to position [49, 0]
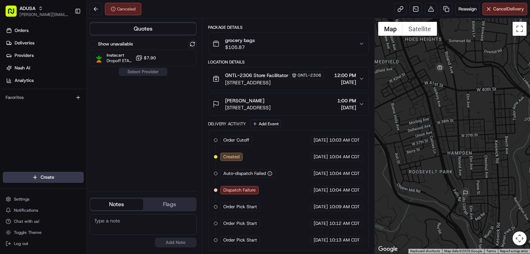
click at [155, 216] on textarea at bounding box center [143, 224] width 107 height 21
type textarea "Order had restricted items, customer is picking up instead."
click at [170, 243] on button "Add Note" at bounding box center [176, 243] width 42 height 10
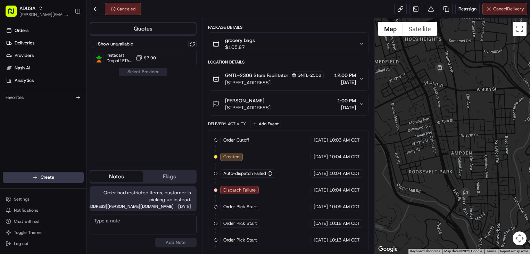
click at [498, 11] on span "Cancel Delivery" at bounding box center [508, 9] width 31 height 6
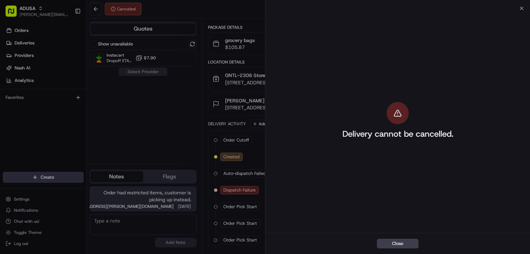
click at [517, 11] on div "Delivery cannot be cancelled." at bounding box center [397, 120] width 264 height 225
click at [519, 10] on div "Delivery cannot be cancelled." at bounding box center [397, 120] width 264 height 225
click at [526, 6] on div "Close Delivery cannot be cancelled. Close" at bounding box center [397, 127] width 265 height 254
click at [522, 6] on icon "button" at bounding box center [521, 9] width 6 height 6
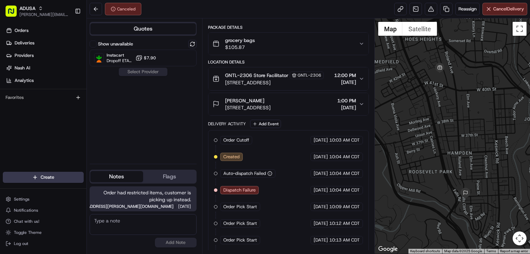
click at [107, 99] on div "Show unavailable Instacart Dropoff ETA - $7.90 Select Provider" at bounding box center [143, 99] width 107 height 118
click at [285, 11] on div "Canceled Reassign Cancel Delivery" at bounding box center [308, 9] width 443 height 18
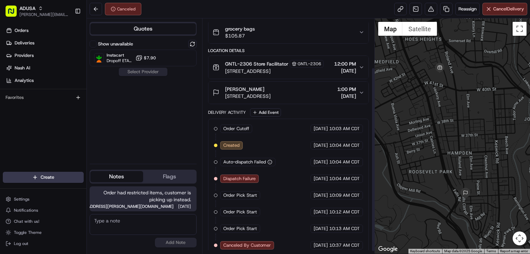
scroll to position [65, 0]
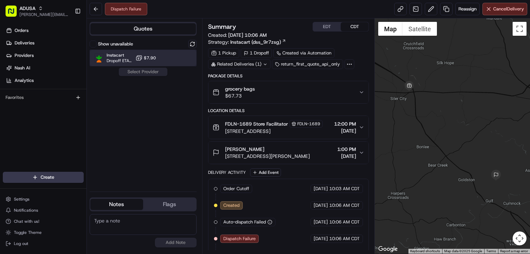
click at [172, 58] on div at bounding box center [175, 58] width 8 height 8
click at [163, 69] on button "Assign Provider" at bounding box center [142, 72] width 49 height 8
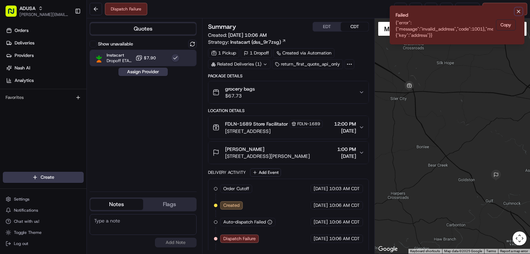
click at [519, 11] on icon "Notifications (F8)" at bounding box center [518, 12] width 6 height 6
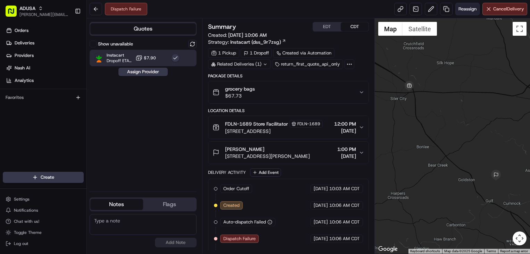
click at [470, 12] on span "Reassign" at bounding box center [467, 9] width 18 height 6
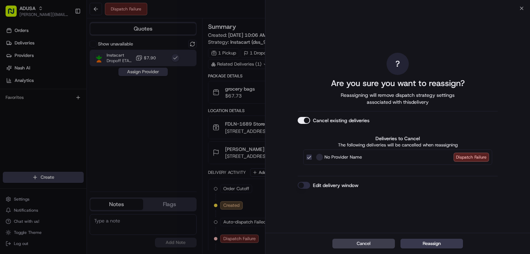
click at [307, 187] on button "Edit delivery window" at bounding box center [303, 185] width 12 height 7
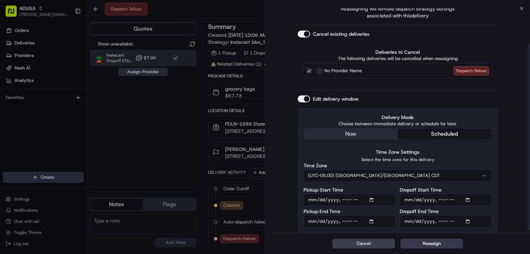
scroll to position [45, 0]
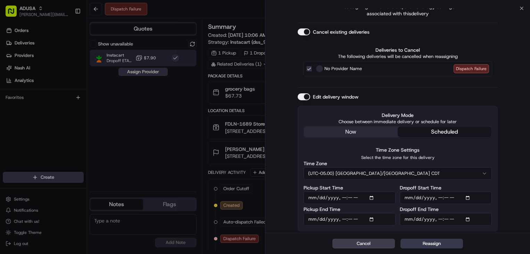
click at [307, 98] on button "Edit delivery window" at bounding box center [303, 96] width 12 height 7
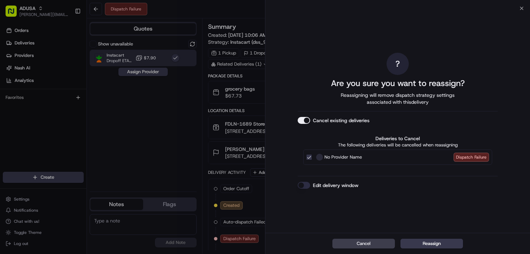
scroll to position [0, 0]
click at [453, 245] on button "Reassign" at bounding box center [431, 244] width 62 height 10
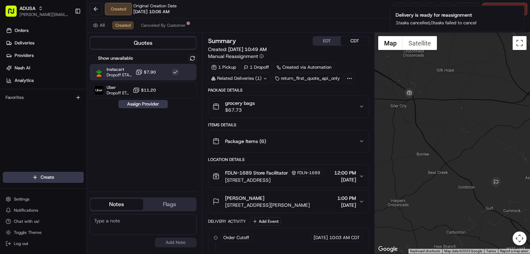
click at [359, 21] on div "All Created Canceled By Customer" at bounding box center [308, 25] width 443 height 14
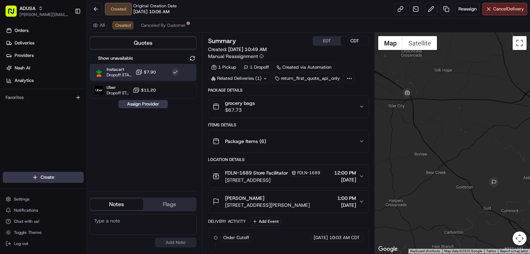
click at [190, 74] on div "Instacart Dropoff ETA - $7.90" at bounding box center [143, 72] width 107 height 17
click at [161, 102] on button "Assign Provider" at bounding box center [142, 104] width 49 height 8
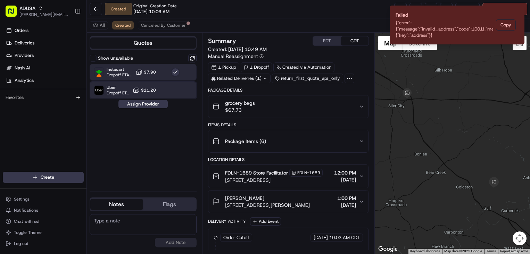
click at [172, 92] on div at bounding box center [175, 90] width 8 height 8
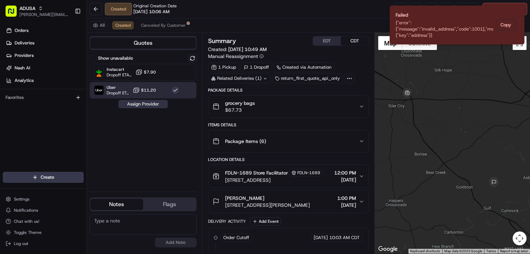
click at [161, 105] on button "Assign Provider" at bounding box center [142, 104] width 49 height 8
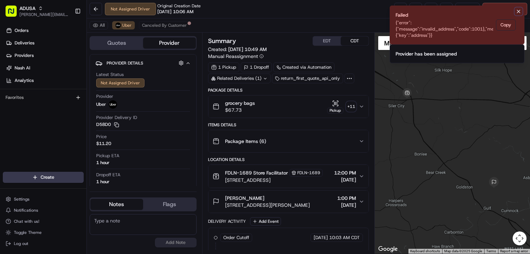
click at [519, 11] on icon "Notifications (F8)" at bounding box center [518, 12] width 6 height 6
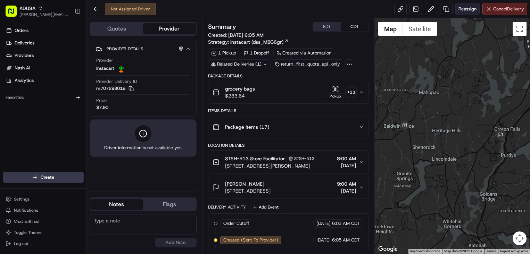
click at [467, 12] on span "Reassign" at bounding box center [467, 9] width 18 height 6
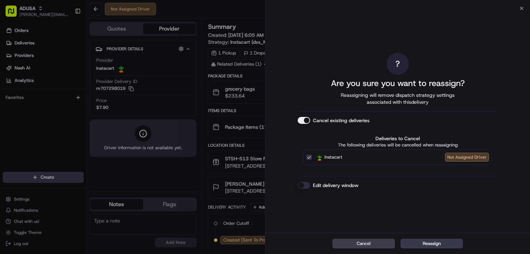
click at [302, 186] on button "Edit delivery window" at bounding box center [303, 185] width 12 height 7
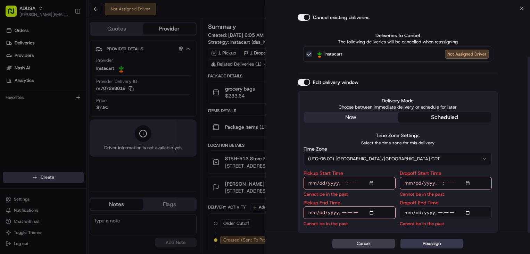
scroll to position [61, 0]
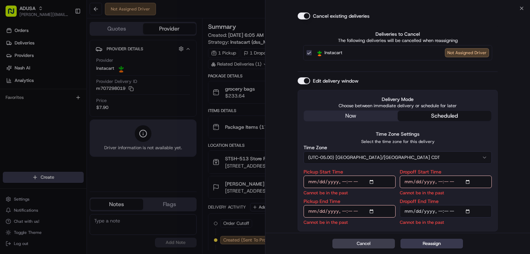
click at [469, 183] on input "Dropoff Start Time" at bounding box center [445, 182] width 92 height 12
click at [491, 168] on div "Delivery Mode Choose between immediate delivery or schedule for later now sched…" at bounding box center [397, 161] width 200 height 142
type input "[DATE]T12:00"
click at [374, 181] on input "Pickup Start Time" at bounding box center [349, 182] width 92 height 12
click at [373, 181] on input "Pickup Start Time" at bounding box center [349, 182] width 92 height 12
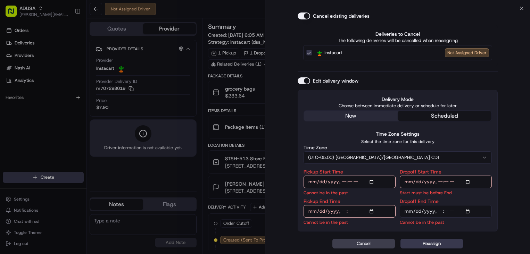
click at [372, 180] on input "Pickup Start Time" at bounding box center [349, 182] width 92 height 12
click at [387, 175] on div "Pickup Start Time Start must be before End" at bounding box center [349, 182] width 92 height 27
type input "[DATE]T12:00"
click at [372, 211] on input "Pickup End Time" at bounding box center [349, 211] width 92 height 12
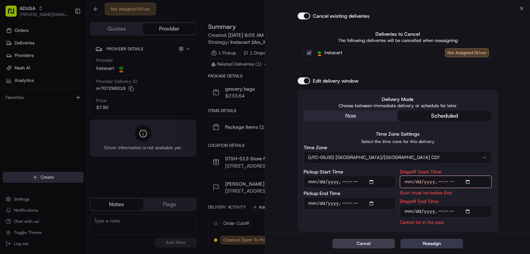
type input "[DATE]T12:30"
click at [504, 163] on div "? Are you sure you want to reassign? Reassigning will remove dispatch strategy …" at bounding box center [397, 90] width 264 height 286
click at [469, 211] on input "Dropoff End Time" at bounding box center [445, 211] width 92 height 12
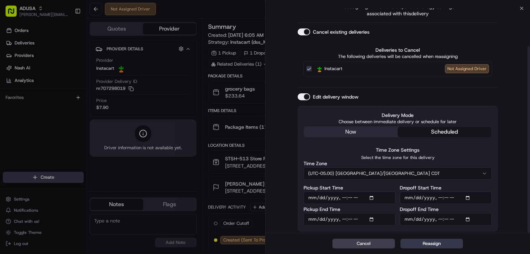
scroll to position [45, 0]
type input "[DATE]T13:00"
click at [499, 184] on div "? Are you sure you want to reassign? Reassigning will remove dispatch strategy …" at bounding box center [397, 98] width 264 height 270
click at [452, 245] on button "Reassign" at bounding box center [431, 244] width 62 height 10
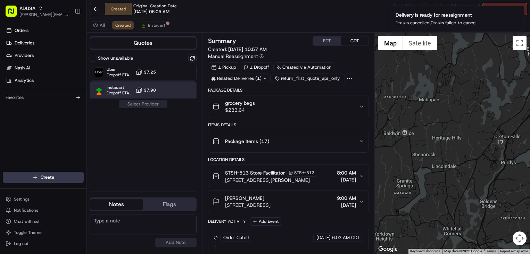
click at [164, 91] on div "Instacart Dropoff ETA - $7.90" at bounding box center [143, 90] width 107 height 17
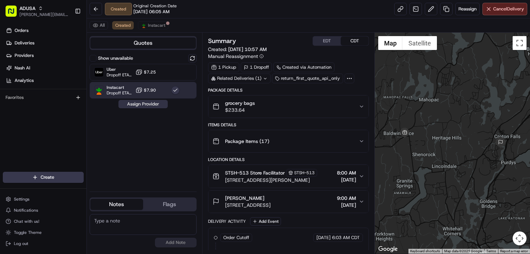
click at [153, 104] on button "Assign Provider" at bounding box center [142, 104] width 49 height 8
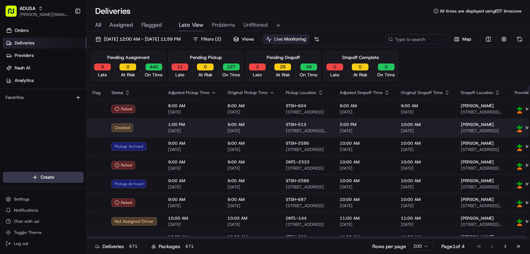
click at [418, 125] on span "10:00 AM" at bounding box center [424, 125] width 49 height 6
click at [427, 125] on body "ADUSA james.swiontek@adusa.com Toggle Sidebar Orders Deliveries Providers Nash …" at bounding box center [265, 127] width 530 height 254
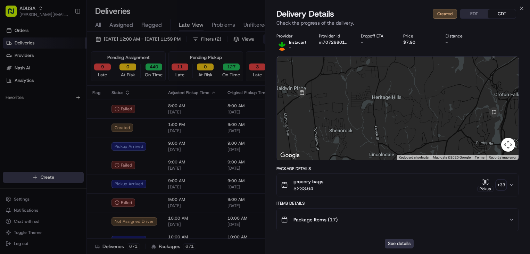
drag, startPoint x: 407, startPoint y: 240, endPoint x: 410, endPoint y: 246, distance: 6.7
click at [409, 246] on button "See details" at bounding box center [398, 244] width 29 height 10
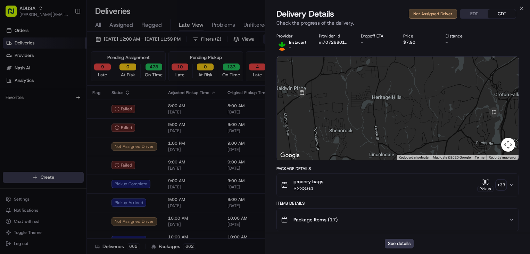
click at [523, 7] on div "Deliveries All times are displayed using EDT timezone" at bounding box center [308, 11] width 443 height 11
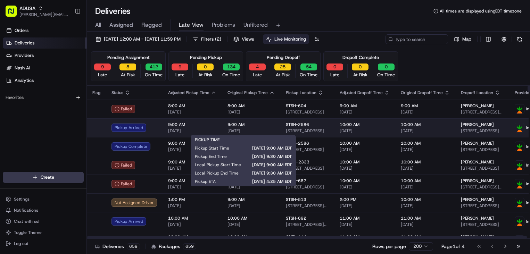
click at [260, 123] on span "9:00 AM" at bounding box center [250, 125] width 47 height 6
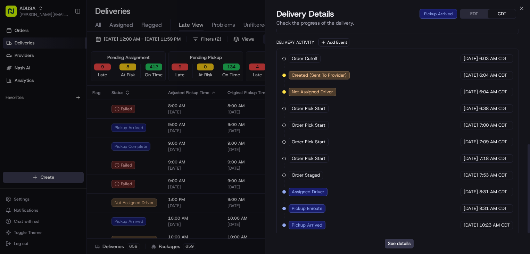
scroll to position [264, 0]
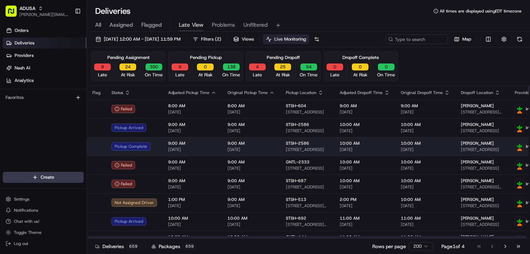
click at [206, 147] on span "[DATE]" at bounding box center [192, 150] width 48 height 6
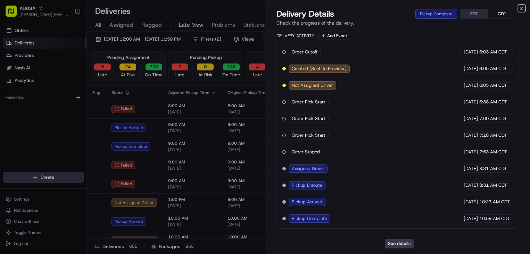
click at [519, 9] on icon "button" at bounding box center [521, 9] width 6 height 6
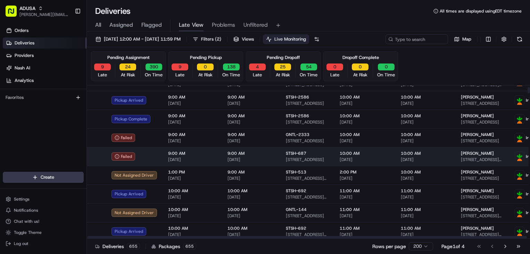
scroll to position [35, 0]
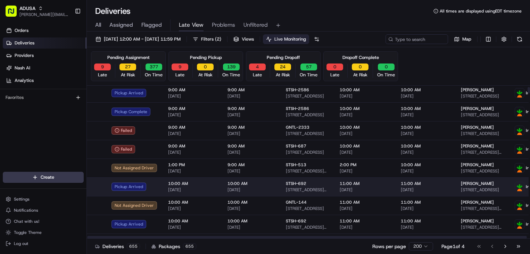
click at [323, 178] on td "STSH-692 370 Hemingway Ave, East Haven, CT 06512, US" at bounding box center [307, 186] width 54 height 19
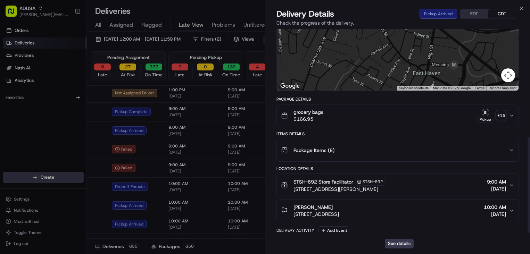
scroll to position [231, 0]
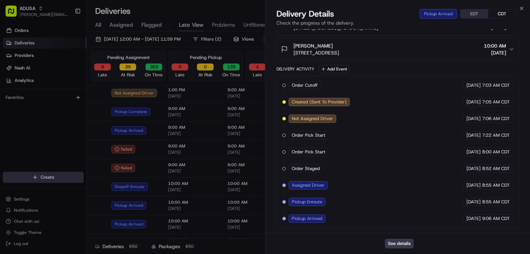
click at [522, 6] on div "Deliveries All times are displayed using EDT timezone" at bounding box center [308, 11] width 443 height 11
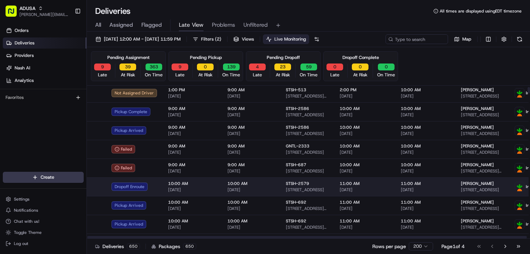
click at [366, 181] on span "11:00 AM" at bounding box center [364, 184] width 50 height 6
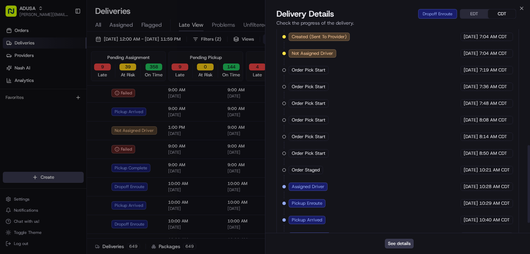
scroll to position [331, 0]
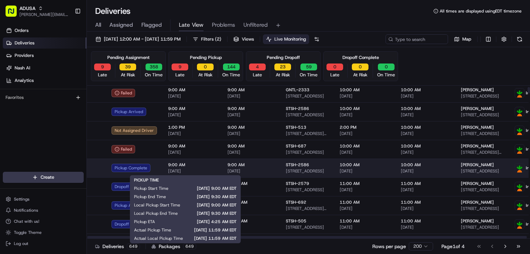
click at [199, 165] on span "9:00 AM" at bounding box center [192, 165] width 48 height 6
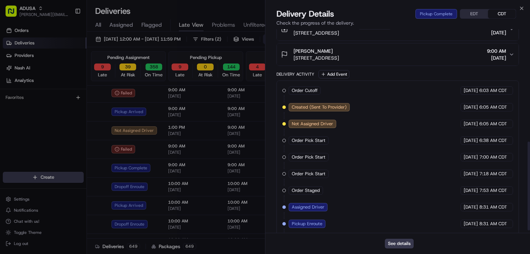
scroll to position [264, 0]
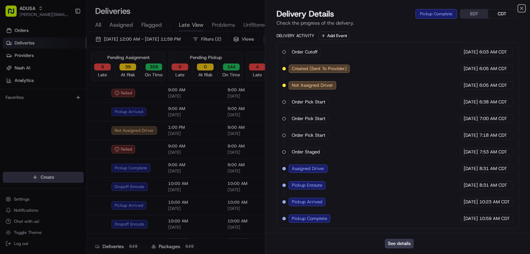
click at [522, 10] on icon "button" at bounding box center [521, 9] width 6 height 6
click at [526, 10] on div "Deliveries All times are displayed using EDT timezone" at bounding box center [308, 11] width 443 height 11
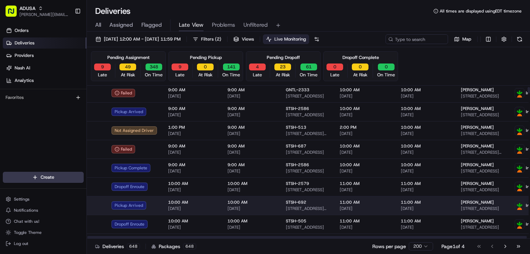
click at [383, 209] on td "11:00 AM [DATE]" at bounding box center [364, 205] width 61 height 19
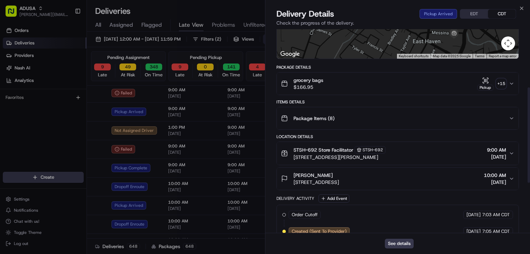
scroll to position [92, 0]
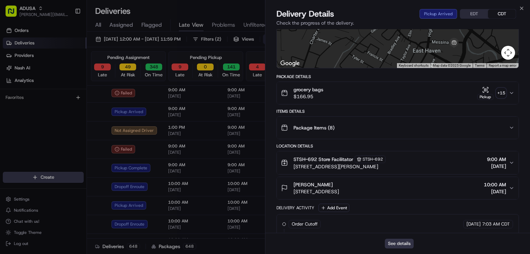
click at [392, 242] on button "See details" at bounding box center [398, 244] width 29 height 10
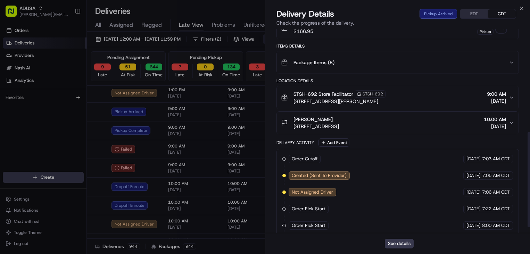
scroll to position [231, 0]
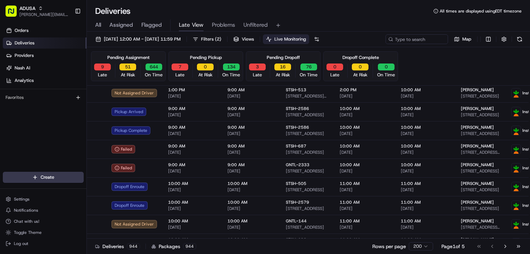
click at [520, 7] on div "Deliveries All times are displayed using EDT timezone" at bounding box center [308, 11] width 443 height 11
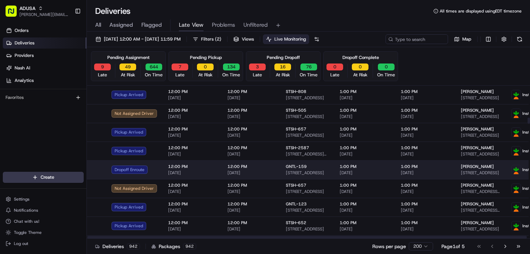
scroll to position [798, 0]
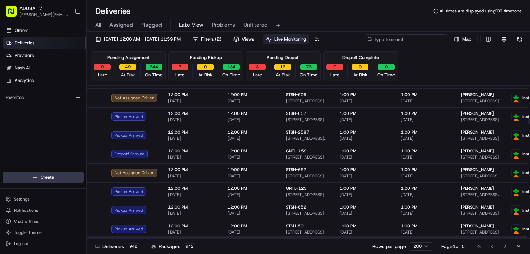
click at [425, 41] on input at bounding box center [405, 39] width 83 height 10
paste input "m705828374"
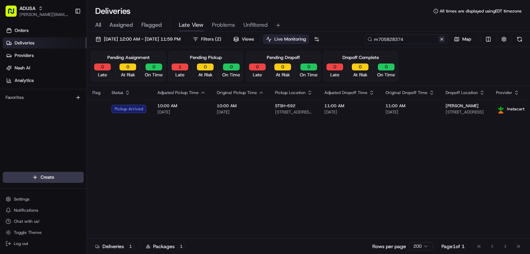
type input "m705828374"
click at [441, 40] on button at bounding box center [441, 39] width 7 height 7
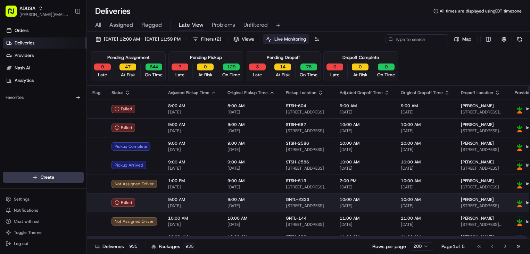
scroll to position [35, 0]
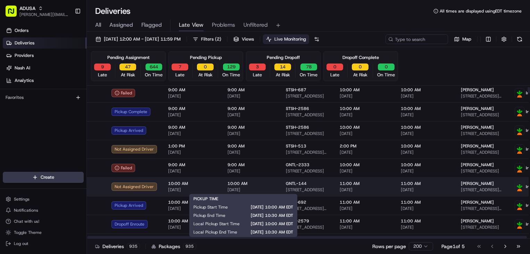
click at [265, 185] on span "10:00 AM" at bounding box center [250, 184] width 47 height 6
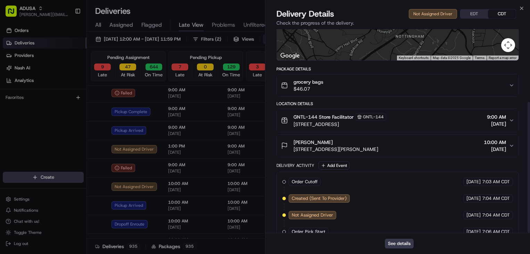
scroll to position [113, 0]
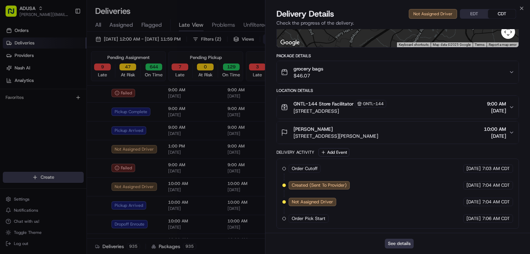
click at [408, 243] on button "See details" at bounding box center [398, 244] width 29 height 10
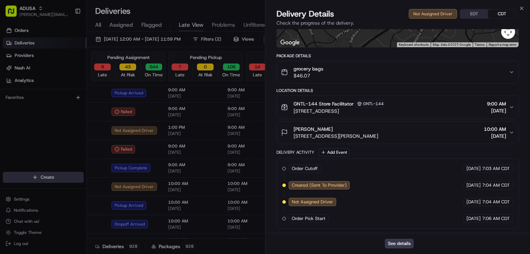
click at [520, 6] on div "Close Delivery Details Not Assigned Driver EDT CDT Check the progress of the de…" at bounding box center [397, 127] width 265 height 254
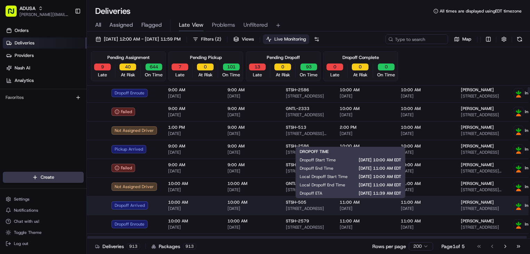
click at [365, 209] on span "[DATE]" at bounding box center [364, 209] width 50 height 6
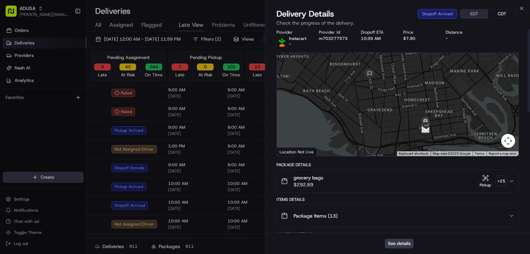
scroll to position [0, 0]
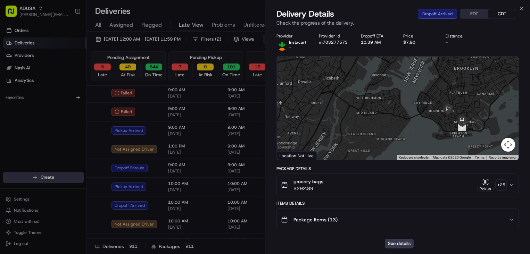
drag, startPoint x: 483, startPoint y: 111, endPoint x: 467, endPoint y: 118, distance: 17.1
click at [467, 118] on div at bounding box center [398, 108] width 242 height 103
click at [522, 8] on icon "button" at bounding box center [521, 9] width 6 height 6
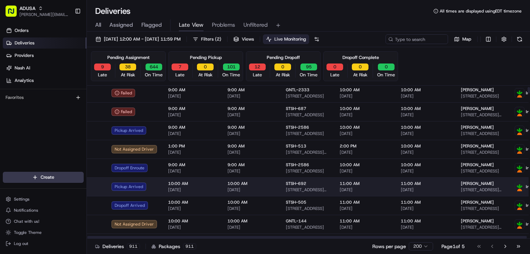
click at [372, 186] on span "11:00 AM" at bounding box center [364, 184] width 50 height 6
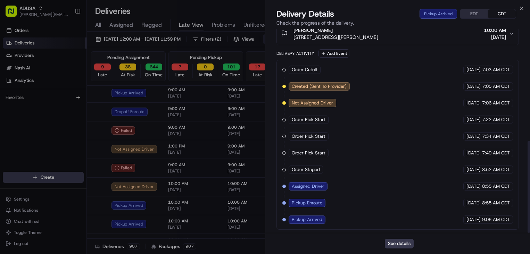
scroll to position [247, 0]
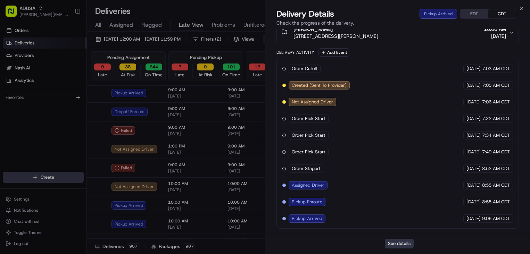
click at [402, 243] on button "See details" at bounding box center [398, 244] width 29 height 10
click at [522, 9] on div "Deliveries All times are displayed using EDT timezone" at bounding box center [308, 11] width 443 height 11
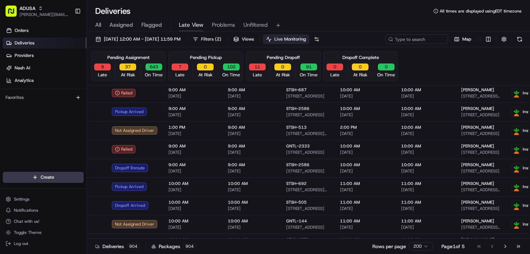
scroll to position [139, 0]
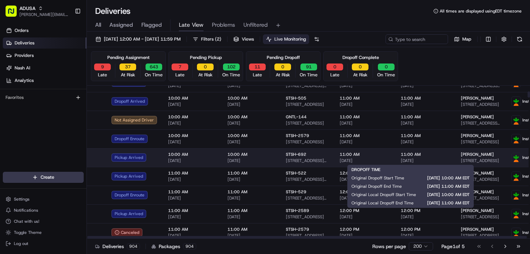
click at [426, 156] on span "11:00 AM" at bounding box center [424, 155] width 49 height 6
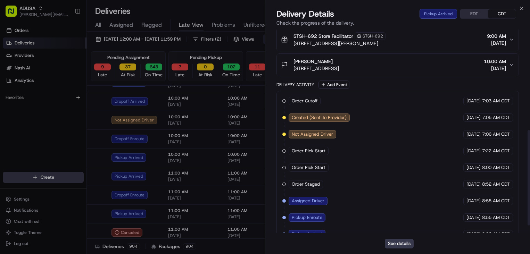
scroll to position [231, 0]
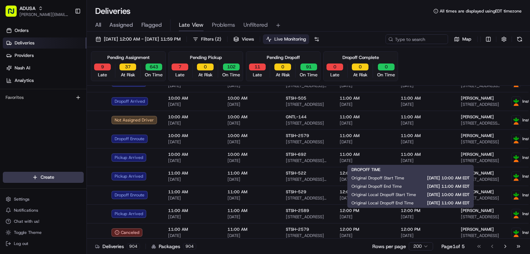
click at [522, 10] on div "Deliveries All times are displayed using EDT timezone" at bounding box center [308, 11] width 443 height 11
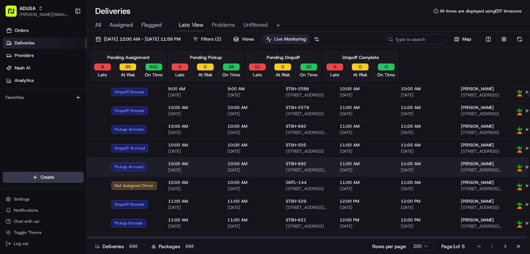
scroll to position [104, 0]
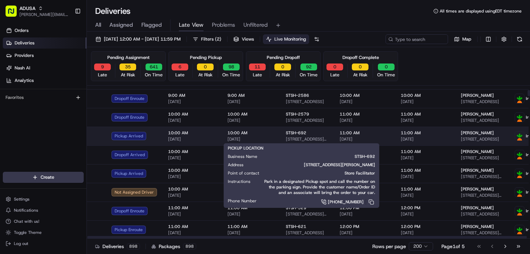
click at [306, 134] on div "STSH-692" at bounding box center [307, 133] width 43 height 6
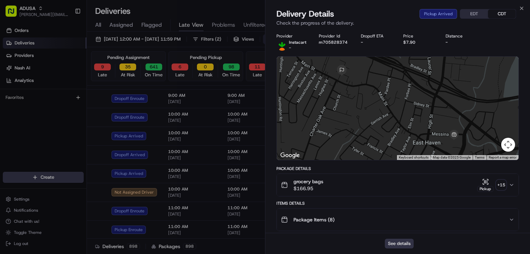
click at [404, 245] on button "See details" at bounding box center [398, 244] width 29 height 10
click at [521, 11] on span "All times are displayed using EDT timezone" at bounding box center [480, 11] width 82 height 6
click at [521, 8] on span "All times are displayed using EDT timezone" at bounding box center [480, 11] width 82 height 6
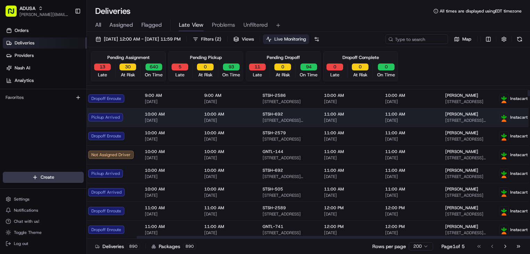
scroll to position [104, 172]
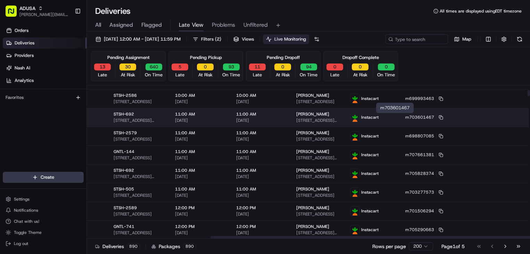
drag, startPoint x: 413, startPoint y: 122, endPoint x: 465, endPoint y: 118, distance: 51.9
click at [511, 117] on html "ADUSA james.swiontek@adusa.com Toggle Sidebar Orders Deliveries Providers Nash …" at bounding box center [265, 127] width 530 height 254
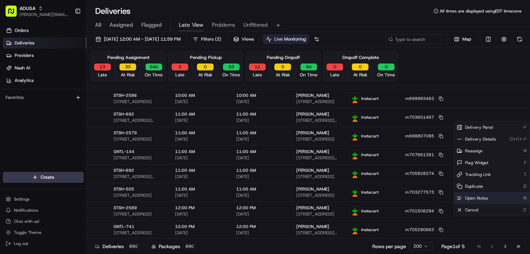
click at [479, 198] on span "Open Notes" at bounding box center [476, 198] width 23 height 6
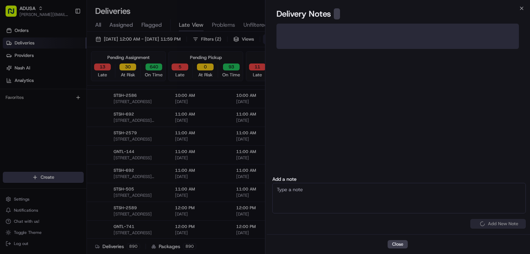
click at [441, 198] on textarea at bounding box center [398, 198] width 253 height 31
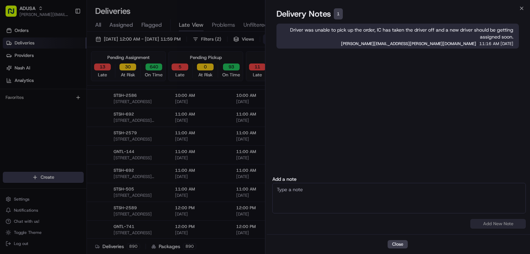
click at [404, 187] on textarea at bounding box center [398, 198] width 253 height 31
click at [400, 193] on textarea at bounding box center [398, 198] width 253 height 31
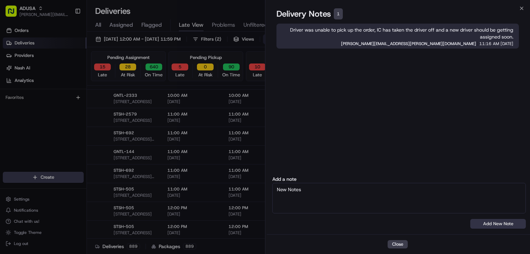
type textarea "New Notes"
click at [487, 223] on button "Add New Note" at bounding box center [498, 224] width 56 height 10
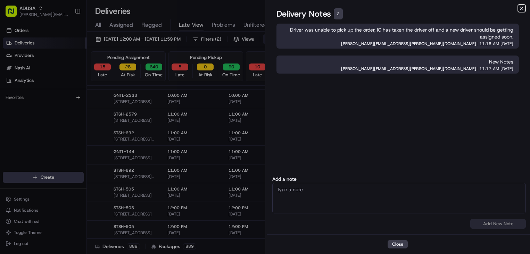
click at [522, 8] on icon "button" at bounding box center [521, 9] width 6 height 6
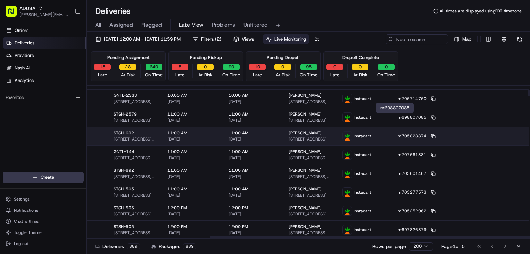
click at [513, 134] on html "ADUSA james.swiontek@adusa.com Toggle Sidebar Orders Deliveries Providers Nash …" at bounding box center [265, 127] width 530 height 254
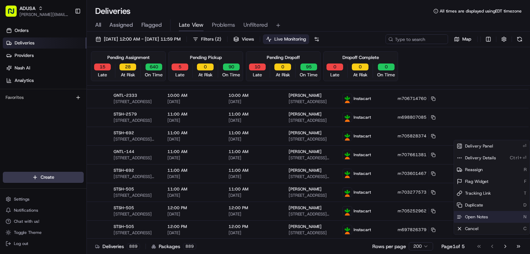
click at [476, 214] on span "Open Notes" at bounding box center [476, 217] width 23 height 6
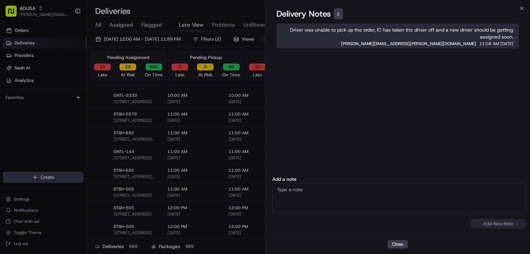
click at [519, 10] on html "ADUSA james.swiontek@adusa.com Toggle Sidebar Orders Deliveries Providers Nash …" at bounding box center [265, 127] width 530 height 254
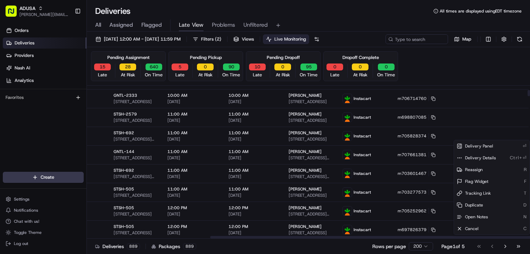
click at [458, 56] on div "Pending Assignment 15 Late 28 At Risk 640 On Time Pending Pickup 5 Late 0 At Ri…" at bounding box center [308, 66] width 434 height 30
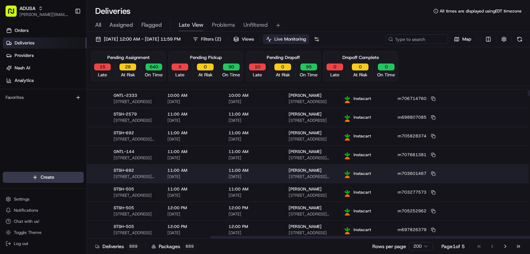
click at [512, 173] on html "ADUSA james.swiontek@adusa.com Toggle Sidebar Orders Deliveries Providers Nash …" at bounding box center [265, 127] width 530 height 254
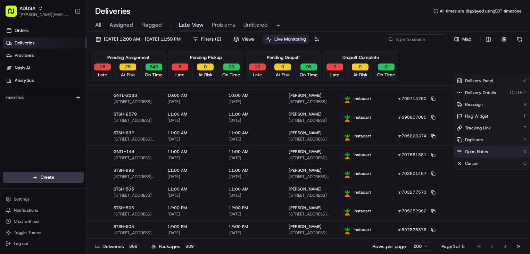
click at [482, 149] on span "Open Notes" at bounding box center [476, 152] width 23 height 6
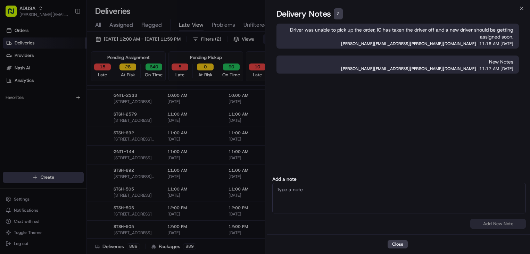
click at [520, 8] on icon "button" at bounding box center [521, 9] width 6 height 6
click at [518, 10] on html "ADUSA james.swiontek@adusa.com Toggle Sidebar Orders Deliveries Providers Nash …" at bounding box center [265, 127] width 530 height 254
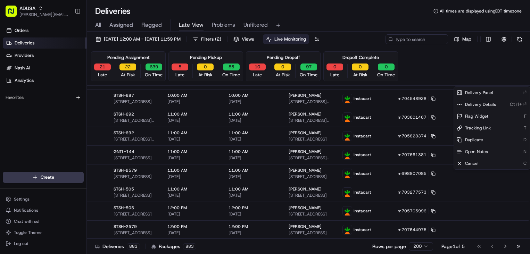
click at [492, 65] on div "Pending Assignment 21 Late 22 At Risk 639 On Time Pending Pickup 5 Late 0 At Ri…" at bounding box center [308, 66] width 434 height 30
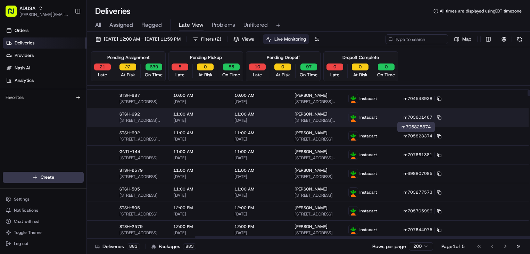
scroll to position [102, 98]
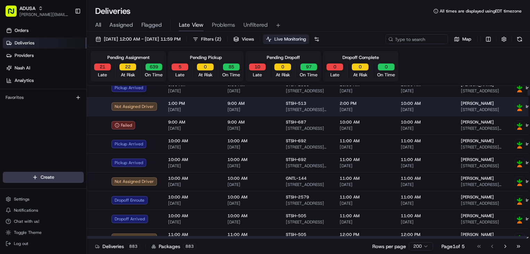
drag, startPoint x: 440, startPoint y: 139, endPoint x: 326, endPoint y: 119, distance: 115.9
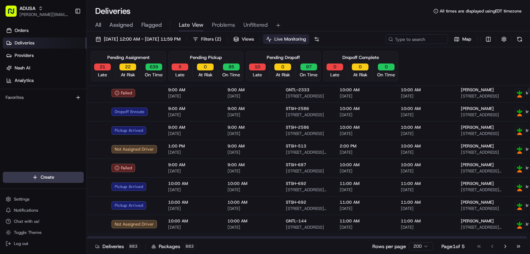
scroll to position [69, 0]
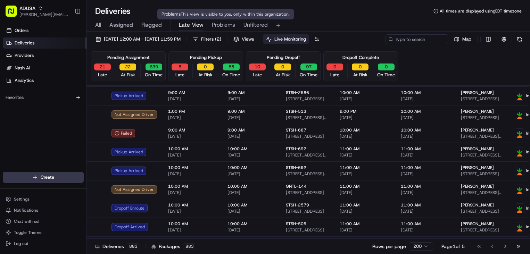
click at [226, 23] on span "Problems" at bounding box center [223, 25] width 23 height 8
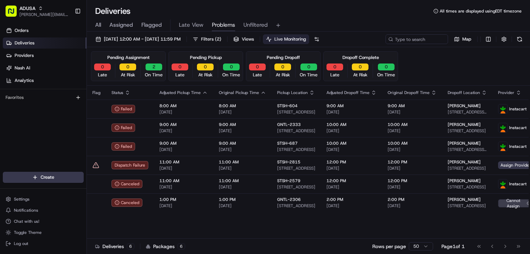
click at [434, 65] on div "Pending Assignment 0 Late 0 At Risk 2 On Time Pending Pickup 0 Late 0 At Risk 0…" at bounding box center [308, 66] width 434 height 30
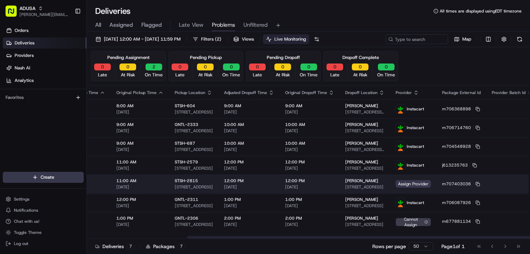
scroll to position [0, 129]
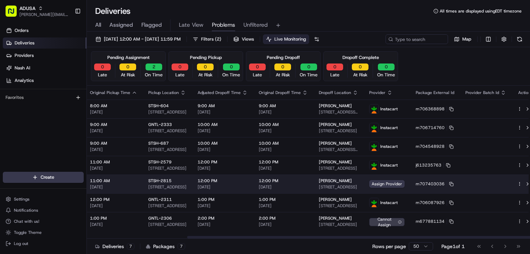
drag, startPoint x: 277, startPoint y: 183, endPoint x: 425, endPoint y: 180, distance: 147.8
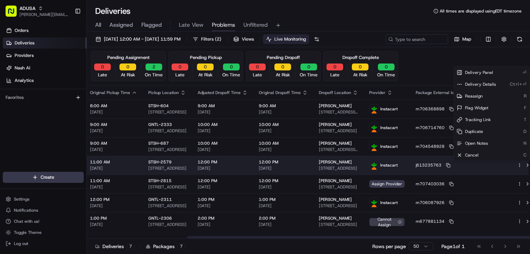
click at [510, 164] on html "ADUSA james.swiontek@adusa.com Toggle Sidebar Orders Deliveries Providers Nash …" at bounding box center [265, 127] width 530 height 254
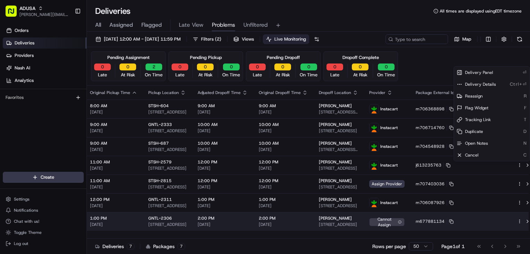
click at [338, 229] on html "ADUSA james.swiontek@adusa.com Toggle Sidebar Orders Deliveries Providers Nash …" at bounding box center [265, 127] width 530 height 254
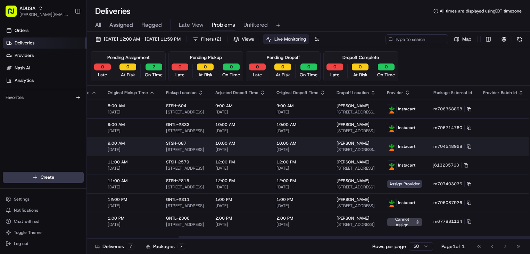
scroll to position [0, 0]
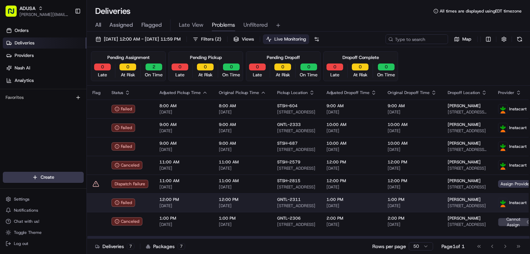
drag, startPoint x: 297, startPoint y: 140, endPoint x: 217, endPoint y: 194, distance: 96.9
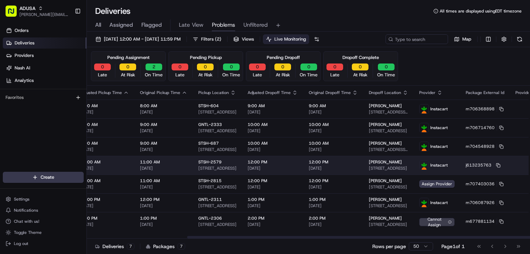
scroll to position [0, 129]
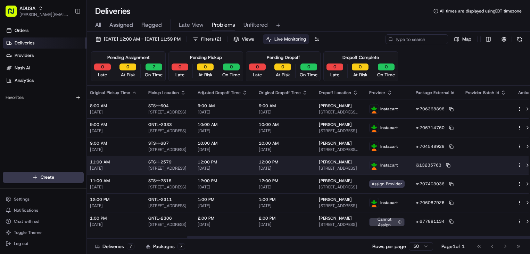
drag, startPoint x: 307, startPoint y: 172, endPoint x: 383, endPoint y: 170, distance: 76.0
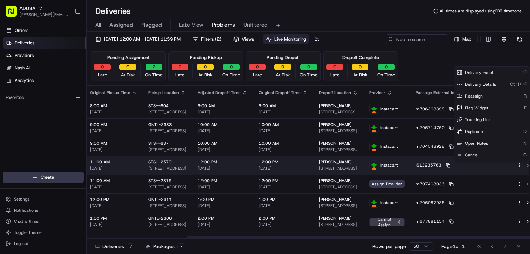
click at [511, 164] on html "ADUSA james.swiontek@adusa.com Toggle Sidebar Orders Deliveries Providers Nash …" at bounding box center [265, 127] width 530 height 254
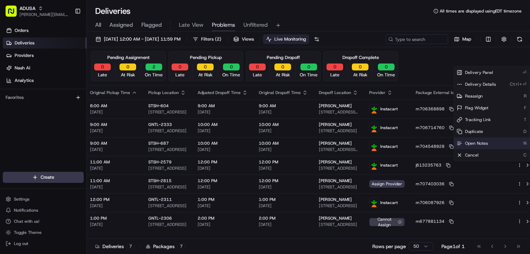
click at [483, 143] on span "Open Notes" at bounding box center [476, 144] width 23 height 6
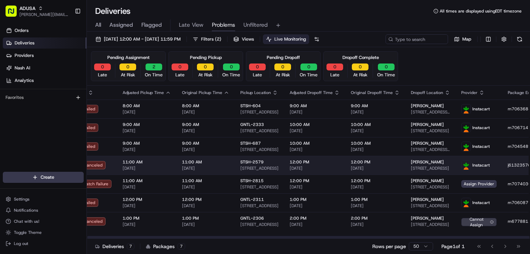
scroll to position [0, 0]
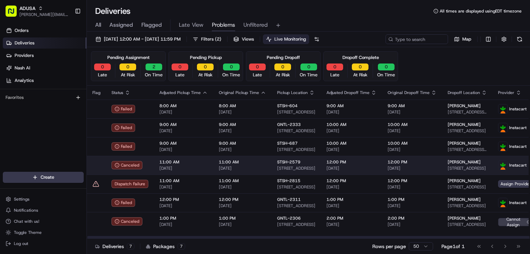
drag, startPoint x: 382, startPoint y: 172, endPoint x: 272, endPoint y: 169, distance: 110.4
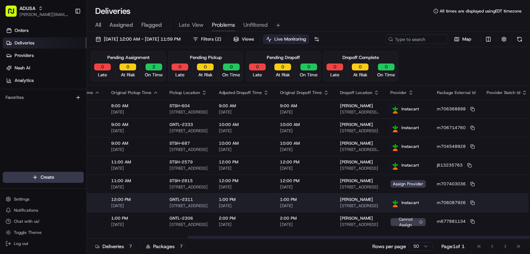
scroll to position [0, 129]
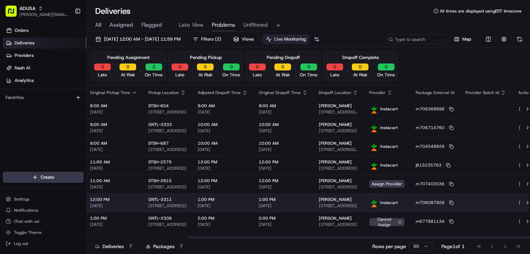
drag, startPoint x: 312, startPoint y: 205, endPoint x: 391, endPoint y: 207, distance: 78.8
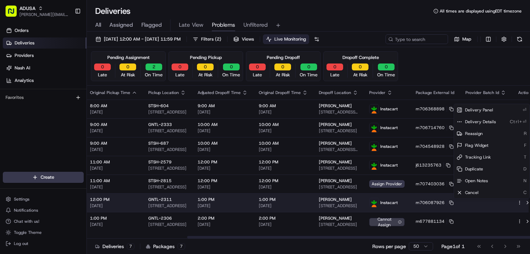
click at [510, 203] on html "ADUSA james.swiontek@adusa.com Toggle Sidebar Orders Deliveries Providers Nash …" at bounding box center [265, 127] width 530 height 254
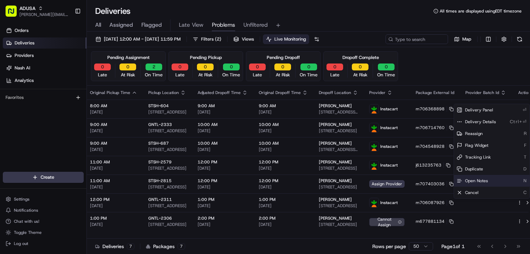
click at [480, 181] on span "Open Notes" at bounding box center [476, 181] width 23 height 6
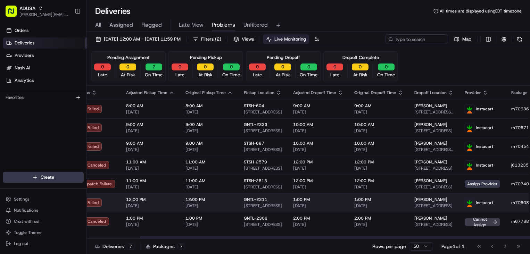
scroll to position [0, 0]
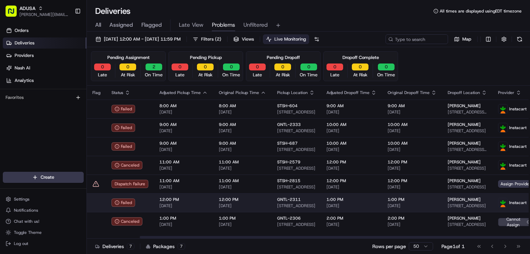
drag, startPoint x: 195, startPoint y: 195, endPoint x: 145, endPoint y: 201, distance: 49.9
click at [195, 203] on span "[DATE]" at bounding box center [183, 206] width 48 height 6
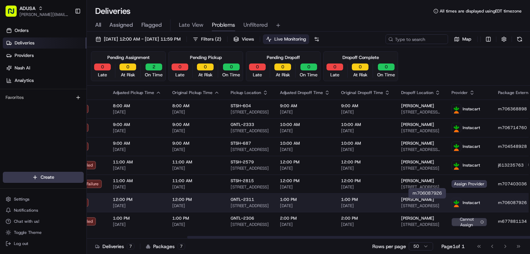
scroll to position [0, 129]
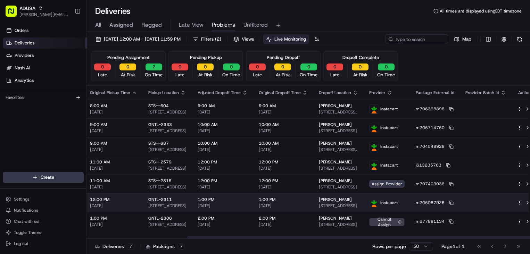
drag, startPoint x: 381, startPoint y: 204, endPoint x: 448, endPoint y: 201, distance: 66.7
click at [449, 203] on icon at bounding box center [450, 202] width 3 height 3
click at [449, 201] on icon at bounding box center [451, 203] width 5 height 5
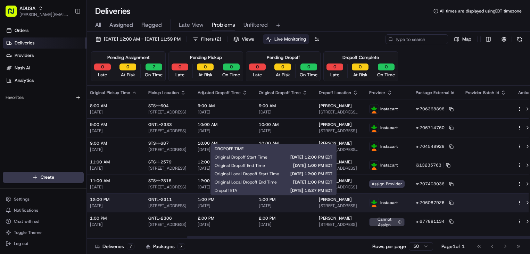
click at [286, 202] on div "1:00 PM 08/16/2025" at bounding box center [283, 203] width 49 height 12
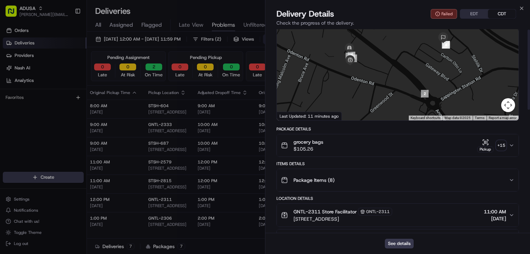
scroll to position [0, 0]
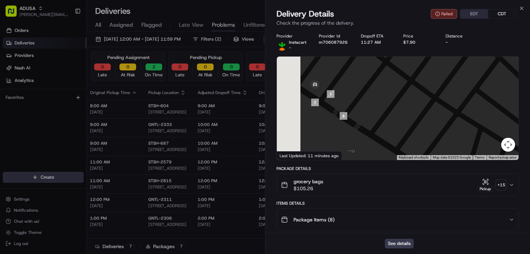
drag, startPoint x: 360, startPoint y: 107, endPoint x: 383, endPoint y: 113, distance: 23.7
click at [384, 112] on div at bounding box center [398, 108] width 242 height 103
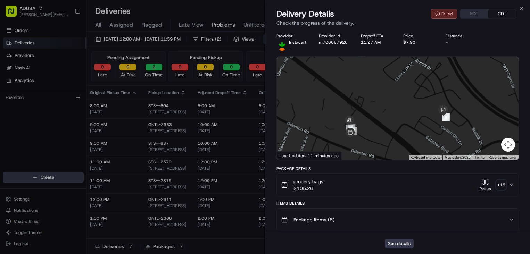
drag, startPoint x: 468, startPoint y: 100, endPoint x: 414, endPoint y: 117, distance: 57.4
click at [414, 117] on div at bounding box center [398, 108] width 242 height 103
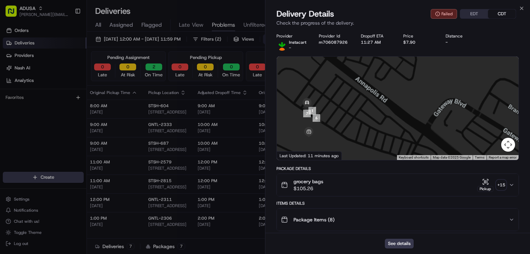
drag, startPoint x: 348, startPoint y: 105, endPoint x: 466, endPoint y: 88, distance: 119.6
click at [482, 83] on div at bounding box center [398, 108] width 242 height 103
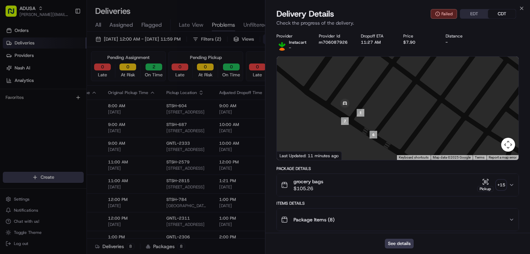
click at [393, 20] on p "Check the progress of the delivery." at bounding box center [397, 22] width 242 height 7
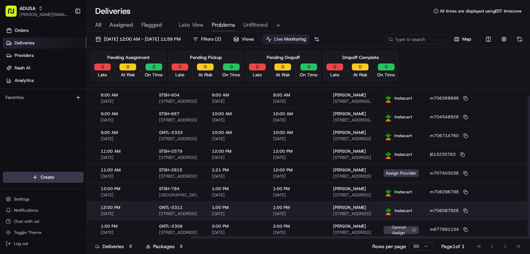
drag, startPoint x: 513, startPoint y: 221, endPoint x: 515, endPoint y: 215, distance: 6.3
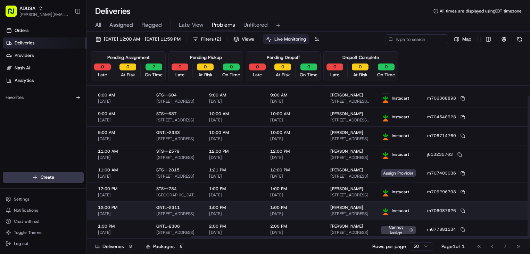
click at [517, 210] on html "ADUSA james.swiontek@adusa.com Toggle Sidebar Orders Deliveries Providers Nash …" at bounding box center [265, 127] width 530 height 254
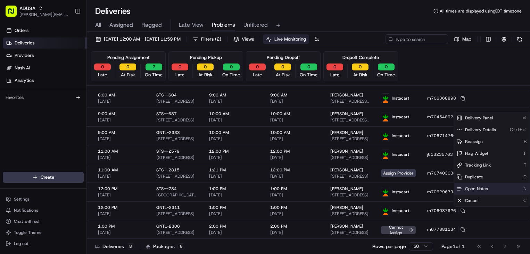
click at [486, 184] on div "Open Notes N" at bounding box center [492, 189] width 76 height 12
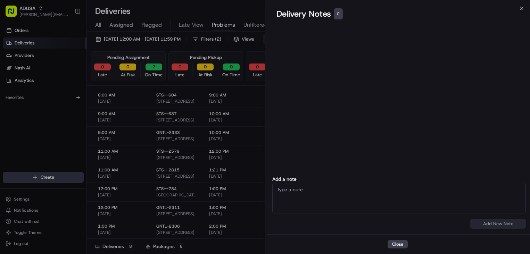
click at [397, 200] on textarea at bounding box center [398, 198] width 253 height 31
paste textarea "Nash showed order as failed. Instacart had a 2nd driver that showed up to pick …"
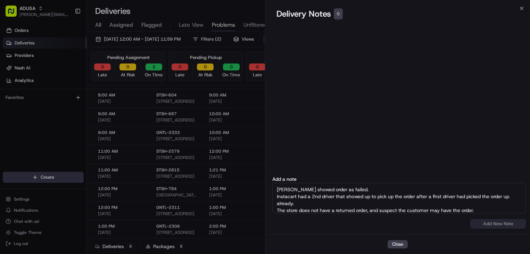
scroll to position [15, 0]
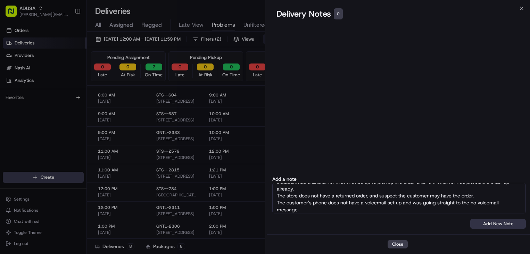
type textarea "Nash showed order as failed. Instacart had a 2nd driver that showed up to pick …"
click at [485, 224] on button "Add New Note" at bounding box center [498, 224] width 56 height 10
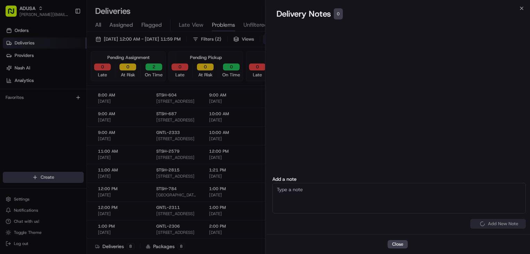
scroll to position [0, 0]
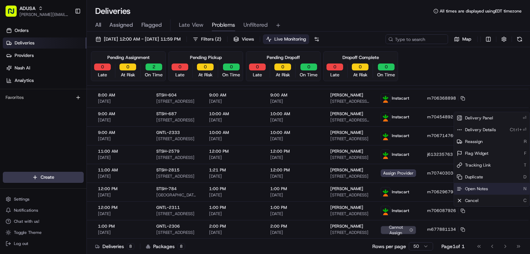
click at [477, 189] on span "Open Notes" at bounding box center [476, 189] width 23 height 6
click at [410, 62] on div "Pending Assignment 0 Late 0 At Risk 2 On Time Pending Pickup 0 Late 0 At Risk 0…" at bounding box center [308, 66] width 434 height 30
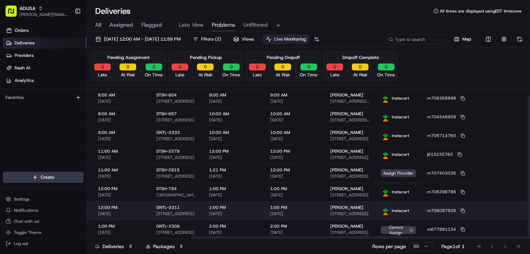
click at [529, 211] on button at bounding box center [538, 210] width 8 height 8
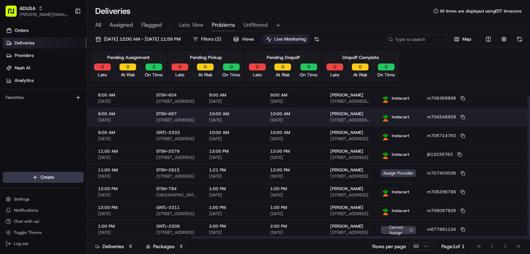
scroll to position [11, 113]
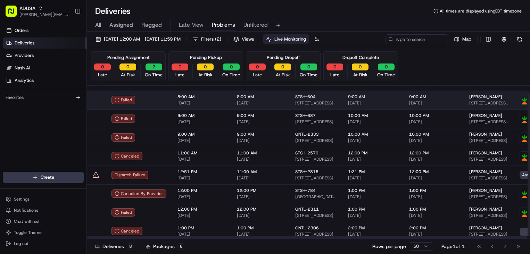
drag, startPoint x: 325, startPoint y: 116, endPoint x: 249, endPoint y: 109, distance: 75.6
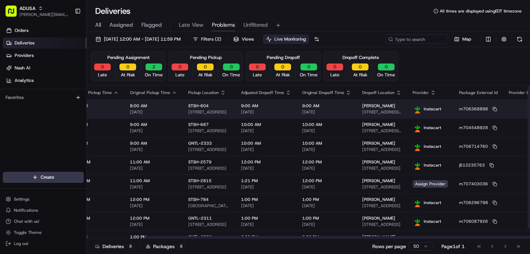
scroll to position [0, 146]
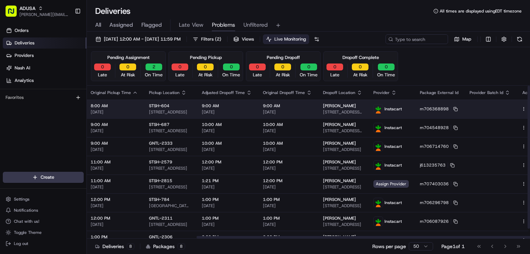
drag, startPoint x: 253, startPoint y: 113, endPoint x: 297, endPoint y: 110, distance: 43.5
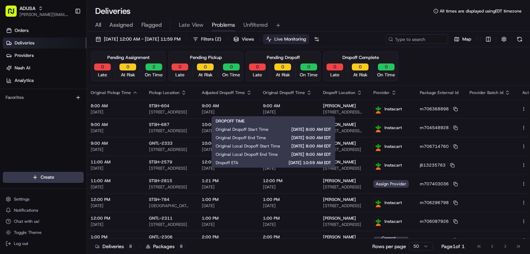
drag, startPoint x: 324, startPoint y: 132, endPoint x: 251, endPoint y: 130, distance: 73.6
drag, startPoint x: 235, startPoint y: 144, endPoint x: 217, endPoint y: 150, distance: 18.3
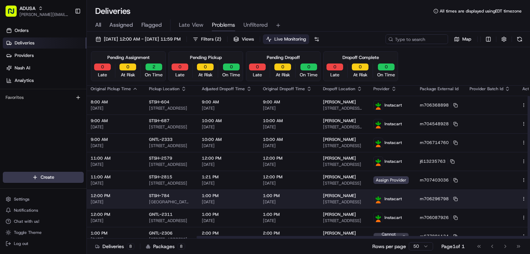
scroll to position [11, 146]
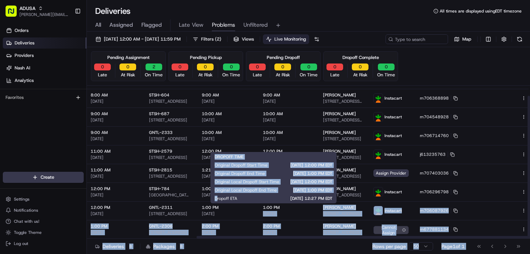
drag, startPoint x: 287, startPoint y: 205, endPoint x: 218, endPoint y: 203, distance: 69.8
click at [218, 203] on body "ADUSA james.swiontek@adusa.com Toggle Sidebar Orders Deliveries Providers Nash …" at bounding box center [265, 127] width 530 height 254
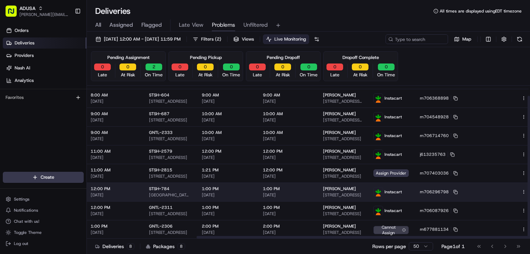
scroll to position [11, 121]
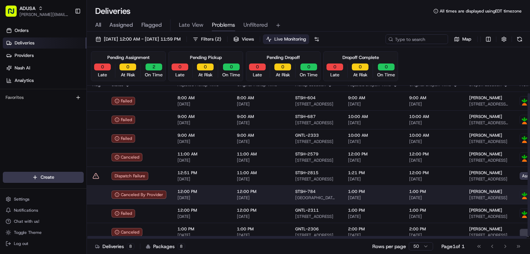
drag, startPoint x: 152, startPoint y: 191, endPoint x: 126, endPoint y: 188, distance: 26.5
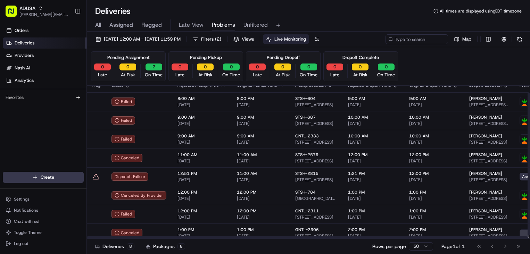
click at [432, 58] on div "Pending Assignment 0 Late 0 At Risk 2 On Time Pending Pickup 0 Late 0 At Risk 0…" at bounding box center [308, 66] width 434 height 30
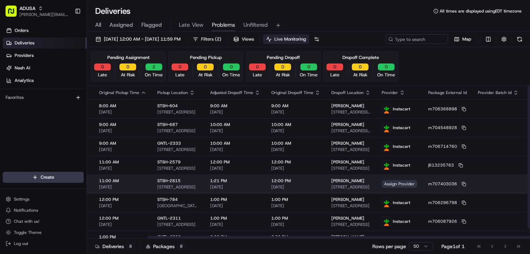
scroll to position [0, 146]
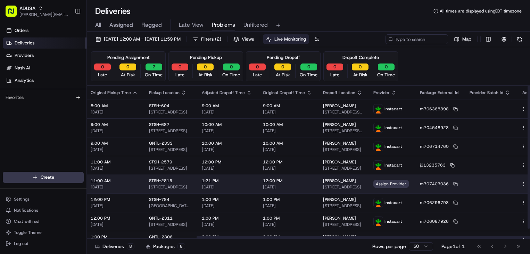
drag, startPoint x: 306, startPoint y: 194, endPoint x: 375, endPoint y: 188, distance: 69.0
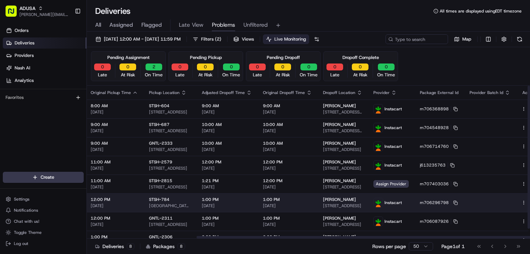
click at [511, 203] on html "ADUSA james.swiontek@adusa.com Toggle Sidebar Orders Deliveries Providers Nash …" at bounding box center [265, 127] width 530 height 254
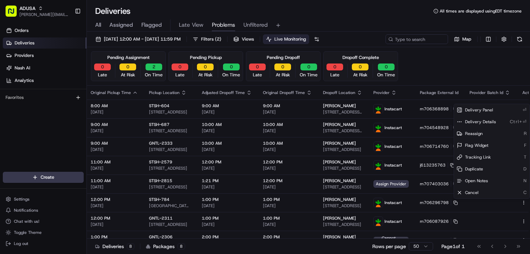
click at [476, 64] on html "ADUSA james.swiontek@adusa.com Toggle Sidebar Orders Deliveries Providers Nash …" at bounding box center [265, 127] width 530 height 254
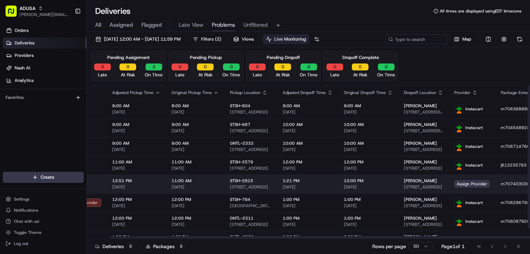
scroll to position [0, 0]
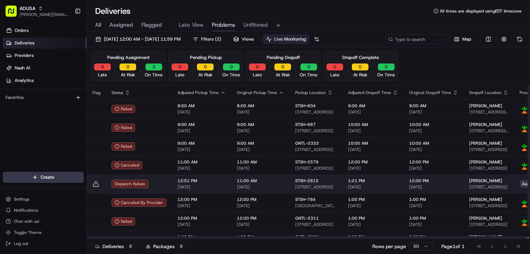
drag, startPoint x: 457, startPoint y: 185, endPoint x: 419, endPoint y: 187, distance: 38.2
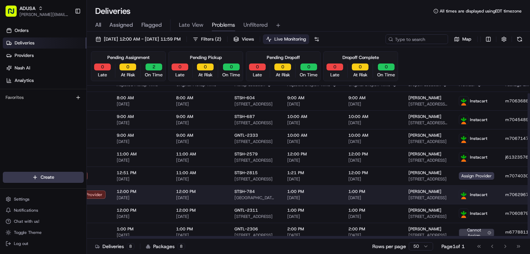
scroll to position [8, 146]
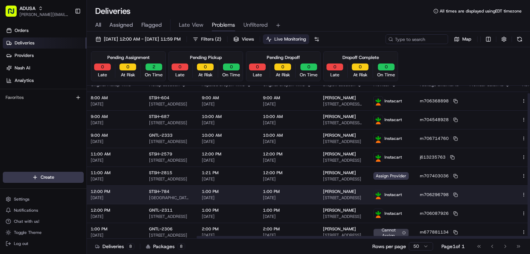
drag, startPoint x: 364, startPoint y: 202, endPoint x: 421, endPoint y: 201, distance: 57.6
click at [527, 194] on button at bounding box center [531, 194] width 8 height 8
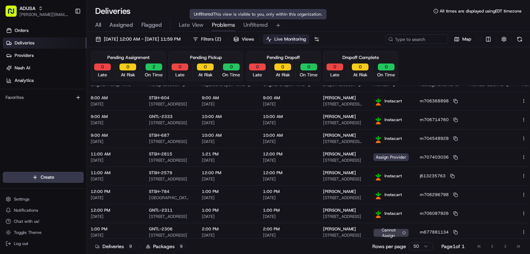
click at [253, 23] on span "Unfiltered" at bounding box center [255, 25] width 24 height 8
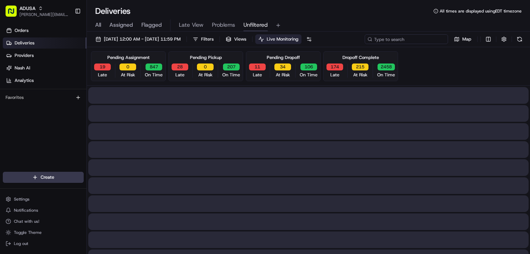
click at [420, 40] on input at bounding box center [405, 39] width 83 height 10
paste input "m701203447"
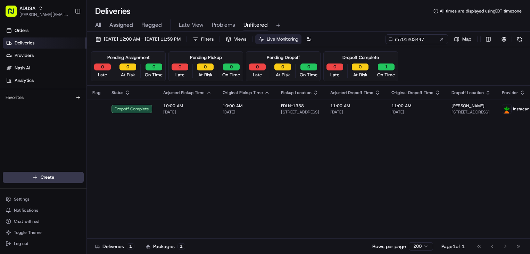
click at [426, 29] on div "All Assigned Flagged Late View Problems Unfiltered" at bounding box center [308, 25] width 443 height 12
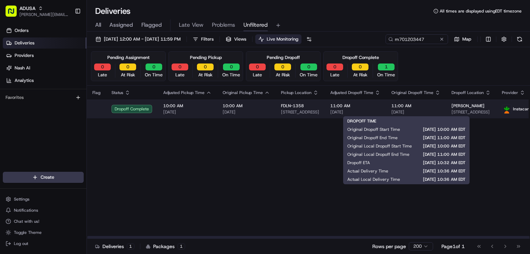
click at [424, 109] on div "11:00 AM 08/16/2025" at bounding box center [415, 109] width 49 height 12
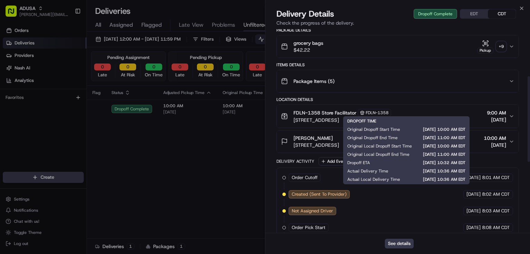
scroll to position [139, 0]
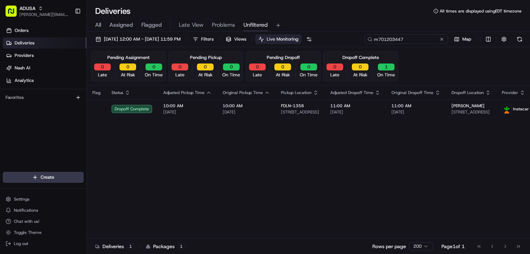
drag, startPoint x: 430, startPoint y: 41, endPoint x: 354, endPoint y: 46, distance: 75.9
click at [354, 46] on div "08/16/2025 12:00 AM - 08/16/2025 11:59 PM Filters Views Live Monitoring m701203…" at bounding box center [308, 40] width 443 height 13
paste input "4565855"
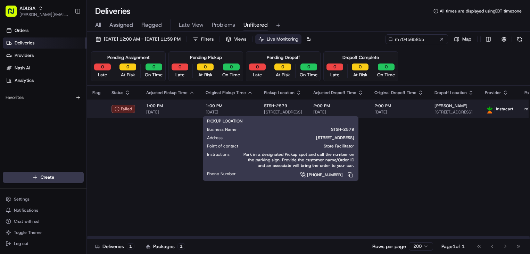
click at [255, 112] on td "1:00 PM 08/16/2025" at bounding box center [229, 109] width 58 height 19
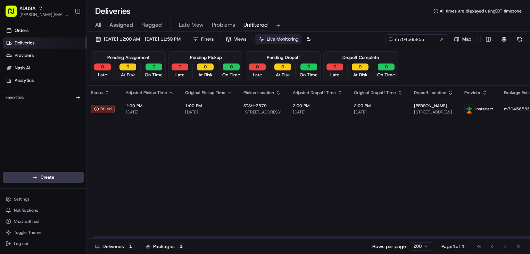
drag, startPoint x: 366, startPoint y: 132, endPoint x: 397, endPoint y: 130, distance: 31.6
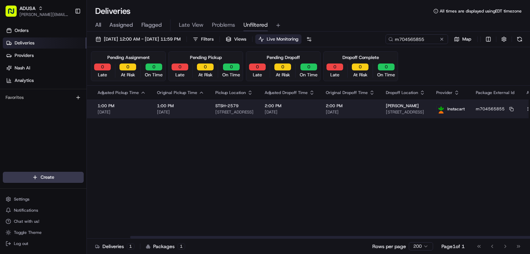
click at [391, 109] on span "mary ogara" at bounding box center [402, 106] width 33 height 6
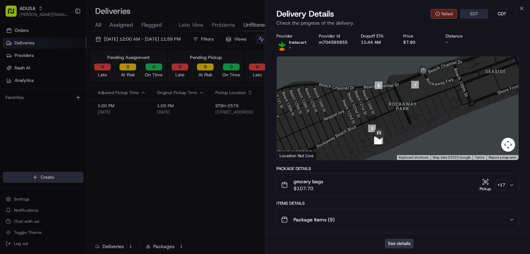
click at [390, 243] on button "See details" at bounding box center [398, 244] width 29 height 10
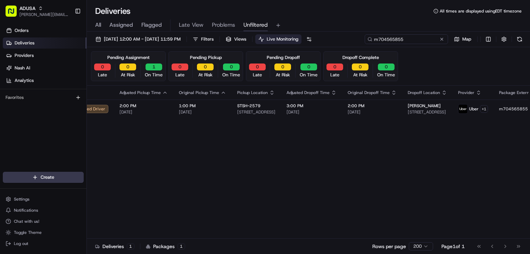
drag, startPoint x: 431, startPoint y: 41, endPoint x: 357, endPoint y: 43, distance: 73.9
click at [357, 43] on div "08/16/2025 12:00 AM - 08/16/2025 11:59 PM Filters Views Live Monitoring m704565…" at bounding box center [308, 40] width 443 height 13
paste input "5556361"
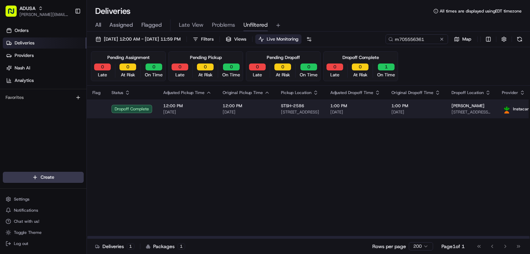
click at [410, 113] on span "[DATE]" at bounding box center [415, 112] width 49 height 6
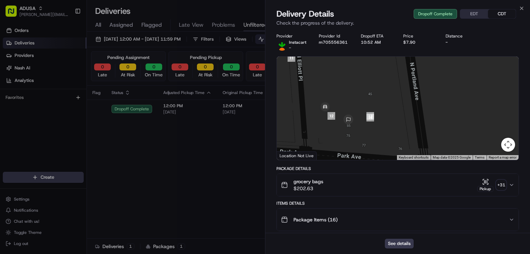
drag, startPoint x: 333, startPoint y: 104, endPoint x: 390, endPoint y: 98, distance: 57.9
click at [390, 98] on div at bounding box center [398, 108] width 242 height 103
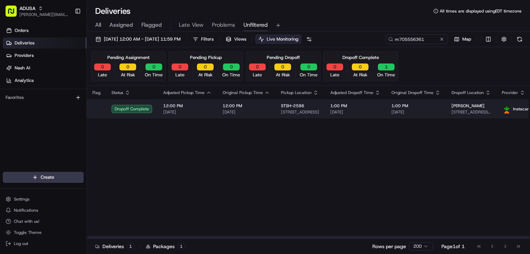
click at [356, 116] on td "1:00 PM 08/16/2025" at bounding box center [354, 109] width 61 height 19
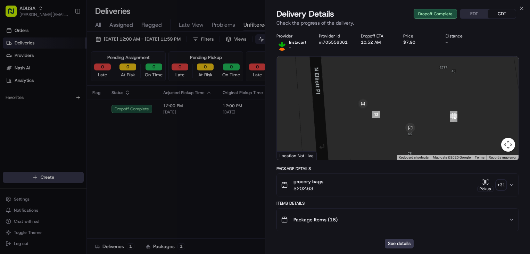
drag, startPoint x: 366, startPoint y: 126, endPoint x: 405, endPoint y: 100, distance: 46.4
click at [405, 100] on div at bounding box center [398, 108] width 242 height 103
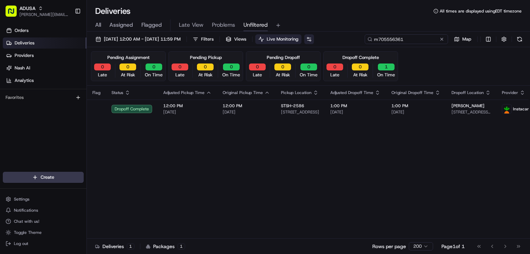
drag, startPoint x: 422, startPoint y: 40, endPoint x: 339, endPoint y: 36, distance: 83.7
click at [339, 36] on div "08/16/2025 12:00 AM - 08/16/2025 11:59 PM Filters Views Live Monitoring m705556…" at bounding box center [308, 40] width 443 height 13
paste input "7653266"
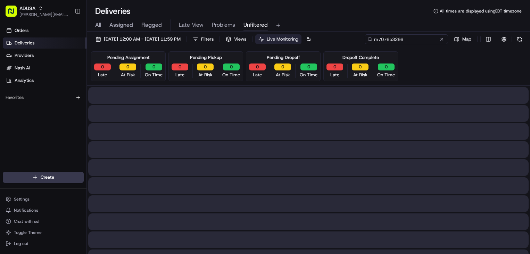
type input "m707653266"
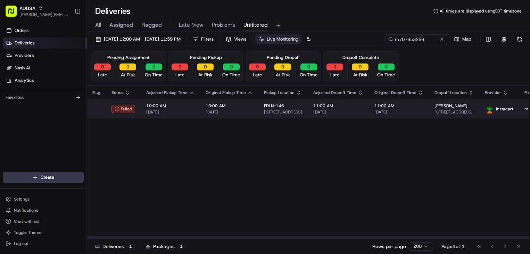
click at [339, 111] on span "[DATE]" at bounding box center [338, 112] width 50 height 6
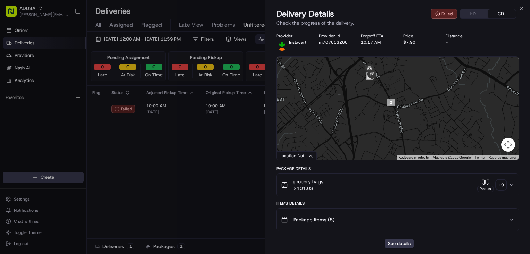
drag, startPoint x: 387, startPoint y: 74, endPoint x: 416, endPoint y: 101, distance: 40.0
click at [406, 91] on div at bounding box center [398, 108] width 242 height 103
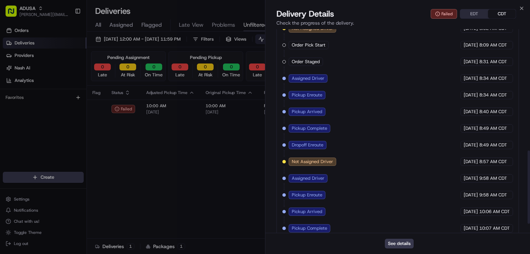
scroll to position [364, 0]
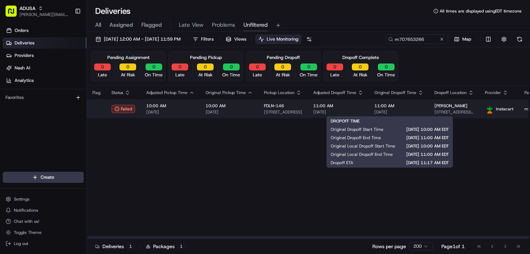
click at [402, 110] on span "[DATE]" at bounding box center [398, 112] width 49 height 6
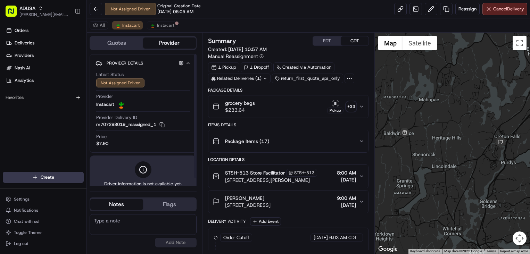
click at [162, 225] on textarea at bounding box center [143, 224] width 107 height 21
click at [294, 112] on div "grocery bags $233.64 Pickup + 33" at bounding box center [285, 107] width 146 height 14
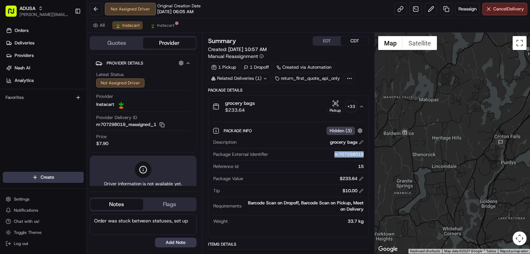
drag, startPoint x: 340, startPoint y: 155, endPoint x: 362, endPoint y: 155, distance: 21.9
click at [362, 155] on div "m707298019" at bounding box center [317, 154] width 93 height 6
copy div "m707298019"
click at [278, 126] on div "Package Info Hidden ( 3 )" at bounding box center [293, 130] width 141 height 9
click at [249, 104] on span "grocery bags" at bounding box center [240, 103] width 30 height 7
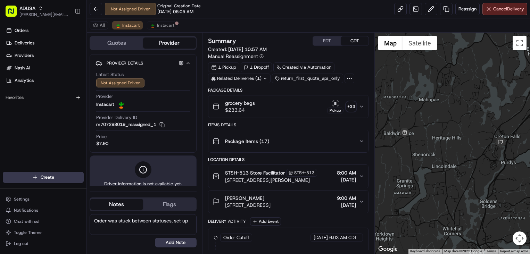
click at [190, 223] on textarea "Order was stuck between statuses, set up" at bounding box center [143, 224] width 107 height 21
type textarea "Order was stuck between statuses, set up re-assign try and get a new driver for…"
click at [183, 242] on button "Add Note" at bounding box center [176, 243] width 42 height 10
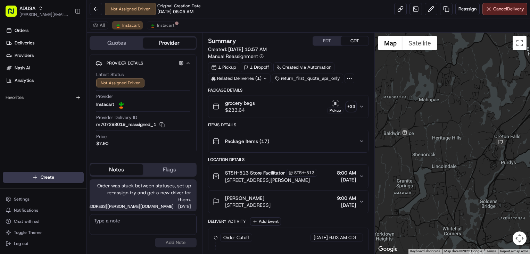
click at [237, 16] on div "Not Assigned Driver Original Creation Date [DATE] 06:05 AM Reassign Cancel Deli…" at bounding box center [308, 9] width 443 height 18
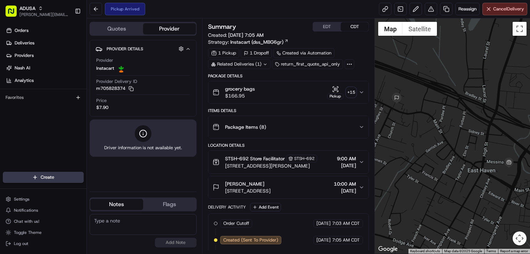
click at [358, 163] on div "STSH-692 Store Facilitator STSH-[GEOGRAPHIC_DATA][STREET_ADDRESS][PERSON_NAME][…" at bounding box center [285, 162] width 146 height 15
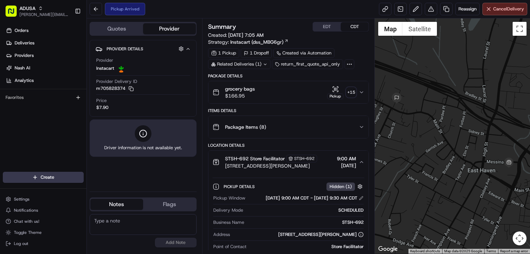
click at [358, 161] on icon "button" at bounding box center [361, 162] width 6 height 6
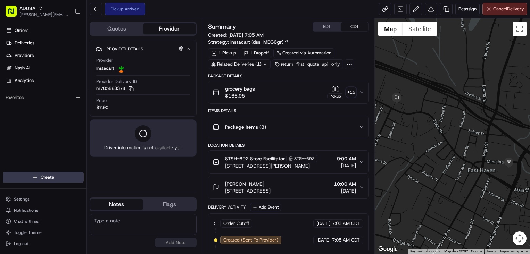
click at [309, 95] on div "grocery bags $166.95 Pickup + 15" at bounding box center [285, 92] width 146 height 14
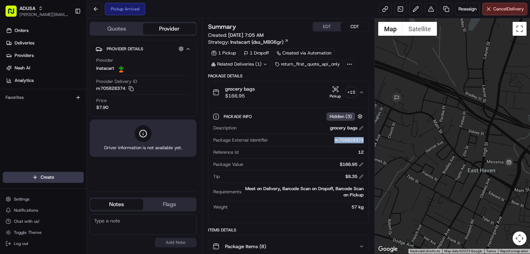
drag, startPoint x: 327, startPoint y: 138, endPoint x: 362, endPoint y: 140, distance: 35.4
click at [362, 140] on div "m705828374" at bounding box center [317, 140] width 93 height 6
copy div "m705828374"
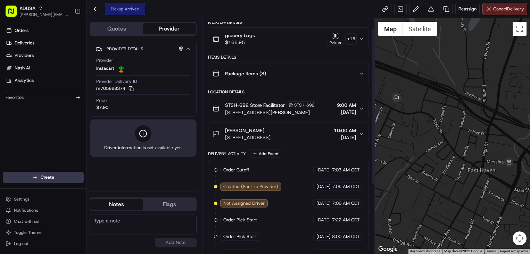
scroll to position [117, 0]
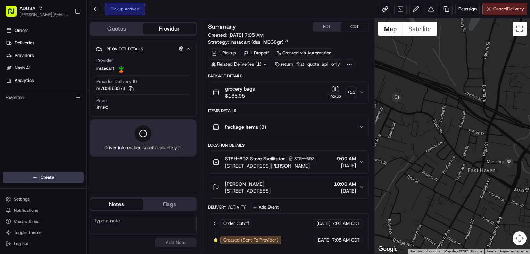
click at [134, 218] on textarea at bounding box center [143, 224] width 107 height 21
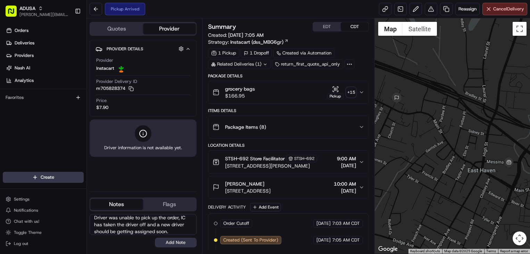
type textarea "Driver was unable to pick up the order, IC has taken the driver off and a new d…"
click at [178, 243] on button "Add Note" at bounding box center [176, 243] width 42 height 10
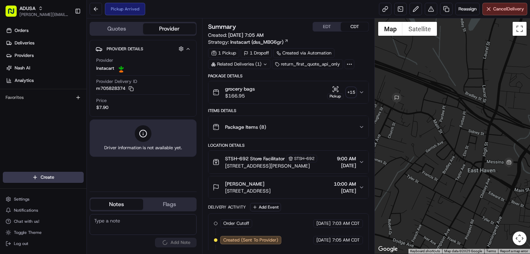
scroll to position [0, 0]
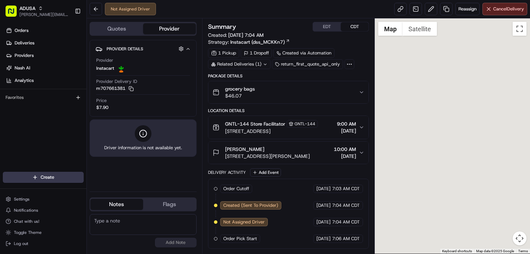
click at [327, 89] on div "grocery bags $46.07" at bounding box center [285, 92] width 146 height 14
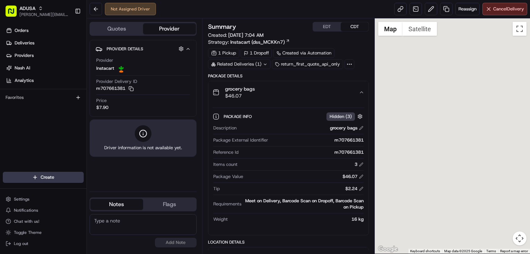
click at [359, 91] on icon "button" at bounding box center [361, 93] width 6 height 6
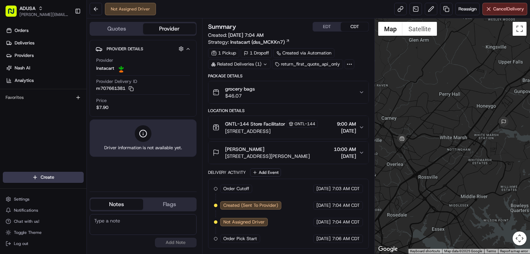
drag, startPoint x: 332, startPoint y: 87, endPoint x: 338, endPoint y: 87, distance: 6.6
click at [338, 87] on div "grocery bags $46.07" at bounding box center [285, 92] width 146 height 14
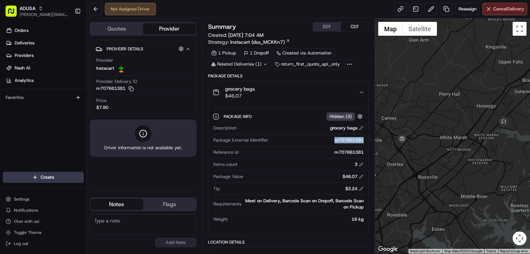
drag, startPoint x: 325, startPoint y: 140, endPoint x: 365, endPoint y: 140, distance: 40.3
click at [365, 140] on div "Package Info Hidden ( 3 ) Description grocery bags Package External Identifier …" at bounding box center [288, 166] width 160 height 126
copy div "m707661381"
click at [279, 94] on div "grocery bags $46.07" at bounding box center [285, 92] width 146 height 14
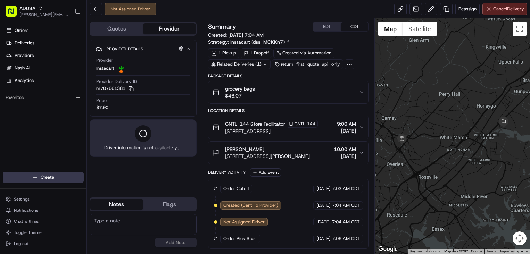
click at [240, 7] on div "Not Assigned Driver Reassign Cancel Delivery" at bounding box center [308, 9] width 443 height 18
click at [142, 222] on textarea at bounding box center [143, 224] width 107 height 21
click at [165, 220] on textarea at bounding box center [143, 224] width 107 height 21
paste textarea "SPECTRUM_DESKTOP"
type textarea "Cancelled NOS by SPECTRUM_DESKTOP"
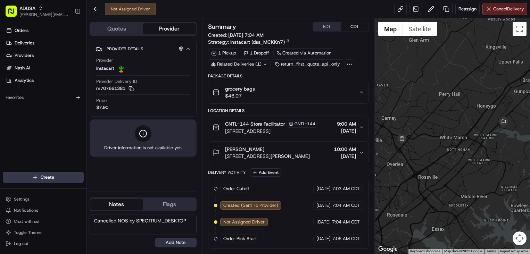
click at [173, 243] on button "Add Note" at bounding box center [176, 243] width 42 height 10
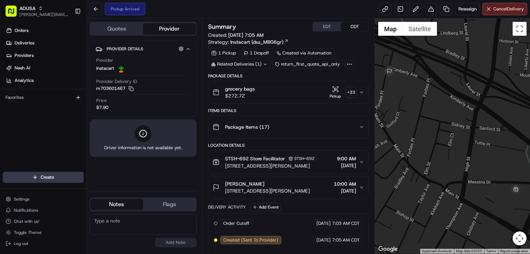
click at [275, 91] on div "grocery bags $272.72 Pickup + 33" at bounding box center [285, 92] width 146 height 14
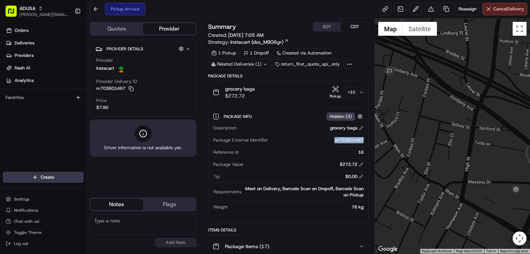
drag, startPoint x: 329, startPoint y: 141, endPoint x: 366, endPoint y: 142, distance: 37.8
click at [366, 142] on div "Package Info Hidden ( 3 ) Description grocery bags Package External Identifier …" at bounding box center [288, 160] width 160 height 114
copy div "m703601467"
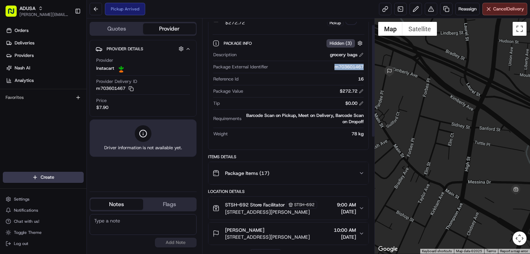
scroll to position [104, 0]
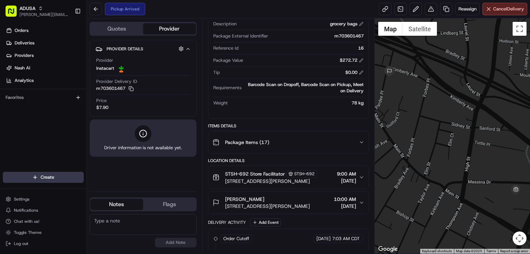
click at [123, 223] on textarea at bounding box center [143, 224] width 107 height 21
paste textarea "Driver was unable to pick up the order, IC has taken the driver off and a new d…"
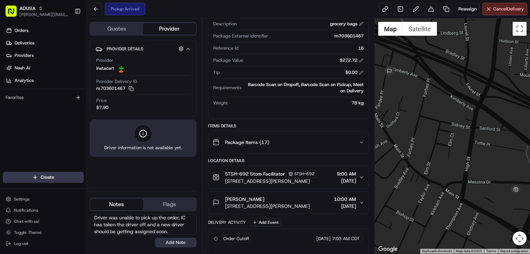
type textarea "Driver was unable to pick up the order, IC has taken the driver off and a new d…"
click at [178, 242] on button "Add Note" at bounding box center [176, 243] width 42 height 10
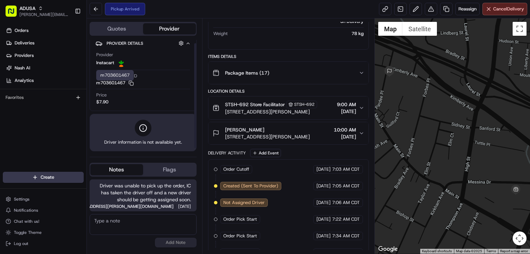
scroll to position [7, 0]
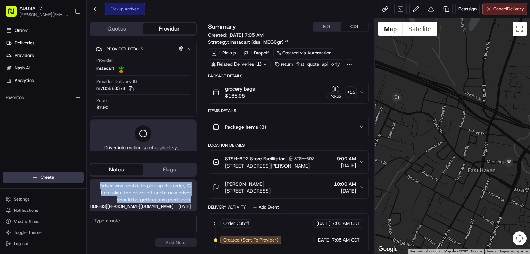
drag, startPoint x: 95, startPoint y: 185, endPoint x: 193, endPoint y: 198, distance: 98.1
click at [193, 198] on div "Driver was unable to pick up the order, IC has taken the driver off and a new d…" at bounding box center [143, 195] width 107 height 32
copy span "Driver was unable to pick up the order, IC has taken the driver off and a new d…"
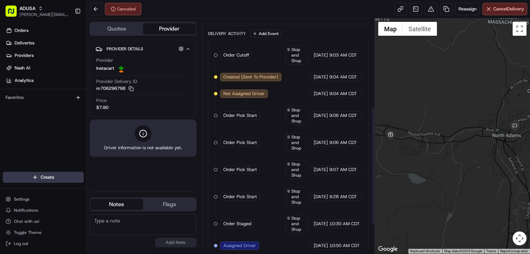
scroll to position [229, 0]
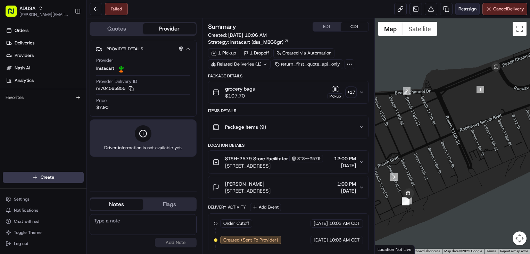
click at [463, 13] on button "Reassign" at bounding box center [467, 9] width 24 height 12
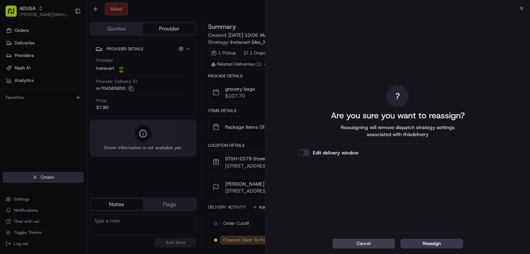
click at [301, 151] on button "Edit delivery window" at bounding box center [303, 152] width 12 height 7
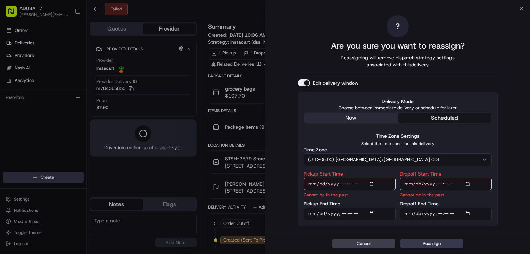
click at [483, 185] on input "Dropoff Start Time" at bounding box center [445, 184] width 92 height 12
click at [465, 184] on input "Dropoff Start Time" at bounding box center [445, 184] width 92 height 12
click at [467, 184] on input "Dropoff Start Time" at bounding box center [445, 184] width 92 height 12
click at [498, 165] on div "? Are you sure you want to reassign? Reassigning will remove dispatch strategy …" at bounding box center [397, 120] width 264 height 225
type input "[DATE]T13:00"
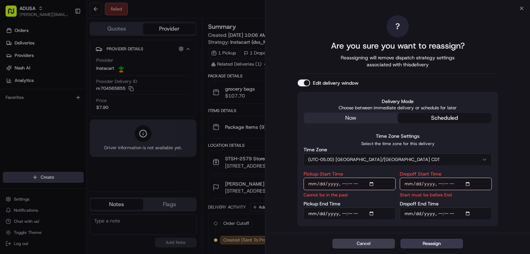
click at [468, 213] on input "Dropoff End Time" at bounding box center [445, 213] width 92 height 12
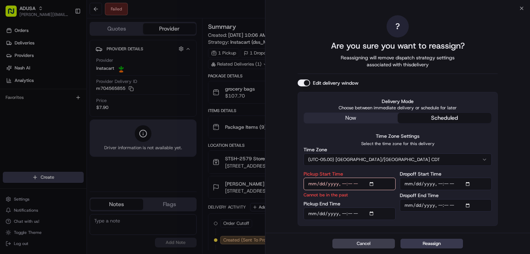
click at [509, 191] on div "? Are you sure you want to reassign? Reassigning will remove dispatch strategy …" at bounding box center [397, 120] width 264 height 225
type input "[DATE]T14:00"
click at [371, 182] on input "Pickup Start Time" at bounding box center [349, 184] width 92 height 12
click at [386, 172] on div "Pickup Start Time Start must be before End" at bounding box center [349, 184] width 92 height 27
type input "[DATE]T13:00"
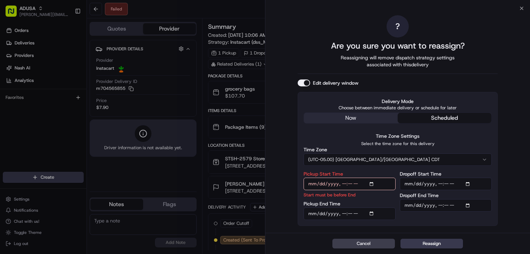
click at [375, 209] on input "Pickup End Time" at bounding box center [349, 213] width 92 height 12
click at [373, 211] on input "Pickup End Time" at bounding box center [349, 213] width 92 height 12
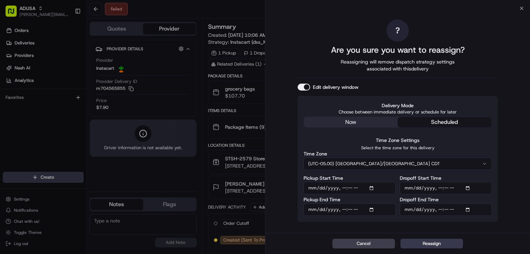
click at [397, 143] on label "Time Zone Settings" at bounding box center [397, 140] width 44 height 6
type input "[DATE]T13:30"
click at [441, 245] on button "Reassign" at bounding box center [431, 244] width 62 height 10
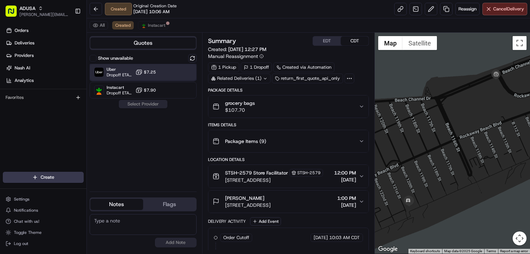
click at [184, 74] on div "Uber Dropoff ETA 54 minutes $7.25" at bounding box center [143, 72] width 107 height 17
click at [158, 105] on button "Assign Provider" at bounding box center [142, 104] width 49 height 8
click at [149, 222] on textarea at bounding box center [143, 224] width 107 height 21
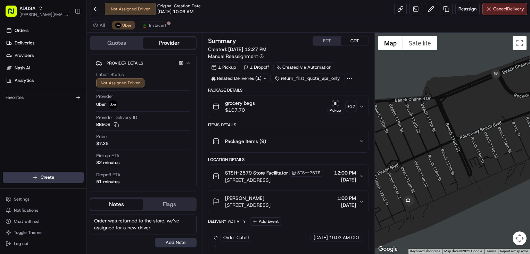
type textarea "Order was returned to the store, we've assigned for a new driver."
click at [166, 243] on button "Add Note" at bounding box center [176, 243] width 42 height 10
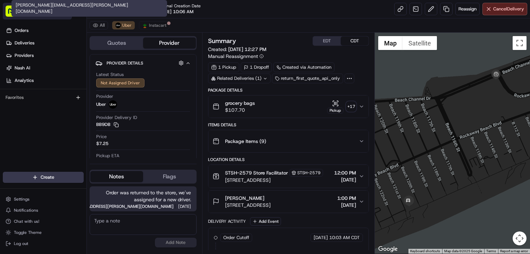
click at [35, 15] on span "[PERSON_NAME][EMAIL_ADDRESS][PERSON_NAME][DOMAIN_NAME]" at bounding box center [44, 15] width 50 height 6
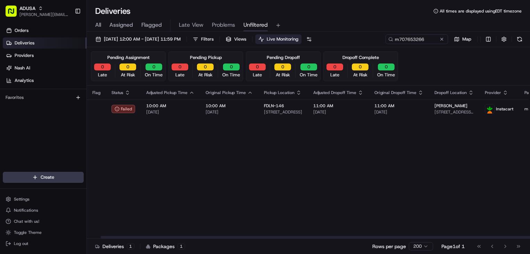
scroll to position [0, 59]
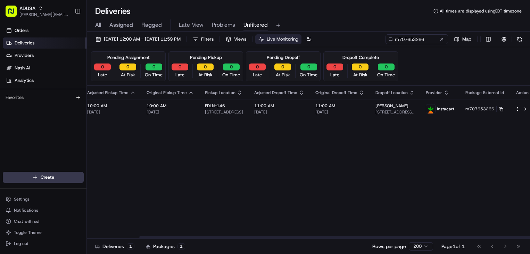
drag, startPoint x: 380, startPoint y: 144, endPoint x: 459, endPoint y: 130, distance: 80.3
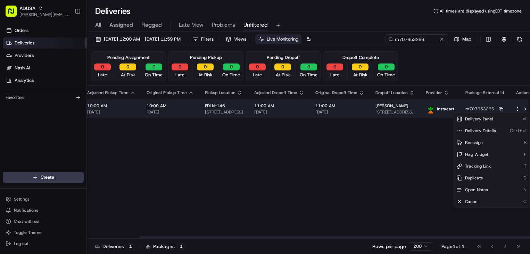
click at [511, 110] on html "ADUSA [PERSON_NAME][EMAIL_ADDRESS][PERSON_NAME][DOMAIN_NAME] Toggle Sidebar Ord…" at bounding box center [265, 127] width 530 height 254
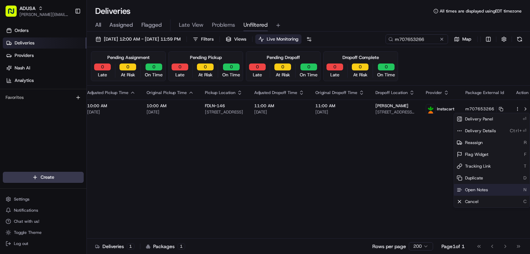
click at [472, 187] on span "Open Notes" at bounding box center [476, 190] width 23 height 6
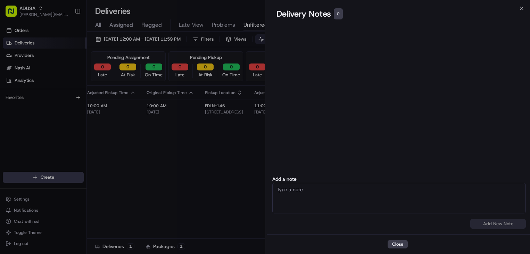
click at [344, 203] on textarea at bounding box center [398, 198] width 253 height 31
type textarea "Order is being picked up by the customer."
click at [491, 223] on button "Add New Note" at bounding box center [498, 224] width 56 height 10
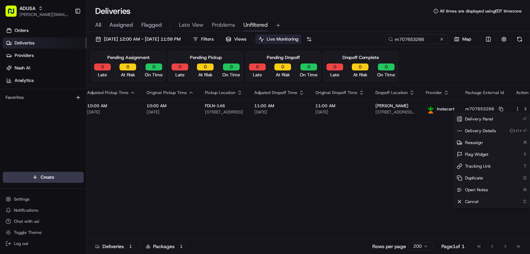
click at [205, 20] on body "ADUSA [PERSON_NAME][EMAIL_ADDRESS][PERSON_NAME][DOMAIN_NAME] Toggle Sidebar Ord…" at bounding box center [265, 127] width 530 height 254
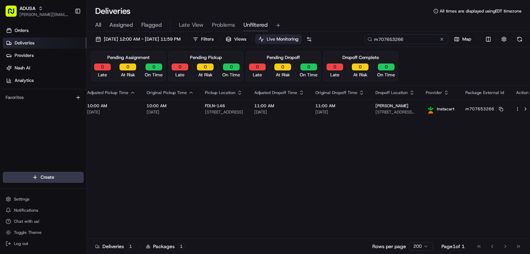
paste input "773.849.6048"
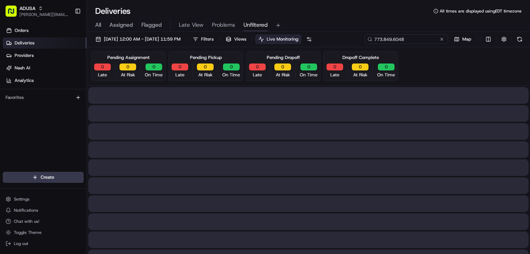
type input "773.849.6048"
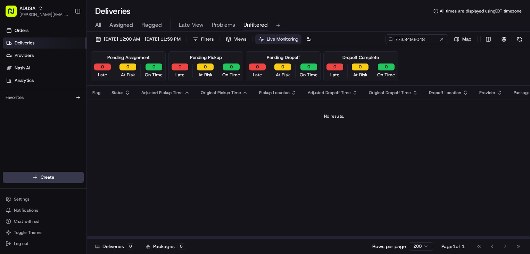
drag, startPoint x: 169, startPoint y: 178, endPoint x: 262, endPoint y: 121, distance: 108.4
click at [172, 175] on div "Flag Status Adjusted Pickup Time Original Pickup Time Pickup Location Adjusted …" at bounding box center [334, 162] width 494 height 153
click at [441, 38] on button at bounding box center [441, 39] width 7 height 7
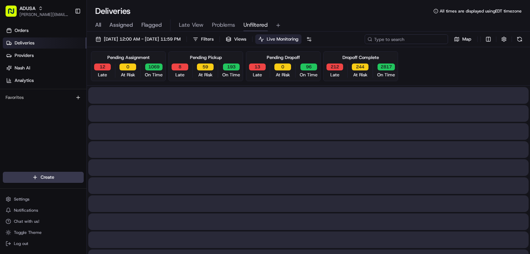
click at [410, 39] on input at bounding box center [405, 39] width 83 height 10
paste input "m703601467"
type input "m703601467"
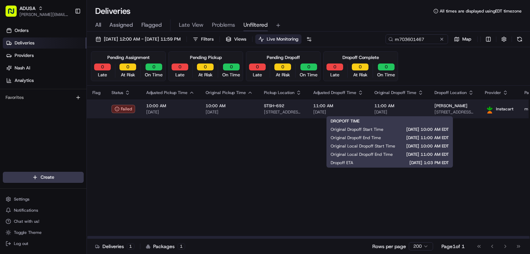
click at [405, 108] on span "11:00 AM" at bounding box center [398, 106] width 49 height 6
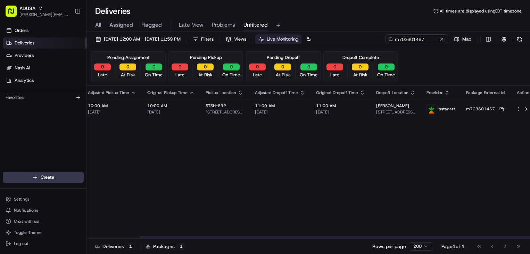
scroll to position [0, 59]
drag, startPoint x: 435, startPoint y: 149, endPoint x: 515, endPoint y: 122, distance: 84.3
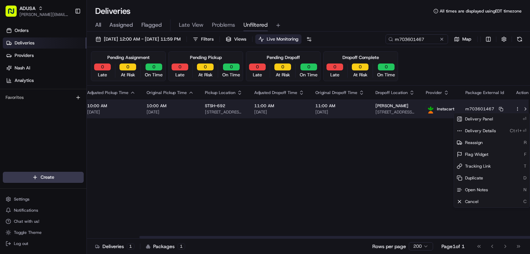
click at [510, 109] on html "ADUSA [PERSON_NAME][EMAIL_ADDRESS][PERSON_NAME][DOMAIN_NAME] Toggle Sidebar Ord…" at bounding box center [265, 127] width 530 height 254
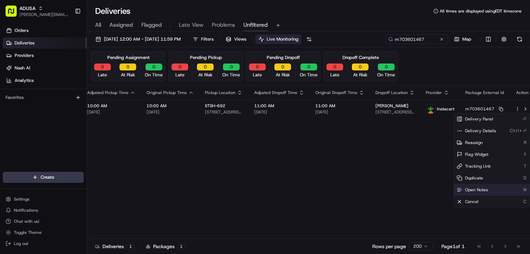
click at [481, 190] on span "Open Notes" at bounding box center [476, 190] width 23 height 6
click at [6, 253] on div "Create Settings Notifications Chat with us! Toggle Theme Log out" at bounding box center [43, 210] width 86 height 88
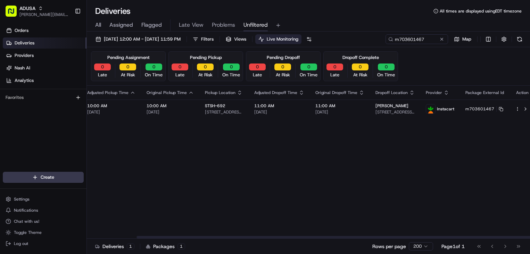
scroll to position [0, 0]
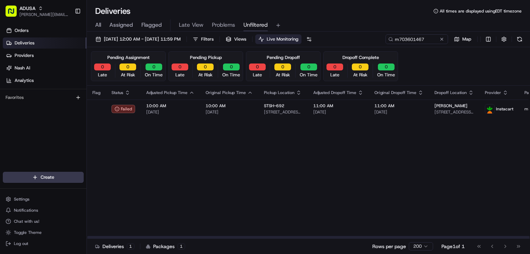
drag, startPoint x: 333, startPoint y: 129, endPoint x: 267, endPoint y: 126, distance: 66.3
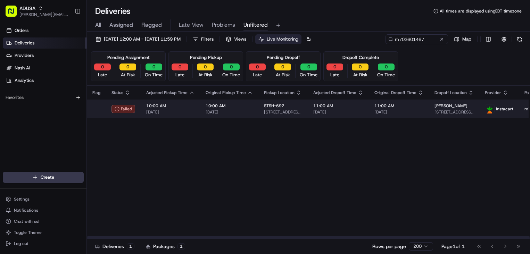
click at [403, 109] on span "11:00 AM" at bounding box center [398, 106] width 49 height 6
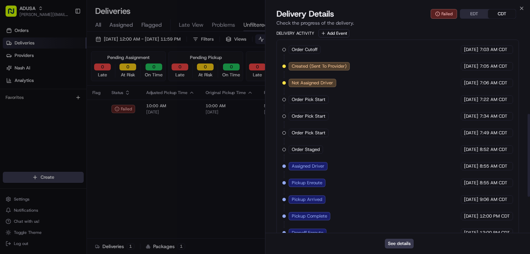
scroll to position [297, 0]
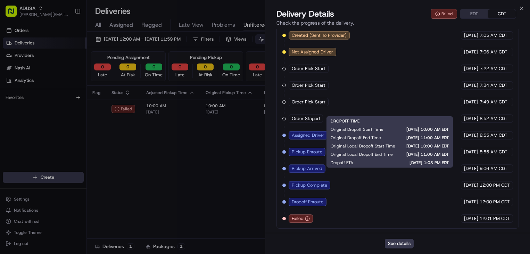
click at [387, 24] on p "Check the progress of the delivery." at bounding box center [397, 22] width 242 height 7
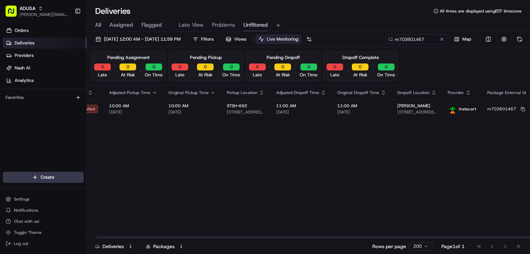
scroll to position [0, 59]
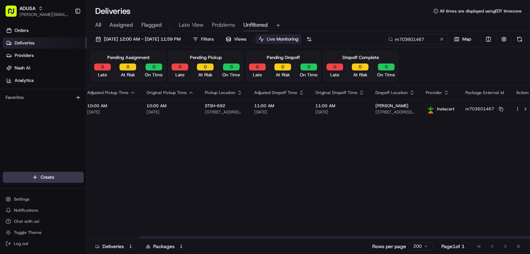
drag, startPoint x: 412, startPoint y: 128, endPoint x: 501, endPoint y: 119, distance: 89.3
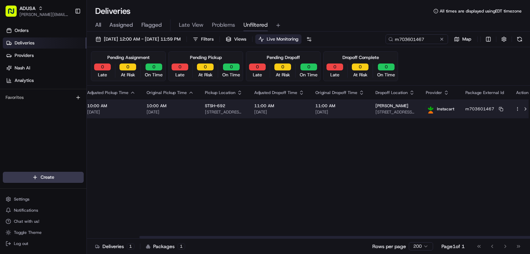
click at [510, 109] on html "ADUSA [PERSON_NAME][EMAIL_ADDRESS][PERSON_NAME][DOMAIN_NAME] Toggle Sidebar Ord…" at bounding box center [265, 127] width 530 height 254
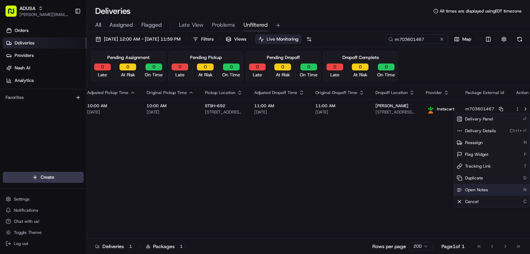
click at [484, 190] on span "Open Notes" at bounding box center [476, 190] width 23 height 6
click at [371, 144] on div "Flag Status Adjusted Pickup Time Original Pickup Time Pickup Location Adjusted …" at bounding box center [281, 162] width 507 height 153
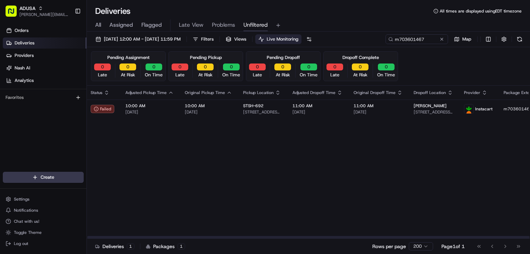
scroll to position [0, 0]
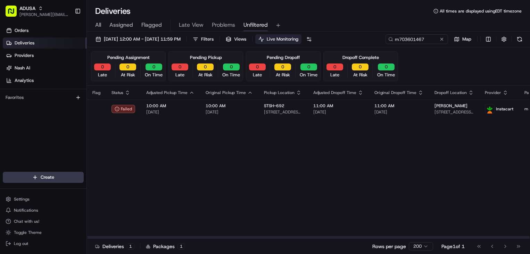
drag, startPoint x: 371, startPoint y: 138, endPoint x: 259, endPoint y: 121, distance: 112.9
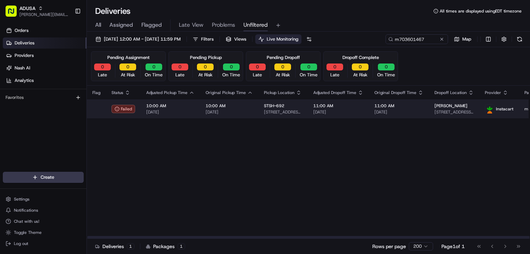
click at [235, 109] on span "[DATE]" at bounding box center [228, 112] width 47 height 6
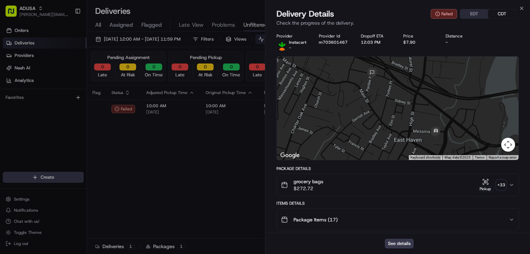
drag, startPoint x: 389, startPoint y: 136, endPoint x: 412, endPoint y: 105, distance: 38.0
click at [412, 105] on div at bounding box center [398, 108] width 242 height 103
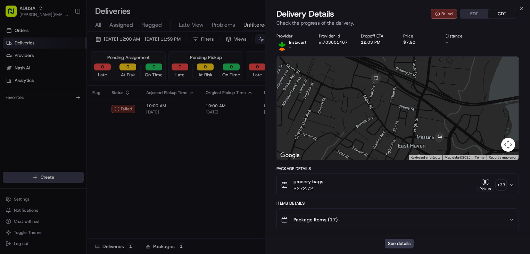
drag, startPoint x: 415, startPoint y: 110, endPoint x: 417, endPoint y: 113, distance: 3.8
click at [417, 113] on div at bounding box center [398, 108] width 242 height 103
drag, startPoint x: 145, startPoint y: 151, endPoint x: 168, endPoint y: 148, distance: 23.1
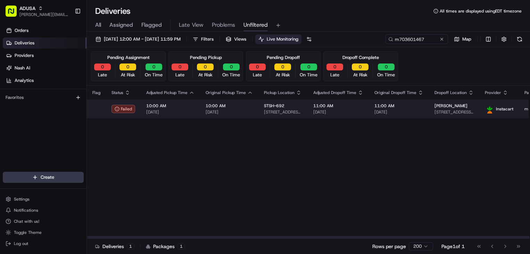
click at [409, 117] on td "11:00 AM [DATE]" at bounding box center [399, 109] width 60 height 19
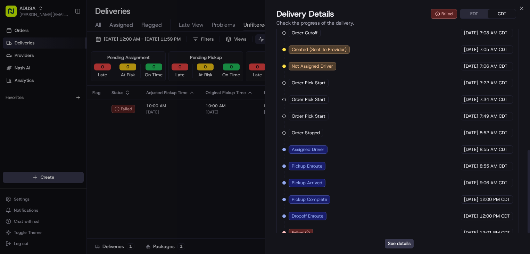
scroll to position [297, 0]
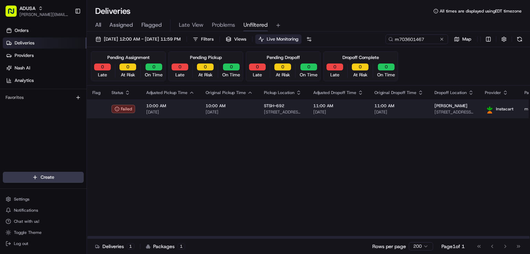
click at [434, 111] on span "[STREET_ADDRESS][PERSON_NAME]" at bounding box center [453, 112] width 39 height 6
click at [292, 111] on span "[STREET_ADDRESS][PERSON_NAME]" at bounding box center [283, 112] width 38 height 6
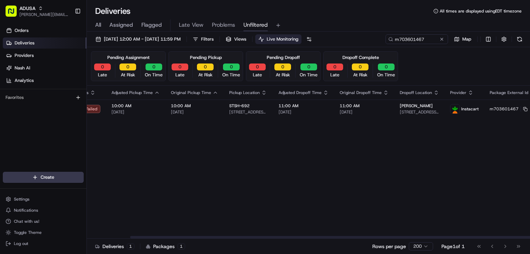
scroll to position [0, 59]
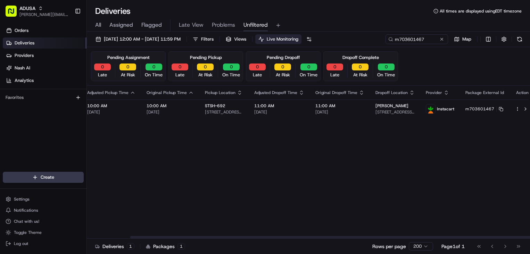
drag, startPoint x: 279, startPoint y: 158, endPoint x: 359, endPoint y: 152, distance: 80.3
click at [132, 171] on div "Flag Status Adjusted Pickup Time Original Pickup Time Pickup Location Adjusted …" at bounding box center [281, 162] width 507 height 153
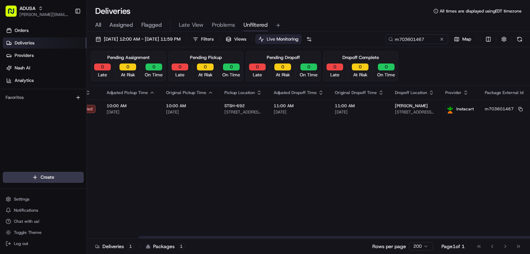
scroll to position [0, 0]
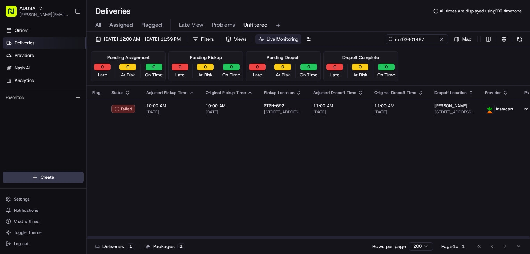
drag, startPoint x: 328, startPoint y: 167, endPoint x: 280, endPoint y: 160, distance: 48.4
click at [41, 28] on link "Orders" at bounding box center [45, 30] width 84 height 11
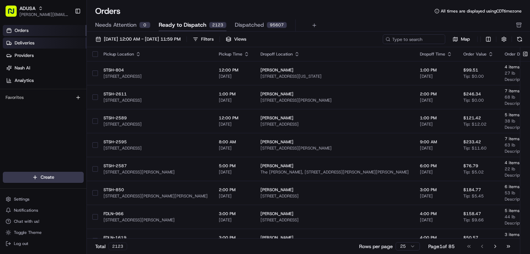
click at [57, 42] on link "Deliveries" at bounding box center [45, 42] width 84 height 11
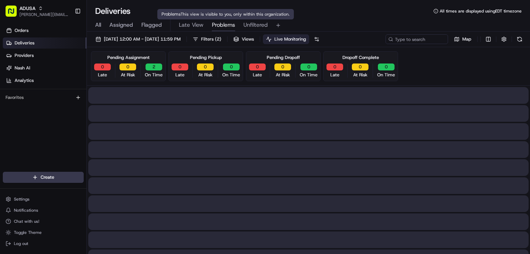
click at [221, 27] on span "Problems" at bounding box center [223, 25] width 23 height 8
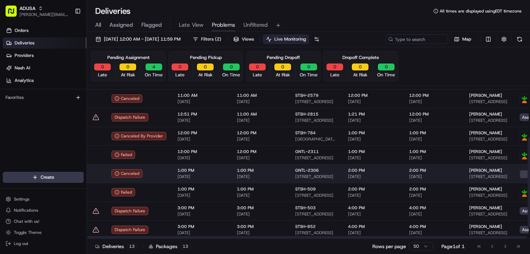
scroll to position [104, 0]
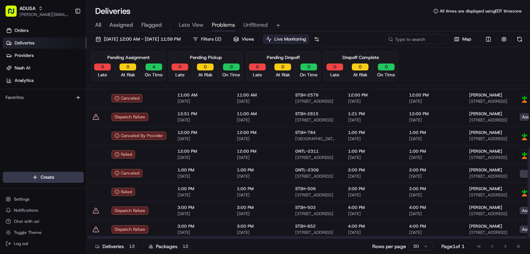
click at [326, 19] on div "All Assigned Flagged Late View Problems Unfiltered" at bounding box center [308, 24] width 443 height 15
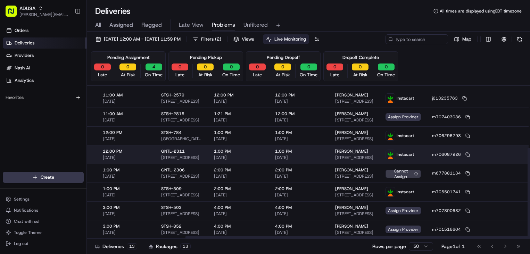
scroll to position [104, 146]
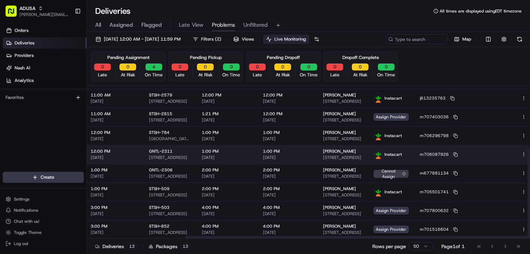
drag, startPoint x: 262, startPoint y: 155, endPoint x: 287, endPoint y: 158, distance: 24.8
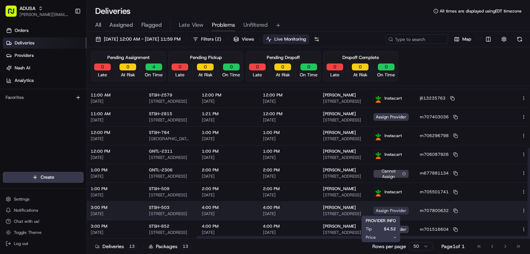
click at [373, 209] on span "Assign Provider" at bounding box center [390, 211] width 35 height 8
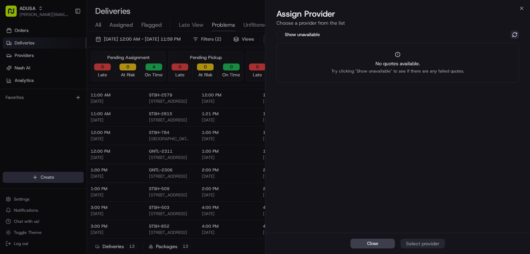
click at [512, 35] on button at bounding box center [514, 35] width 8 height 8
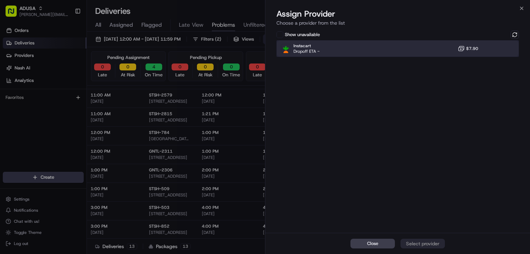
click at [369, 45] on div "Instacart Dropoff ETA - $7.90" at bounding box center [397, 48] width 242 height 17
click at [418, 243] on div "Assign Provider" at bounding box center [422, 243] width 34 height 7
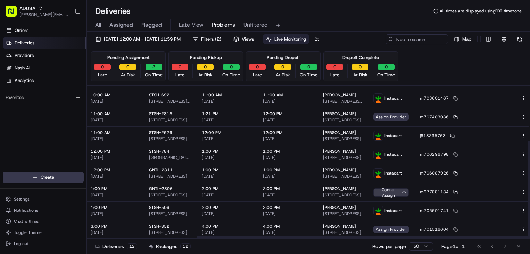
scroll to position [86, 146]
click at [393, 230] on span "Assign Provider" at bounding box center [390, 230] width 35 height 8
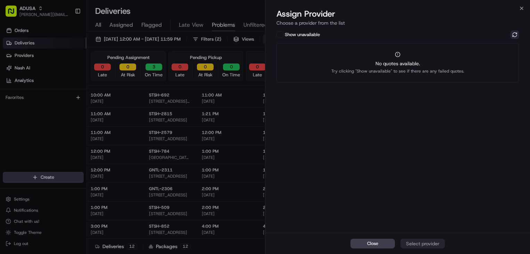
click at [510, 35] on button at bounding box center [514, 35] width 8 height 8
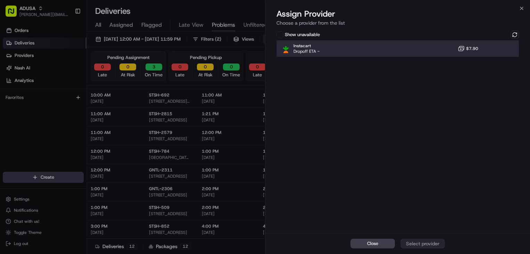
click at [417, 47] on div "Instacart Dropoff ETA - $7.90" at bounding box center [397, 48] width 242 height 17
click at [426, 240] on div "Assign Provider" at bounding box center [422, 243] width 34 height 7
click at [358, 243] on button "Close" at bounding box center [372, 244] width 44 height 10
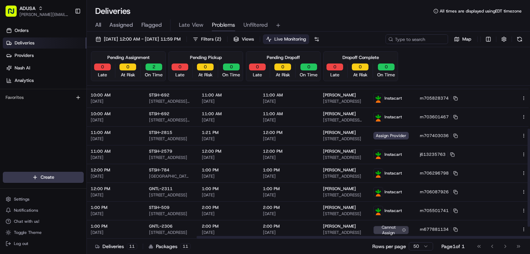
scroll to position [67, 146]
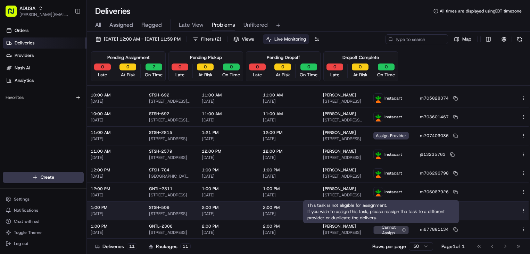
drag, startPoint x: 425, startPoint y: 219, endPoint x: 298, endPoint y: 220, distance: 127.0
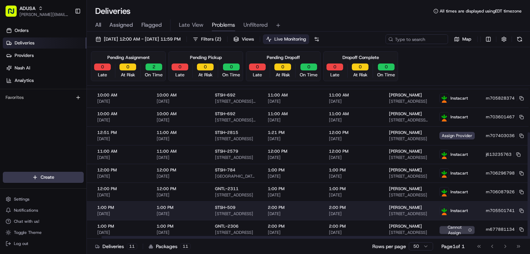
scroll to position [67, 0]
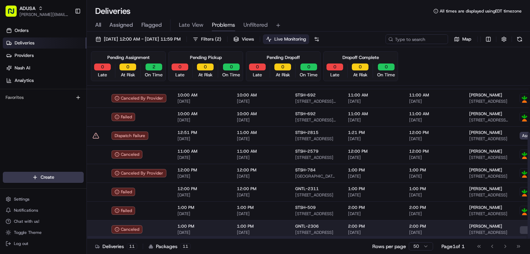
drag, startPoint x: 290, startPoint y: 221, endPoint x: 241, endPoint y: 221, distance: 49.3
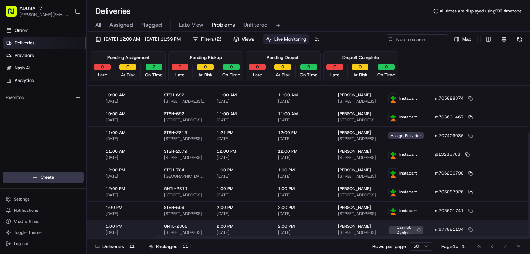
scroll to position [67, 146]
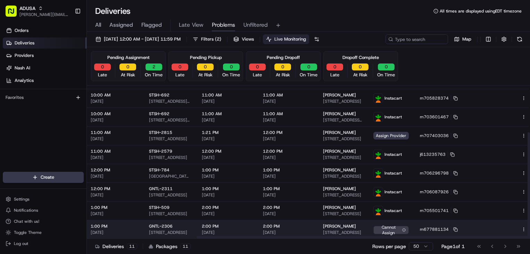
drag, startPoint x: 244, startPoint y: 220, endPoint x: 311, endPoint y: 223, distance: 66.7
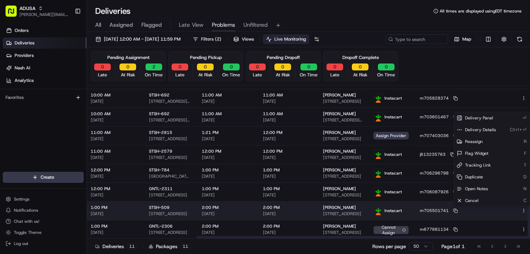
click at [510, 212] on html "ADUSA [PERSON_NAME][EMAIL_ADDRESS][PERSON_NAME][DOMAIN_NAME] Toggle Sidebar Ord…" at bounding box center [265, 127] width 530 height 254
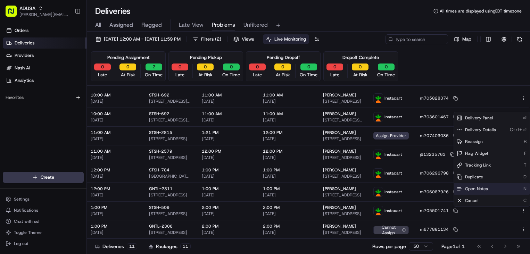
click at [485, 187] on span "Open Notes" at bounding box center [476, 189] width 23 height 6
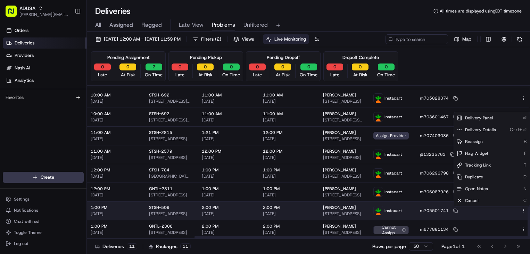
scroll to position [67, 1]
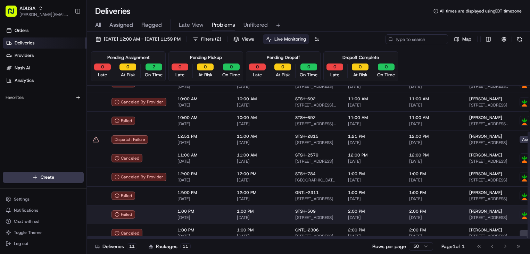
drag, startPoint x: 245, startPoint y: 215, endPoint x: 147, endPoint y: 206, distance: 98.2
click at [208, 212] on span "1:00 PM" at bounding box center [201, 212] width 48 height 6
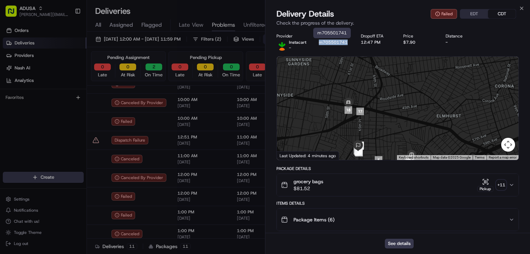
drag, startPoint x: 348, startPoint y: 42, endPoint x: 320, endPoint y: 43, distance: 27.8
click at [320, 43] on div "Provider Instacart - Provider Id m705501741 Dropoff ETA 12:47 PM Price $7.90 Di…" at bounding box center [397, 41] width 242 height 17
copy button "m705501741"
click at [390, 240] on button "See details" at bounding box center [398, 244] width 29 height 10
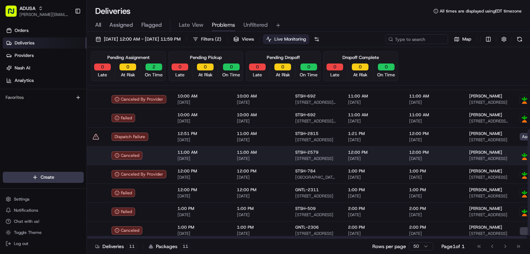
scroll to position [67, 0]
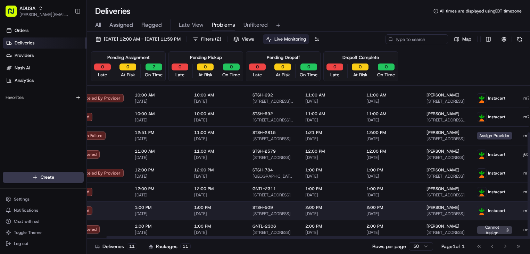
drag, startPoint x: 459, startPoint y: 198, endPoint x: 475, endPoint y: 203, distance: 16.6
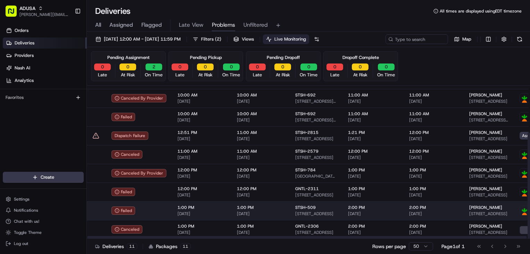
drag, startPoint x: 458, startPoint y: 186, endPoint x: 341, endPoint y: 207, distance: 118.8
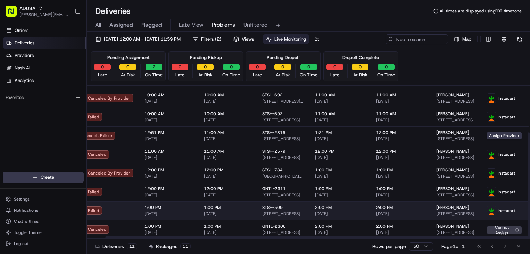
scroll to position [67, 146]
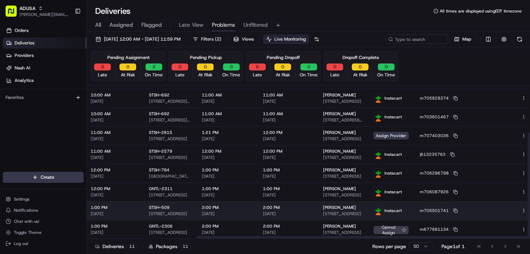
drag, startPoint x: 271, startPoint y: 201, endPoint x: 307, endPoint y: 211, distance: 37.1
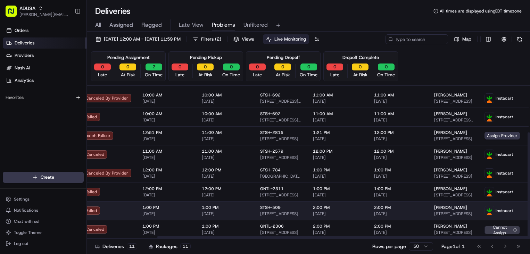
drag, startPoint x: 303, startPoint y: 212, endPoint x: 256, endPoint y: 211, distance: 46.9
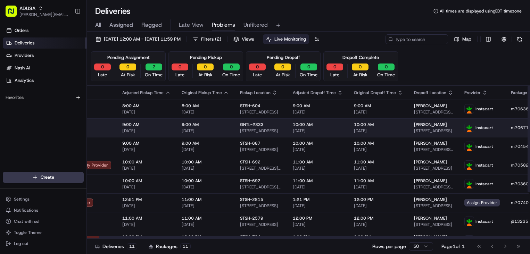
scroll to position [0, 146]
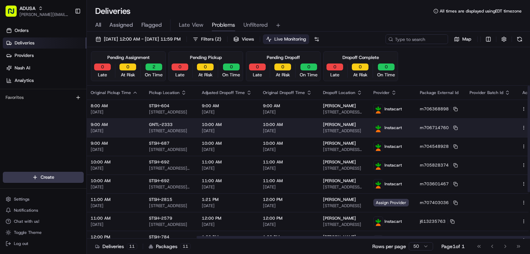
drag, startPoint x: 315, startPoint y: 144, endPoint x: 434, endPoint y: 125, distance: 120.5
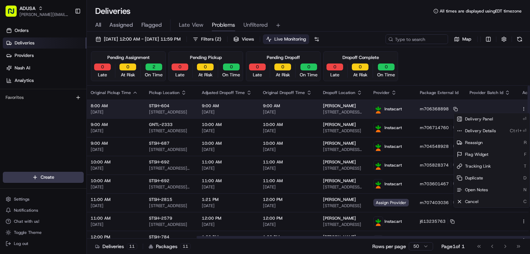
click at [509, 109] on html "ADUSA [PERSON_NAME][EMAIL_ADDRESS][PERSON_NAME][DOMAIN_NAME] Toggle Sidebar Ord…" at bounding box center [265, 127] width 530 height 254
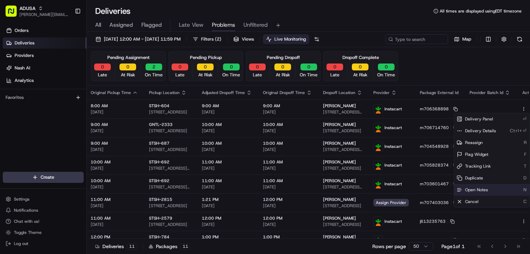
click at [481, 193] on div "Open Notes N" at bounding box center [492, 190] width 76 height 12
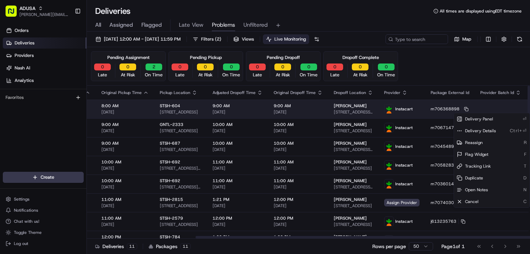
scroll to position [0, 0]
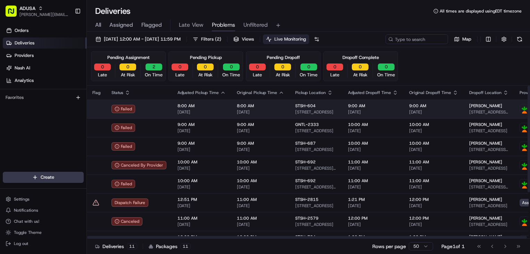
drag, startPoint x: 270, startPoint y: 121, endPoint x: 172, endPoint y: 108, distance: 98.4
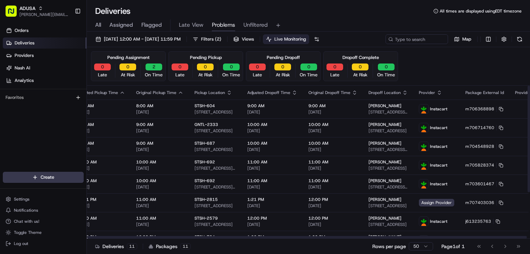
scroll to position [0, 146]
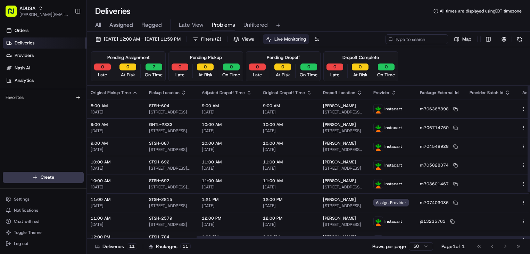
drag, startPoint x: 227, startPoint y: 101, endPoint x: 457, endPoint y: 99, distance: 230.4
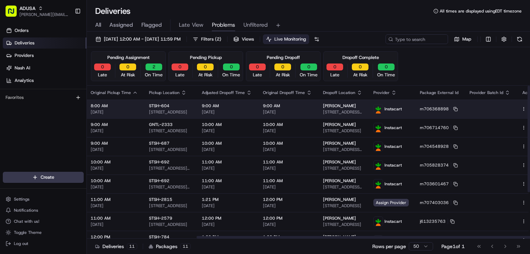
click at [509, 107] on html "ADUSA [PERSON_NAME][EMAIL_ADDRESS][PERSON_NAME][DOMAIN_NAME] Toggle Sidebar Ord…" at bounding box center [265, 127] width 530 height 254
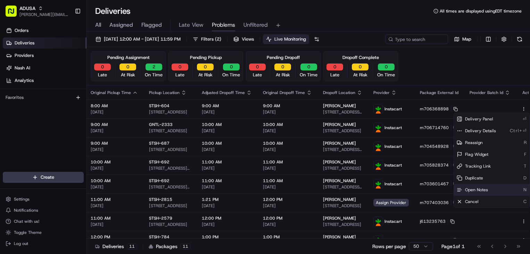
click at [480, 191] on span "Open Notes" at bounding box center [476, 190] width 23 height 6
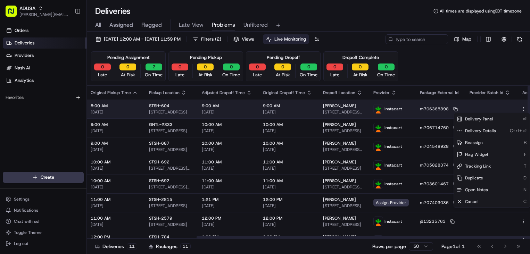
click at [234, 109] on div "9:00 AM [DATE]" at bounding box center [227, 109] width 50 height 12
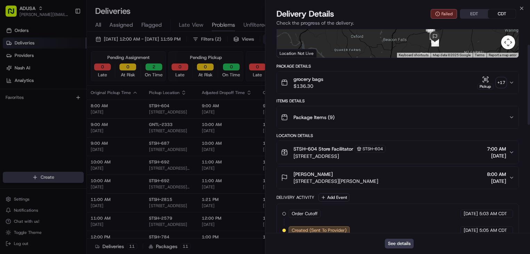
scroll to position [0, 0]
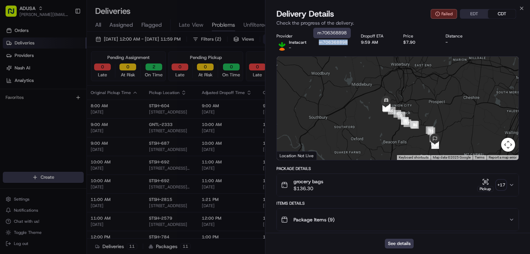
drag, startPoint x: 351, startPoint y: 41, endPoint x: 320, endPoint y: 44, distance: 32.0
click at [320, 44] on div "Provider Instacart - Provider Id m706368898 Dropoff ETA 9:59 AM Price $7.90 Dis…" at bounding box center [397, 41] width 242 height 17
copy button "m706368898"
click at [286, 13] on span "Delivery Details" at bounding box center [305, 13] width 58 height 11
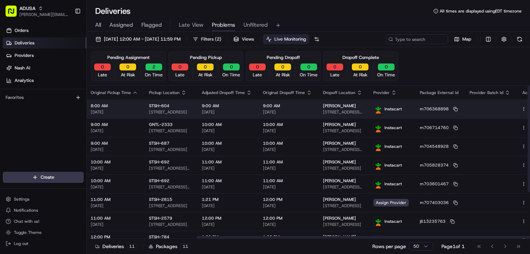
click at [510, 109] on html "ADUSA [PERSON_NAME][EMAIL_ADDRESS][PERSON_NAME][DOMAIN_NAME] Toggle Sidebar Ord…" at bounding box center [265, 127] width 530 height 254
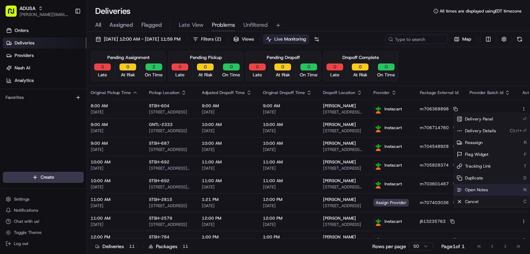
click at [476, 189] on span "Open Notes" at bounding box center [476, 190] width 23 height 6
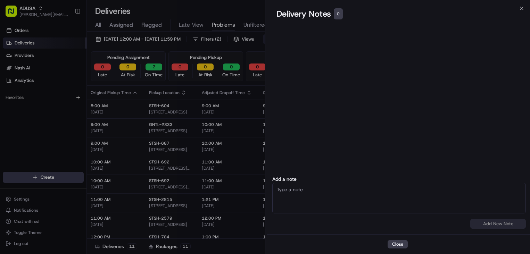
click at [403, 207] on textarea at bounding box center [398, 198] width 253 height 31
paste textarea "Driver was unable to contact customer. Order was cancelled."
type textarea "Driver was unable to contact customer. Order was cancelled."
click at [471, 226] on button "Add New Note" at bounding box center [498, 224] width 56 height 10
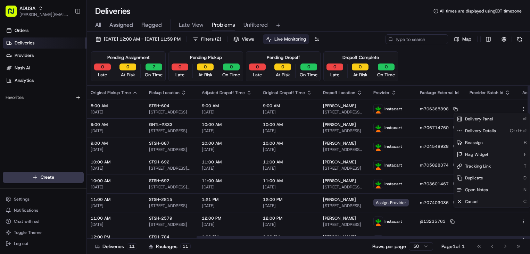
click at [479, 69] on div "Pending Assignment 0 Late 0 At Risk 2 On Time Pending Pickup 0 Late 0 At Risk 0…" at bounding box center [308, 66] width 434 height 30
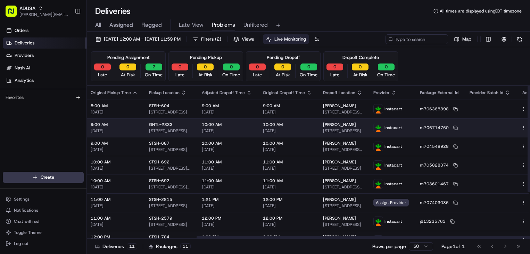
click at [509, 128] on html "ADUSA [PERSON_NAME][EMAIL_ADDRESS][PERSON_NAME][DOMAIN_NAME] Toggle Sidebar Ord…" at bounding box center [265, 127] width 530 height 254
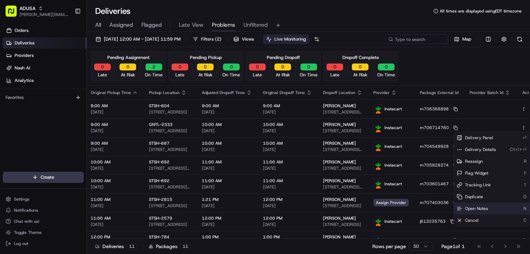
click at [470, 208] on span "Open Notes" at bounding box center [476, 209] width 23 height 6
click at [469, 70] on div "Pending Assignment 0 Late 0 At Risk 2 On Time Pending Pickup 0 Late 0 At Risk 0…" at bounding box center [308, 66] width 434 height 30
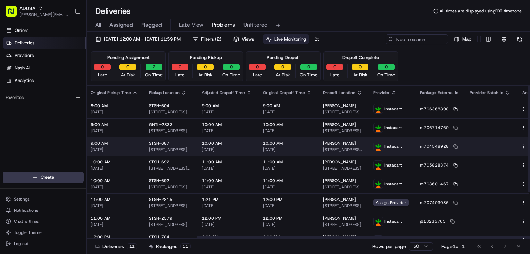
click at [510, 147] on html "ADUSA [PERSON_NAME][EMAIL_ADDRESS][PERSON_NAME][DOMAIN_NAME] Toggle Sidebar Ord…" at bounding box center [265, 127] width 530 height 254
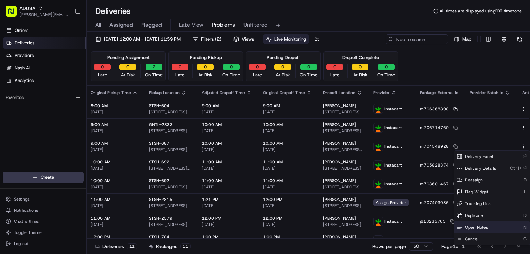
click at [482, 225] on span "Open Notes" at bounding box center [476, 228] width 23 height 6
click at [477, 70] on div "Pending Assignment 0 Late 0 At Risk 2 On Time Pending Pickup 0 Late 0 At Risk 0…" at bounding box center [308, 66] width 434 height 30
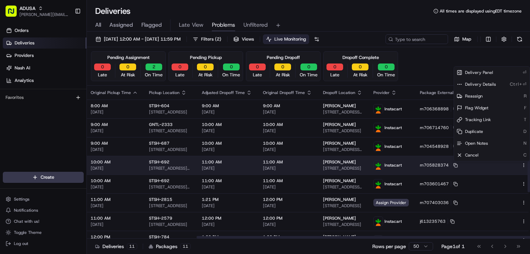
click at [509, 165] on html "ADUSA [PERSON_NAME][EMAIL_ADDRESS][PERSON_NAME][DOMAIN_NAME] Toggle Sidebar Ord…" at bounding box center [265, 127] width 530 height 254
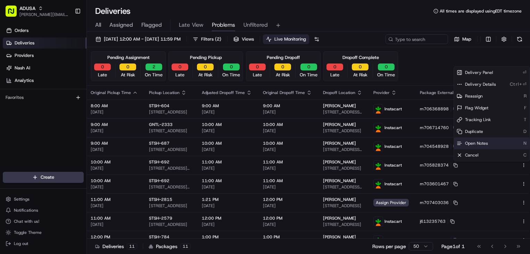
click at [486, 144] on span "Open Notes" at bounding box center [476, 144] width 23 height 6
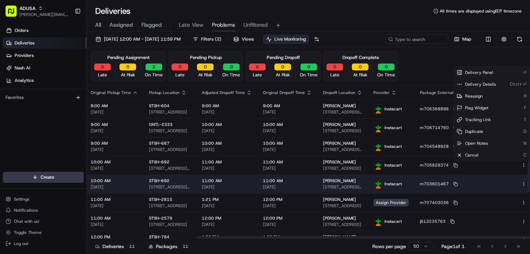
click at [521, 186] on div at bounding box center [528, 184] width 15 height 8
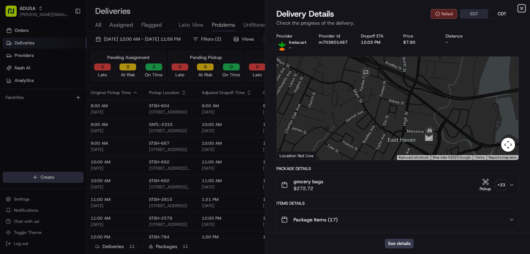
click at [520, 9] on icon "button" at bounding box center [521, 9] width 6 height 6
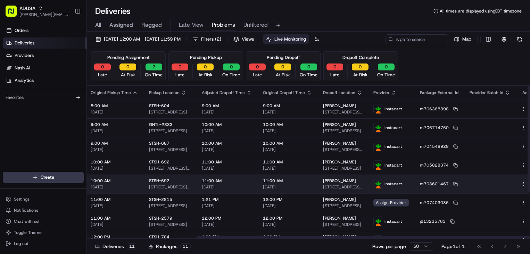
click at [510, 183] on html "ADUSA [PERSON_NAME][EMAIL_ADDRESS][PERSON_NAME][DOMAIN_NAME] Toggle Sidebar Ord…" at bounding box center [265, 127] width 530 height 254
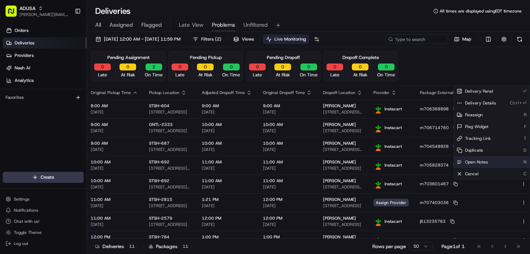
click at [486, 161] on span "Open Notes" at bounding box center [476, 162] width 23 height 6
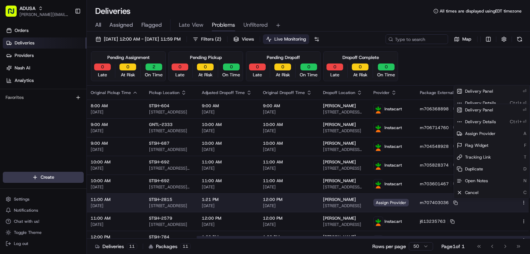
click at [521, 202] on icon "button" at bounding box center [523, 202] width 5 height 5
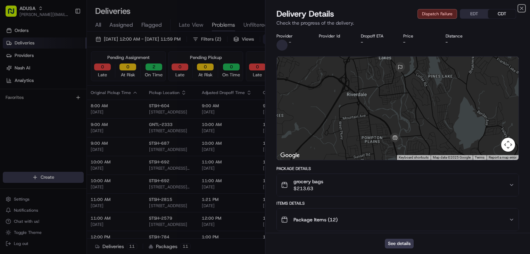
click at [521, 11] on icon "button" at bounding box center [521, 9] width 6 height 6
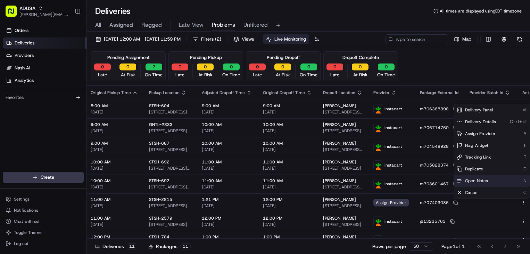
click at [482, 181] on span "Open Notes" at bounding box center [476, 181] width 23 height 6
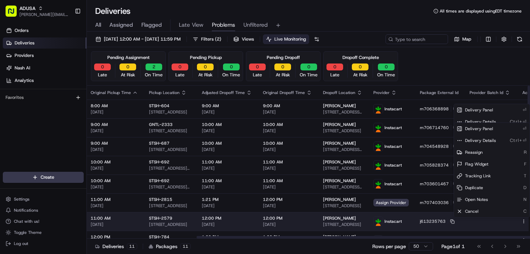
click at [521, 221] on icon "button" at bounding box center [523, 221] width 5 height 5
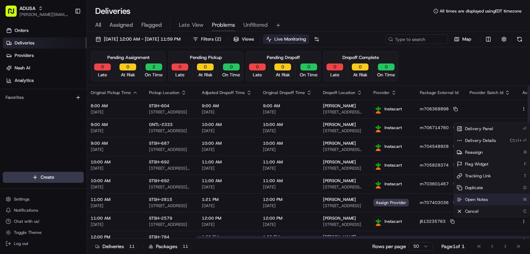
click at [486, 199] on span "Open Notes" at bounding box center [476, 200] width 23 height 6
click at [445, 62] on div "Pending Assignment 0 Late 0 At Risk 2 On Time Pending Pickup 0 Late 0 At Risk 0…" at bounding box center [308, 66] width 434 height 30
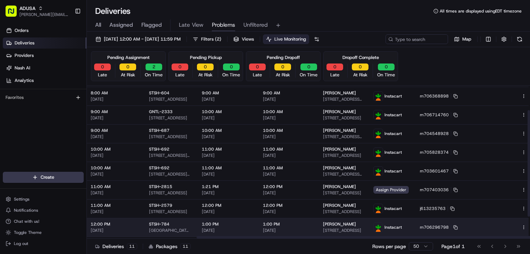
scroll to position [67, 146]
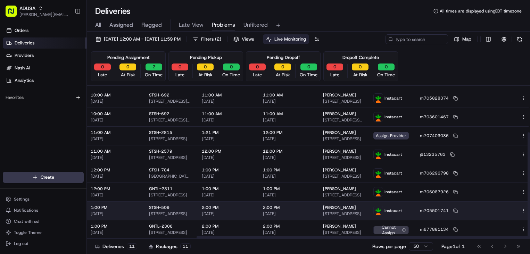
click at [511, 211] on html "ADUSA [PERSON_NAME][EMAIL_ADDRESS][PERSON_NAME][DOMAIN_NAME] Toggle Sidebar Ord…" at bounding box center [265, 127] width 530 height 254
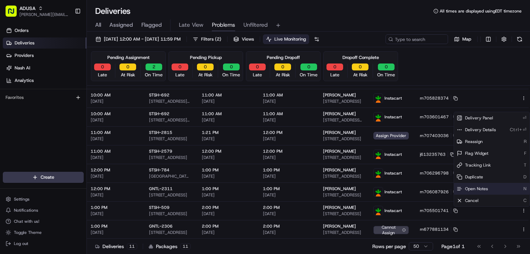
click at [493, 190] on div "Open Notes N" at bounding box center [492, 189] width 76 height 12
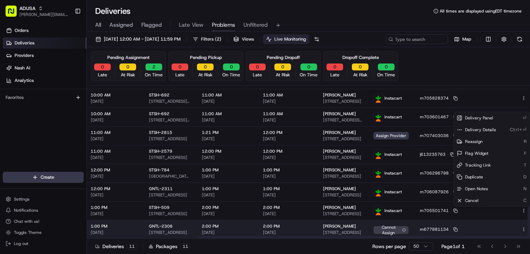
click at [521, 227] on icon "button" at bounding box center [523, 229] width 5 height 5
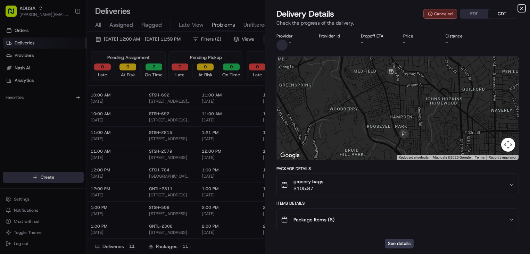
click at [523, 7] on icon "button" at bounding box center [521, 9] width 6 height 6
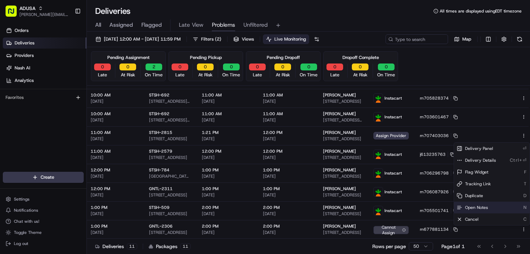
click at [476, 209] on span "Open Notes" at bounding box center [476, 208] width 23 height 6
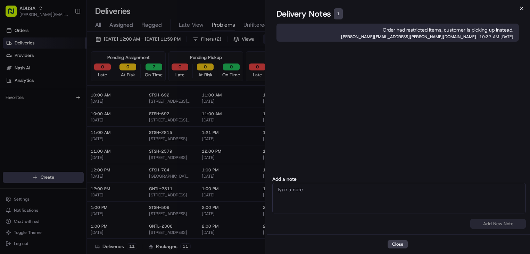
click at [522, 9] on icon "button" at bounding box center [521, 9] width 6 height 6
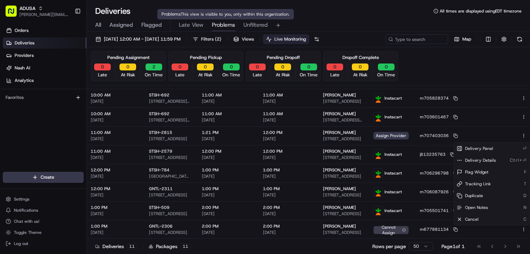
click at [242, 9] on div "Problems This view is visible to you, only within this organization. Problems T…" at bounding box center [225, 14] width 136 height 10
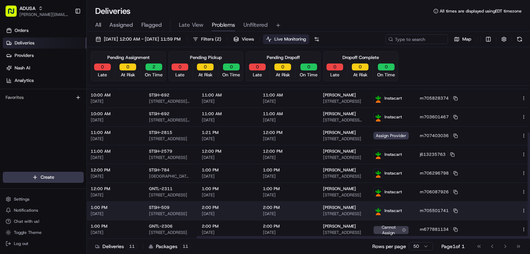
click at [168, 207] on div "STSH-509" at bounding box center [170, 208] width 42 height 6
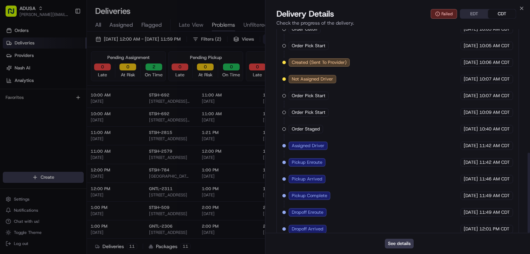
scroll to position [314, 0]
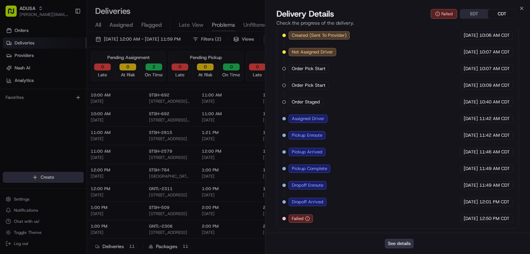
click at [409, 243] on button "See details" at bounding box center [398, 244] width 29 height 10
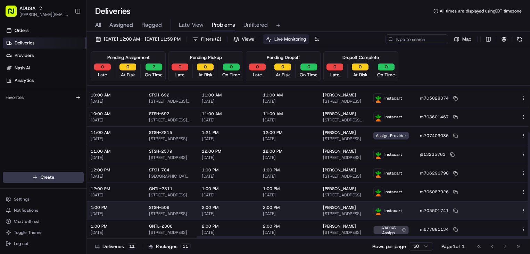
click at [511, 209] on html "ADUSA [PERSON_NAME][EMAIL_ADDRESS][PERSON_NAME][DOMAIN_NAME] Toggle Sidebar Ord…" at bounding box center [265, 127] width 530 height 254
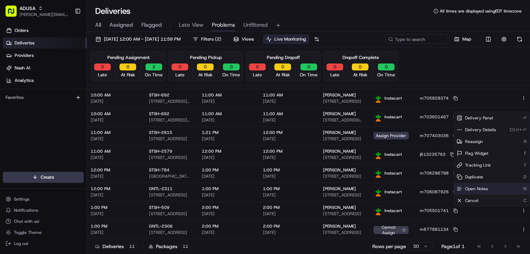
click at [497, 190] on div "Open Notes N" at bounding box center [492, 189] width 76 height 12
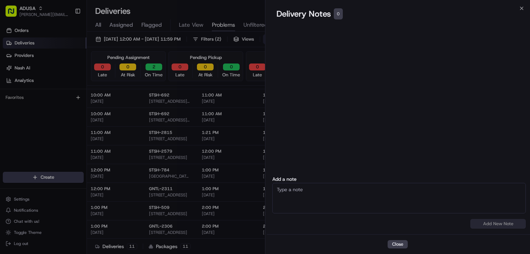
click at [399, 194] on textarea at bounding box center [398, 198] width 253 height 31
click at [400, 194] on textarea at bounding box center [398, 198] width 253 height 31
click at [401, 194] on textarea at bounding box center [398, 198] width 253 height 31
click at [401, 192] on textarea at bounding box center [398, 198] width 253 height 31
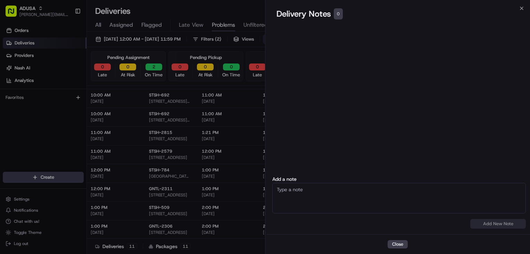
click at [401, 192] on textarea at bounding box center [398, 198] width 253 height 31
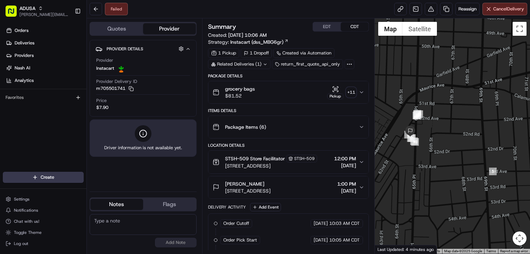
drag, startPoint x: 430, startPoint y: 134, endPoint x: 454, endPoint y: 137, distance: 23.9
click at [461, 135] on div at bounding box center [451, 135] width 155 height 235
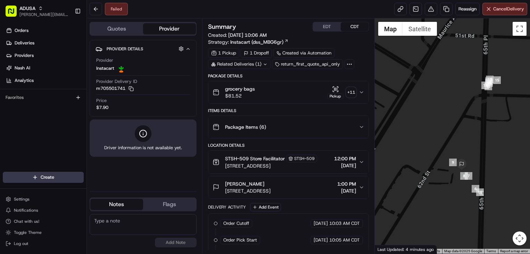
drag, startPoint x: 482, startPoint y: 94, endPoint x: 458, endPoint y: 133, distance: 45.5
click at [459, 132] on div at bounding box center [451, 135] width 155 height 235
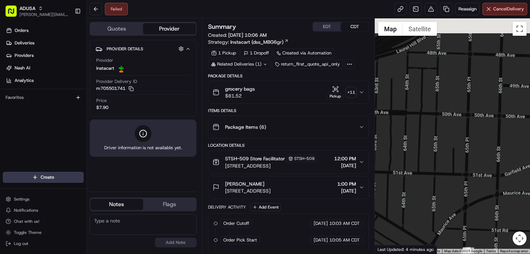
drag, startPoint x: 467, startPoint y: 47, endPoint x: 463, endPoint y: 186, distance: 138.8
click at [463, 201] on div at bounding box center [451, 135] width 155 height 235
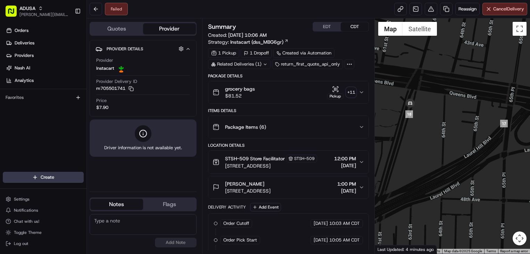
drag, startPoint x: 460, startPoint y: 110, endPoint x: 474, endPoint y: 115, distance: 14.2
click at [474, 113] on div at bounding box center [451, 135] width 155 height 235
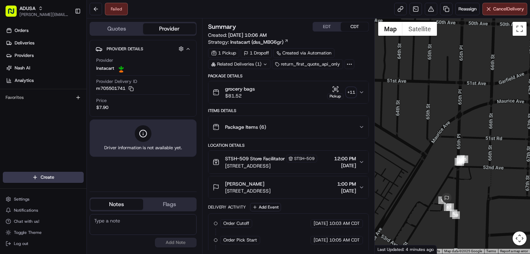
drag, startPoint x: 456, startPoint y: 195, endPoint x: 457, endPoint y: 174, distance: 20.5
click at [463, 168] on div at bounding box center [451, 135] width 155 height 235
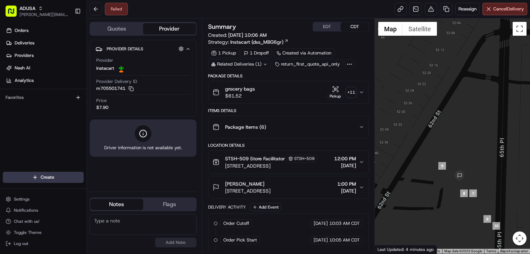
click at [145, 166] on div "Provider Details Hidden ( 4 ) Provider Instacart Provider Delivery ID m70550174…" at bounding box center [143, 113] width 107 height 146
click at [130, 87] on icon "button" at bounding box center [130, 88] width 5 height 5
click at [124, 220] on textarea at bounding box center [143, 224] width 107 height 21
paste textarea "Driver messaged about buzzer at 1:03p, left around 1:20p"
type textarea "Driver messaged about buzzer at 1:03p, left around 1:20p"
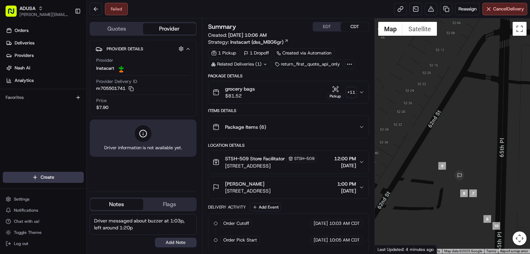
click at [157, 241] on button "Add Note" at bounding box center [176, 243] width 42 height 10
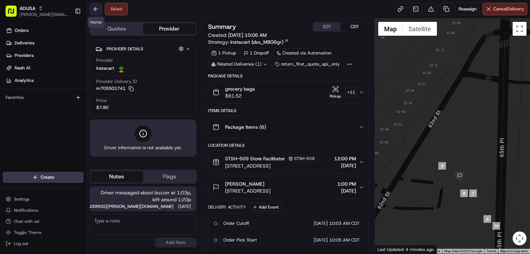
click at [97, 11] on button at bounding box center [96, 9] width 12 height 12
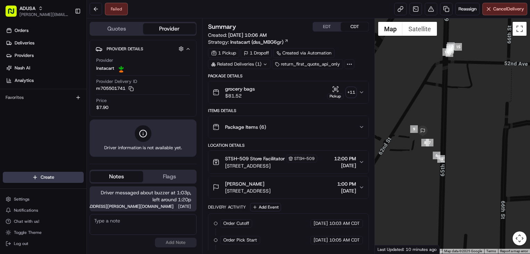
drag, startPoint x: 433, startPoint y: 129, endPoint x: 440, endPoint y: 131, distance: 7.1
click at [440, 131] on div at bounding box center [451, 135] width 155 height 235
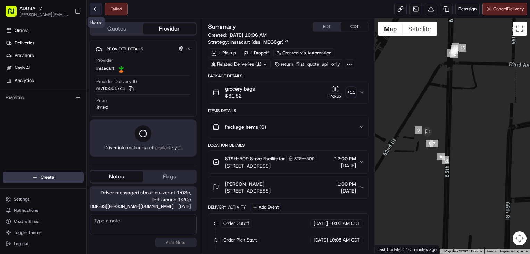
click at [95, 8] on button at bounding box center [96, 9] width 12 height 12
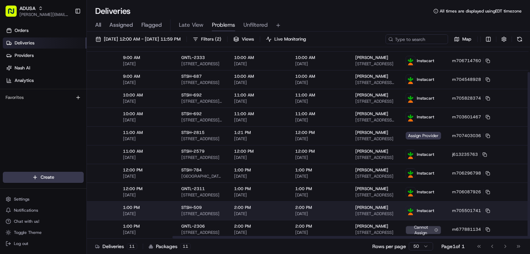
drag, startPoint x: 431, startPoint y: 213, endPoint x: 471, endPoint y: 212, distance: 39.6
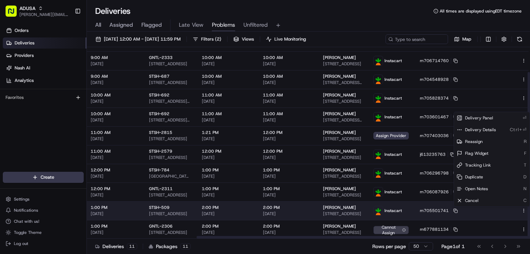
click at [510, 211] on html "ADUSA [PERSON_NAME][EMAIL_ADDRESS][PERSON_NAME][DOMAIN_NAME] Toggle Sidebar Ord…" at bounding box center [265, 127] width 530 height 254
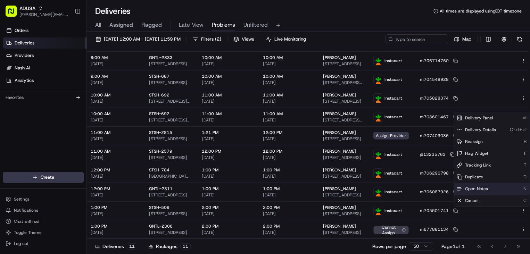
click at [475, 186] on span "Open Notes" at bounding box center [476, 189] width 23 height 6
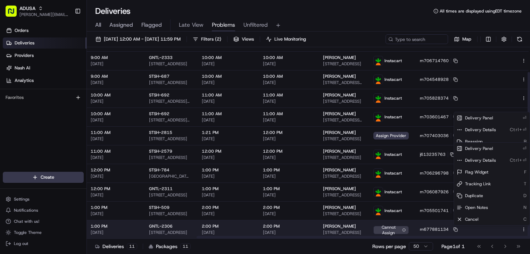
click at [521, 230] on icon "button" at bounding box center [523, 229] width 5 height 5
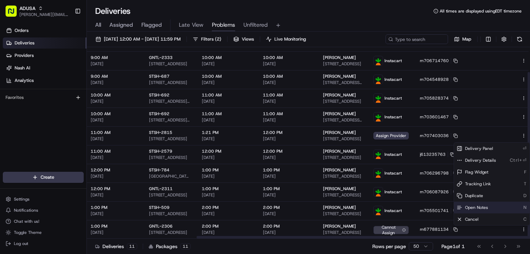
click at [486, 207] on span "Open Notes" at bounding box center [476, 208] width 23 height 6
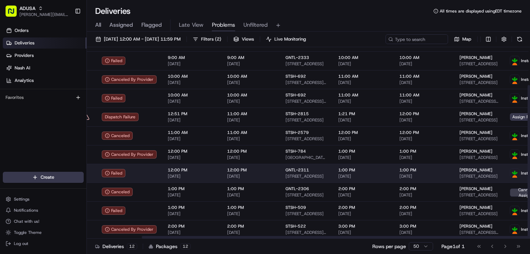
scroll to position [47, 0]
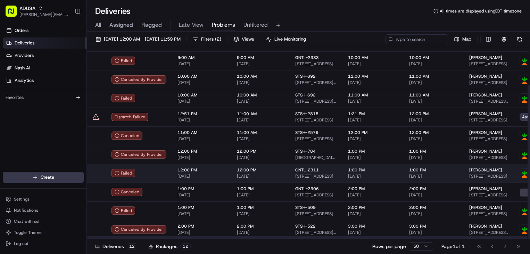
drag, startPoint x: 382, startPoint y: 173, endPoint x: 324, endPoint y: 179, distance: 58.3
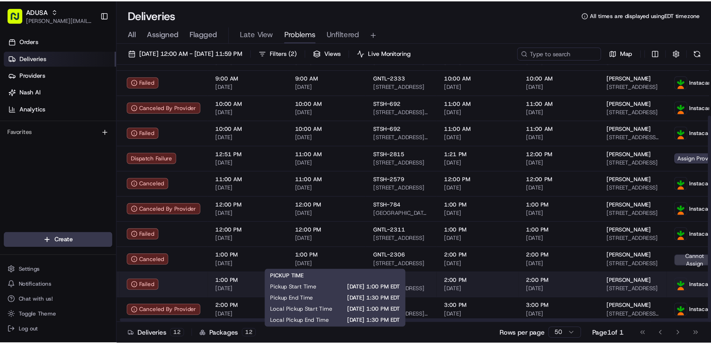
scroll to position [47, 146]
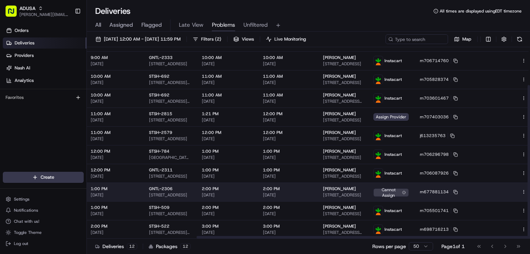
drag, startPoint x: 293, startPoint y: 193, endPoint x: 433, endPoint y: 198, distance: 140.3
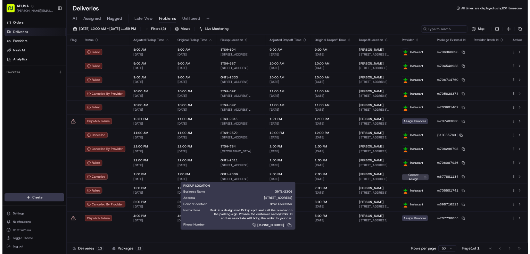
scroll to position [0, 0]
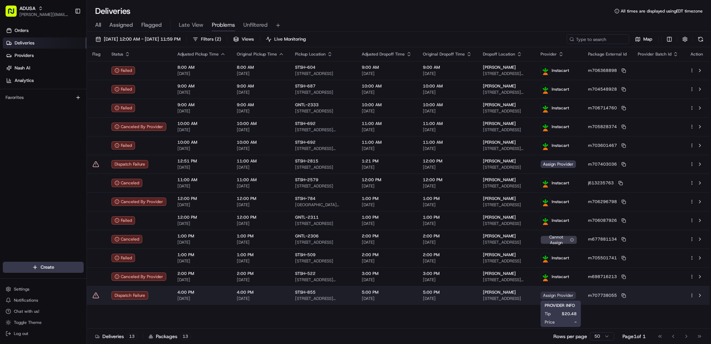
click at [529, 254] on span "Assign Provider" at bounding box center [557, 295] width 35 height 8
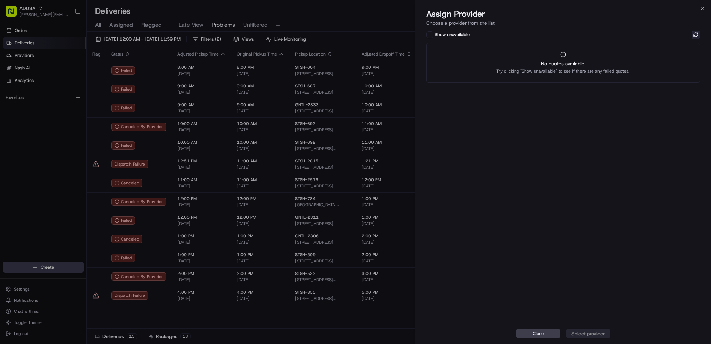
click at [529, 34] on button at bounding box center [695, 35] width 8 height 8
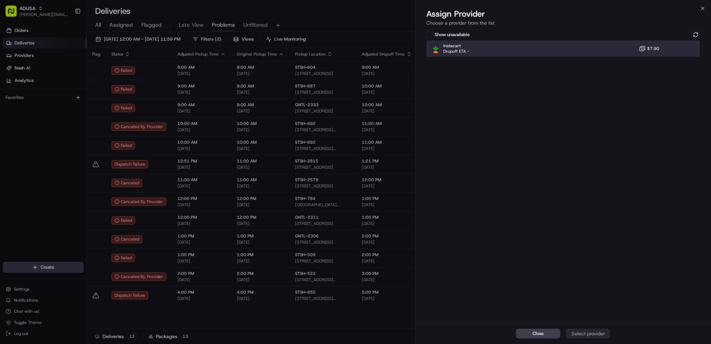
click at [529, 46] on div "Instacart Dropoff ETA - $7.90" at bounding box center [562, 48] width 273 height 17
click at [529, 254] on div "Assign Provider" at bounding box center [588, 333] width 34 height 7
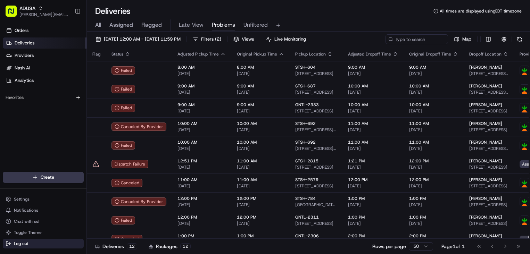
click at [77, 244] on button "Log out" at bounding box center [43, 244] width 81 height 10
